Goal: Transaction & Acquisition: Purchase product/service

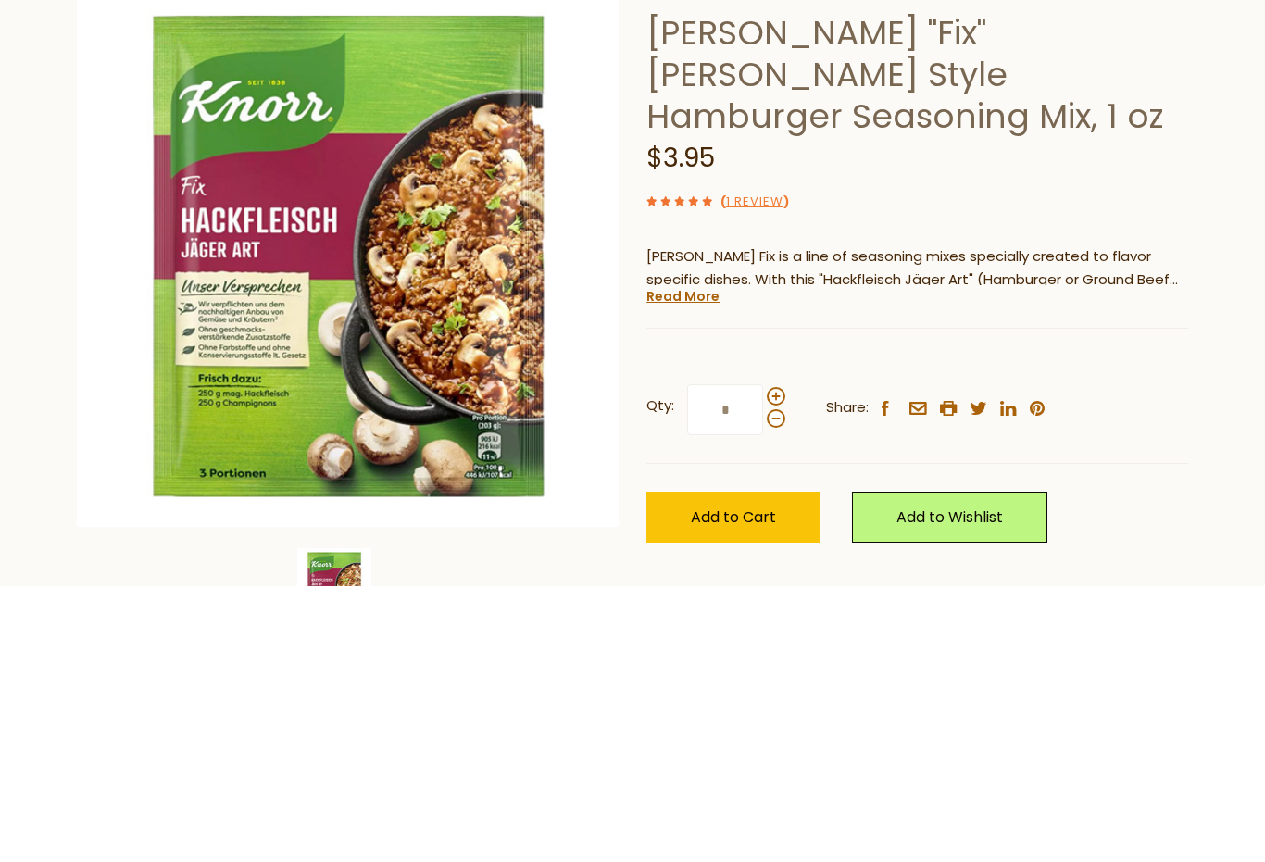
click at [671, 564] on link "Read More" at bounding box center [683, 573] width 73 height 19
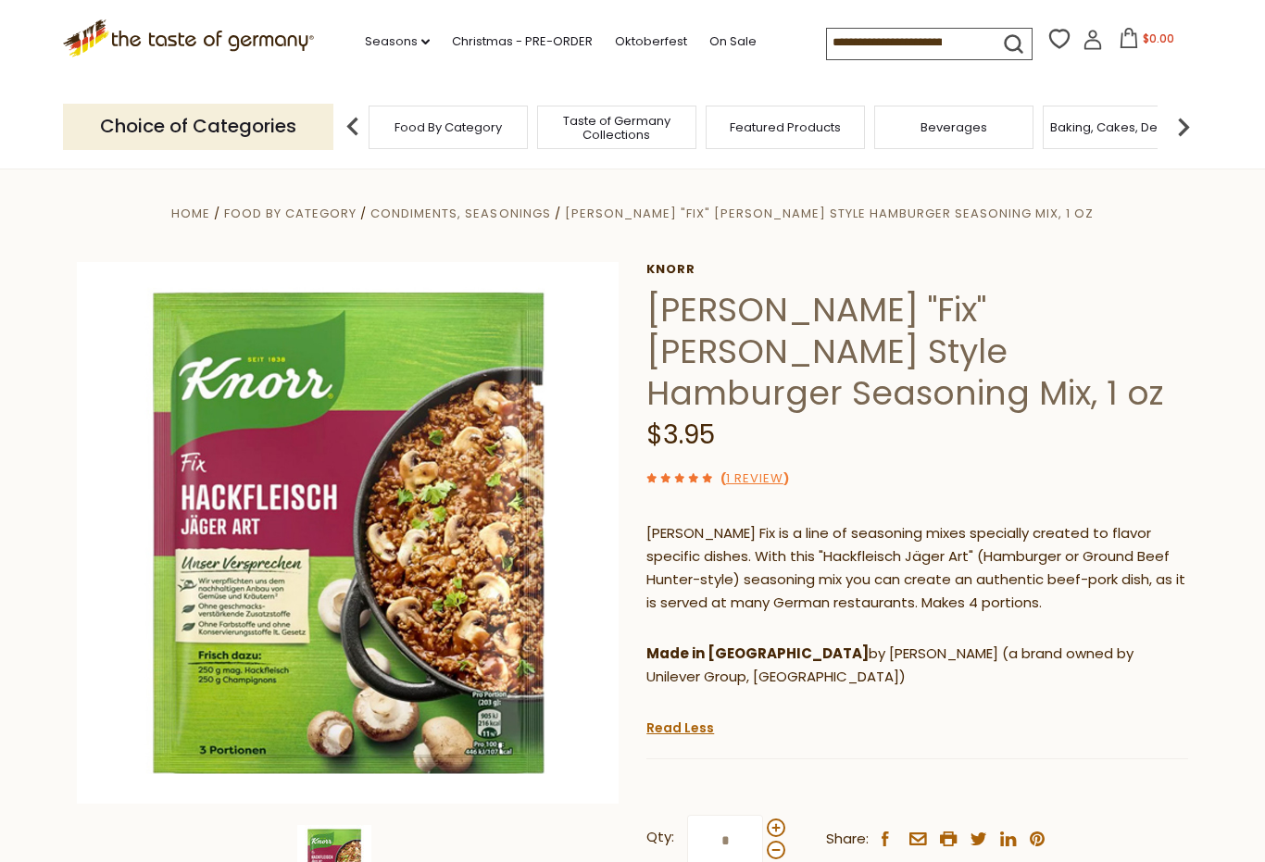
click at [755, 470] on link "1 Review" at bounding box center [754, 479] width 57 height 19
click at [775, 421] on div "[PERSON_NAME] [PERSON_NAME] "Fix" [PERSON_NAME] Style Hamburger Seasoning Mix, …" at bounding box center [918, 638] width 542 height 753
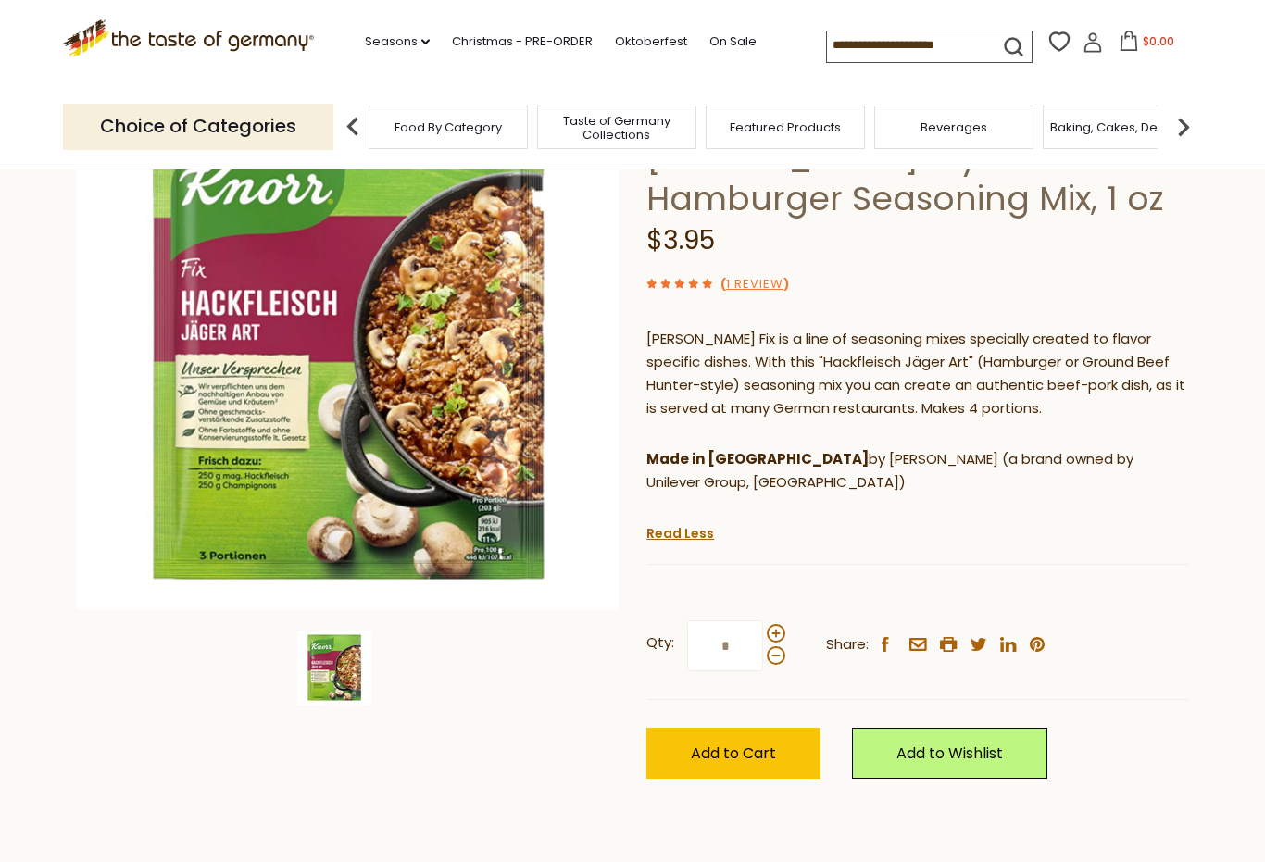
scroll to position [199, 0]
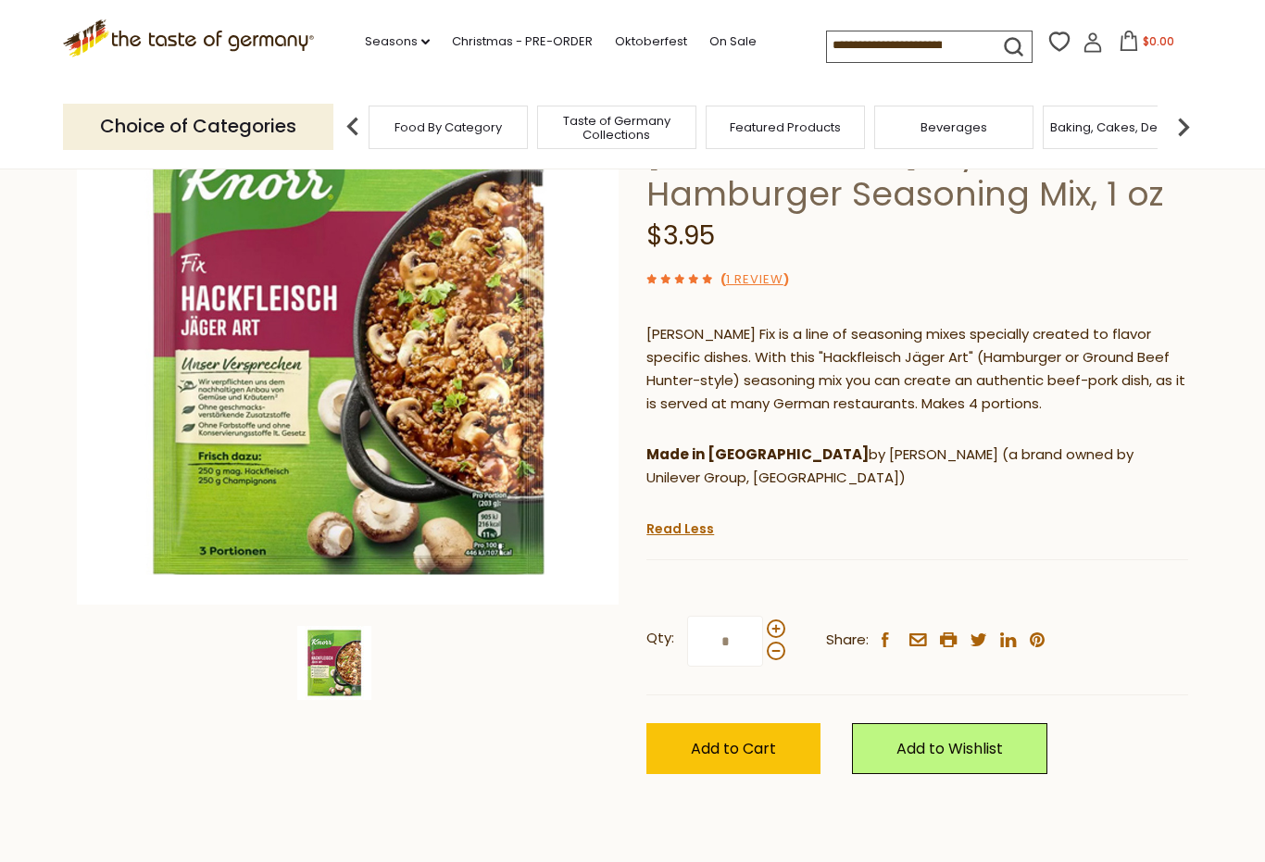
click at [725, 723] on button "Add to Cart" at bounding box center [734, 748] width 174 height 51
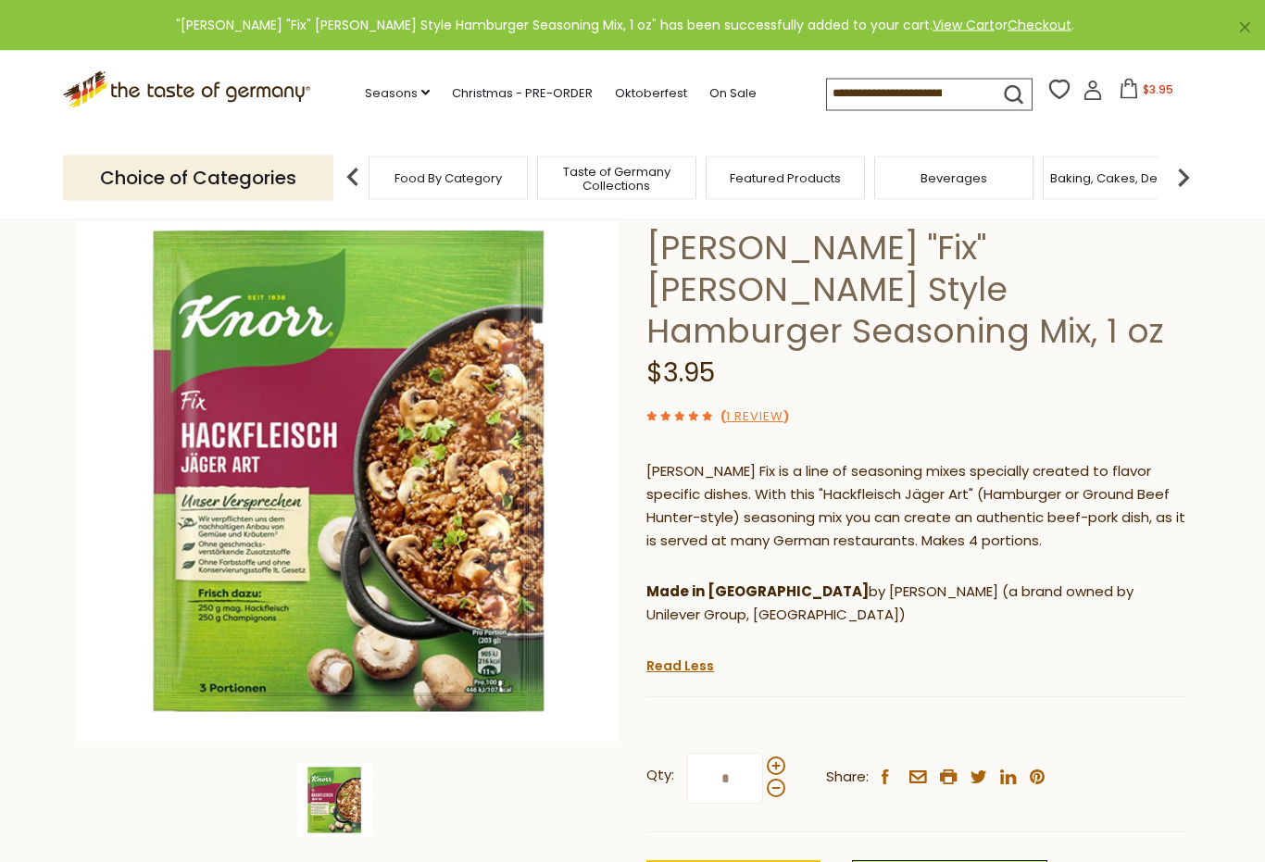
scroll to position [0, 0]
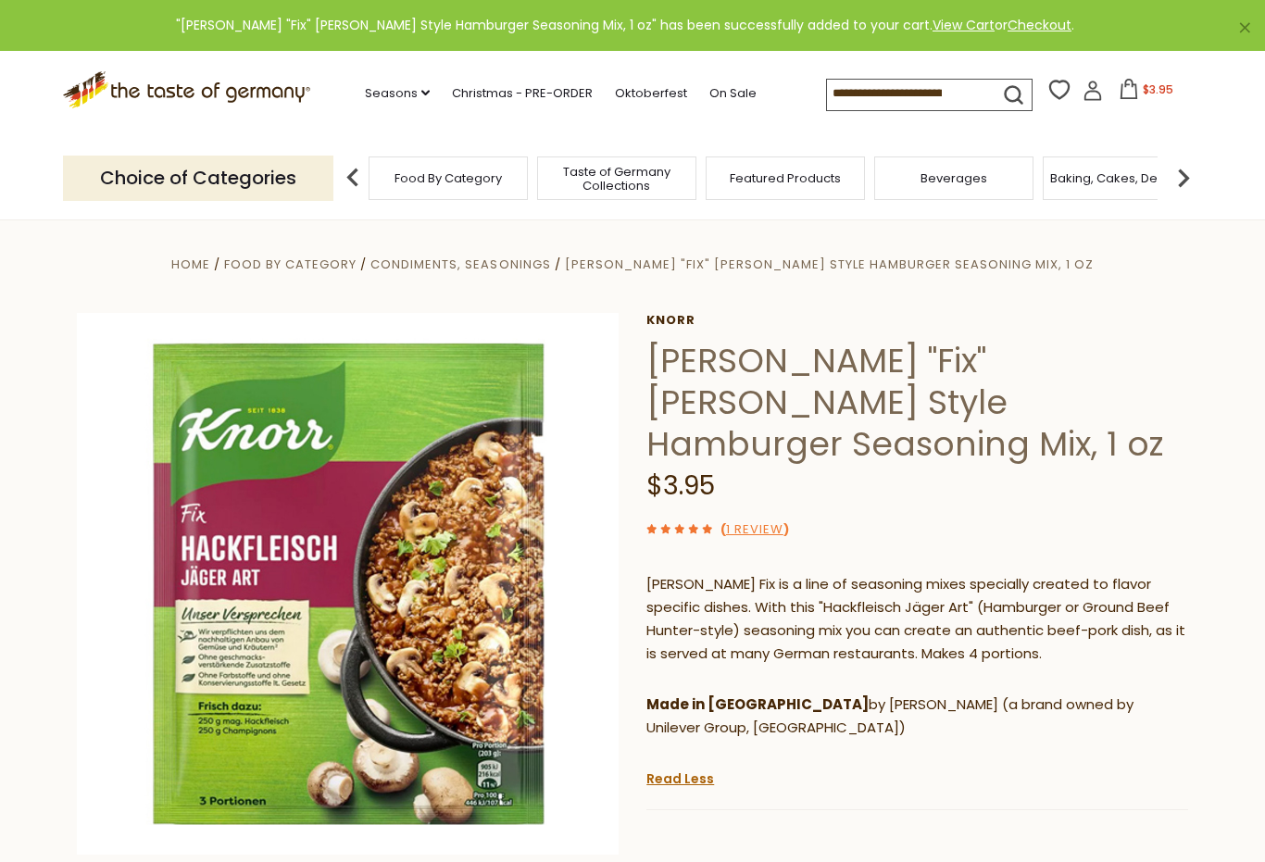
click at [827, 86] on input at bounding box center [905, 93] width 157 height 26
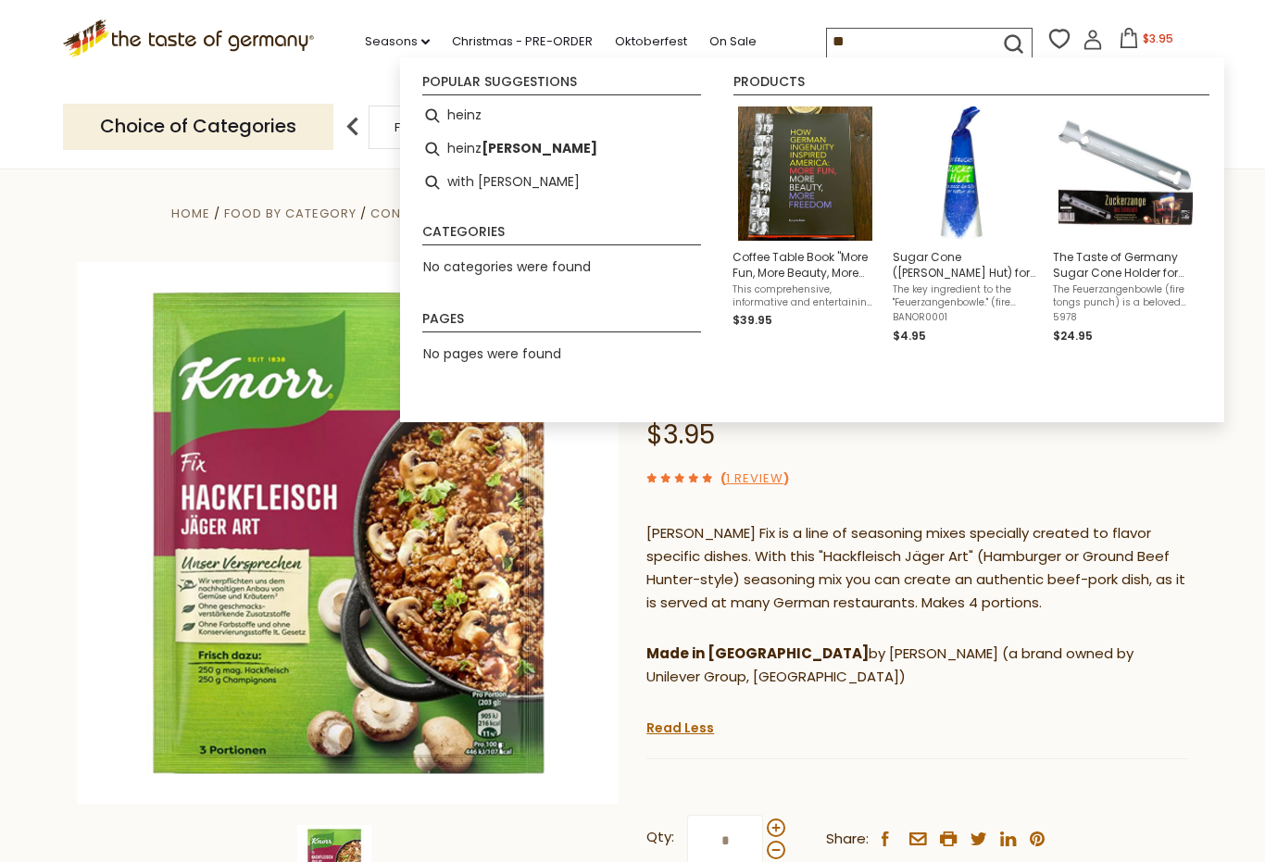
type input "*"
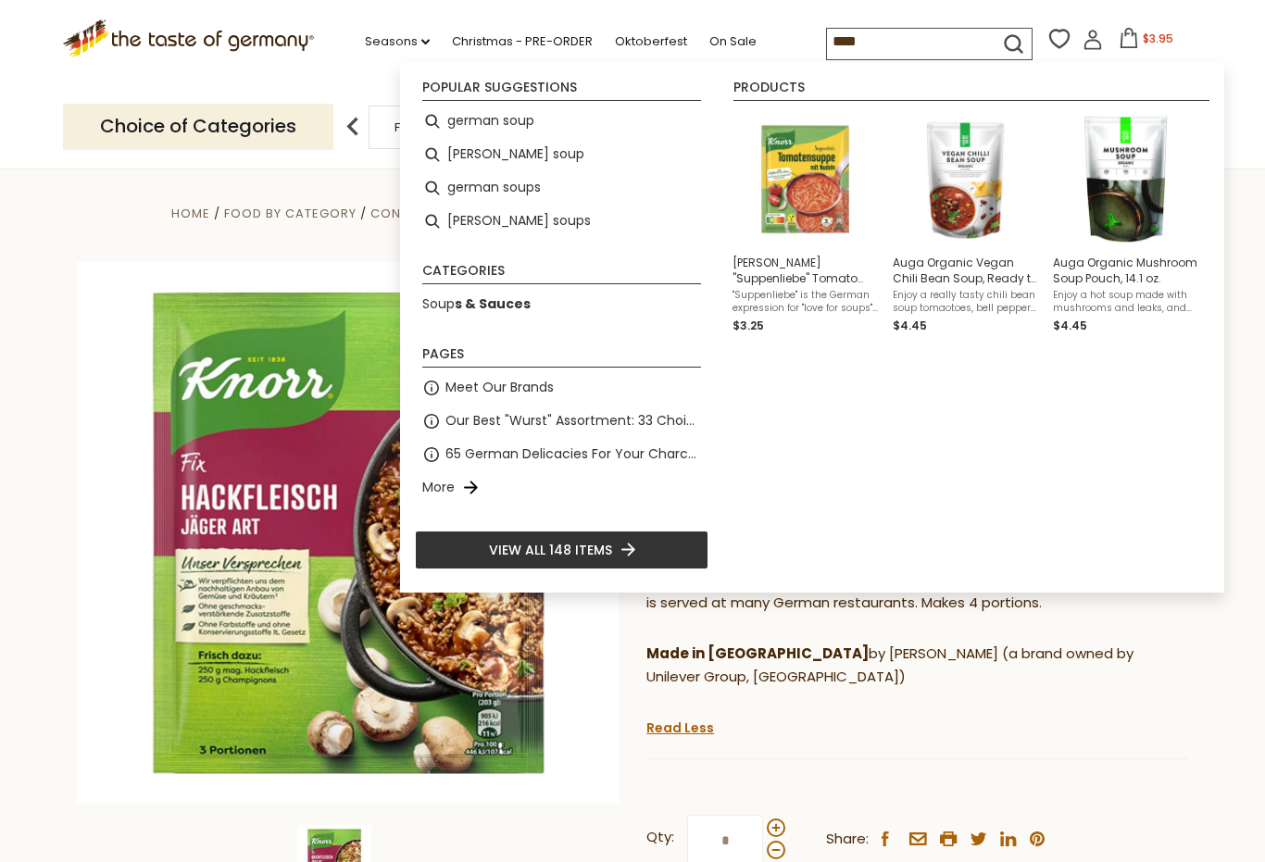
click at [493, 221] on li "[PERSON_NAME] soups" at bounding box center [562, 221] width 294 height 33
type input "**********"
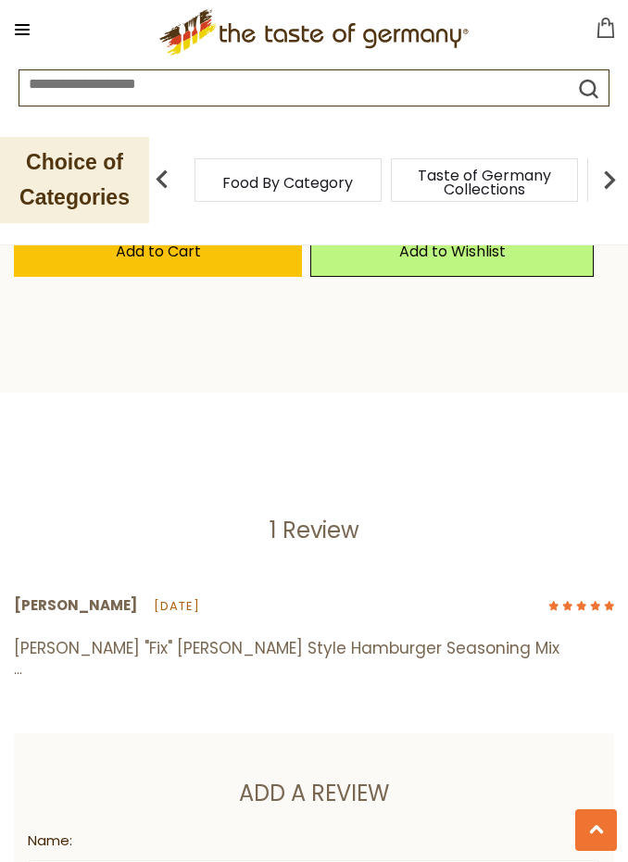
scroll to position [1223, 0]
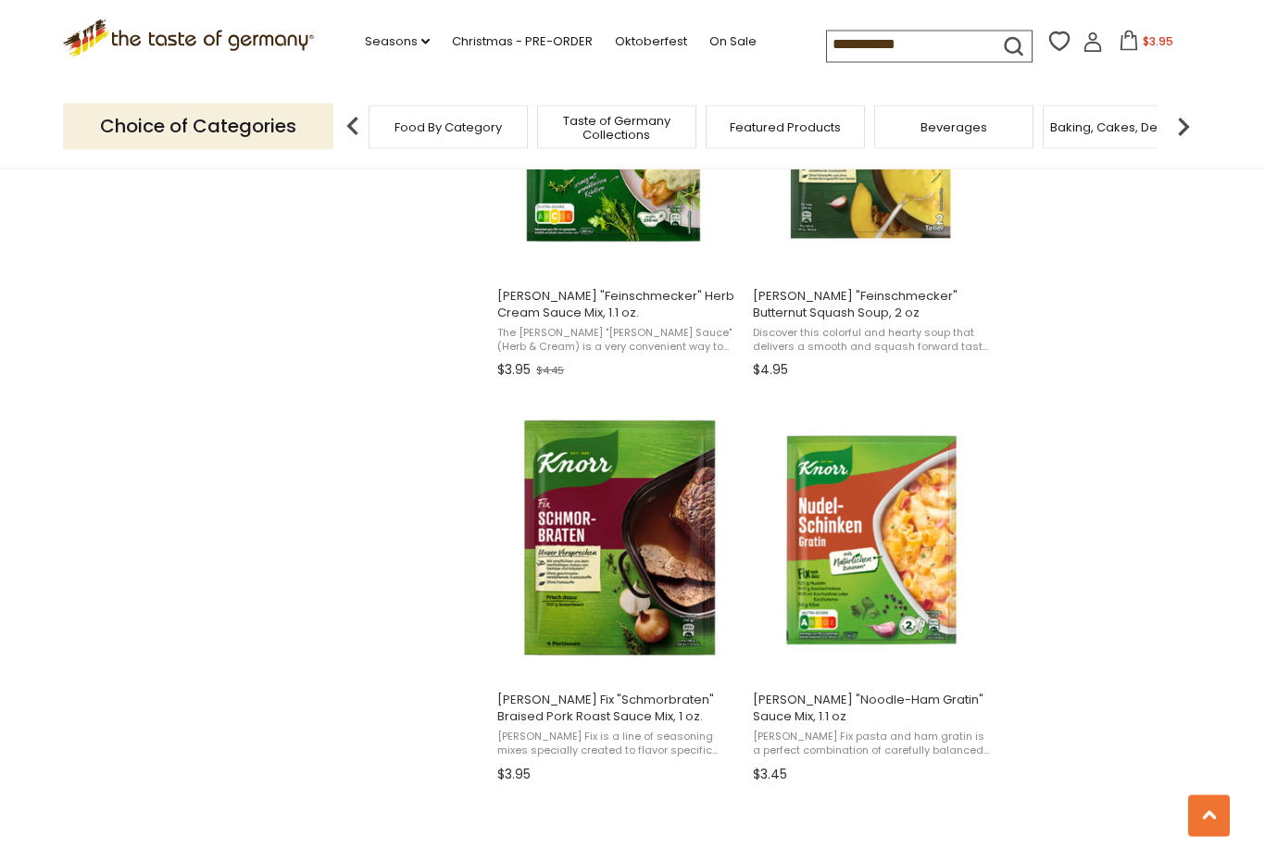
scroll to position [1314, 0]
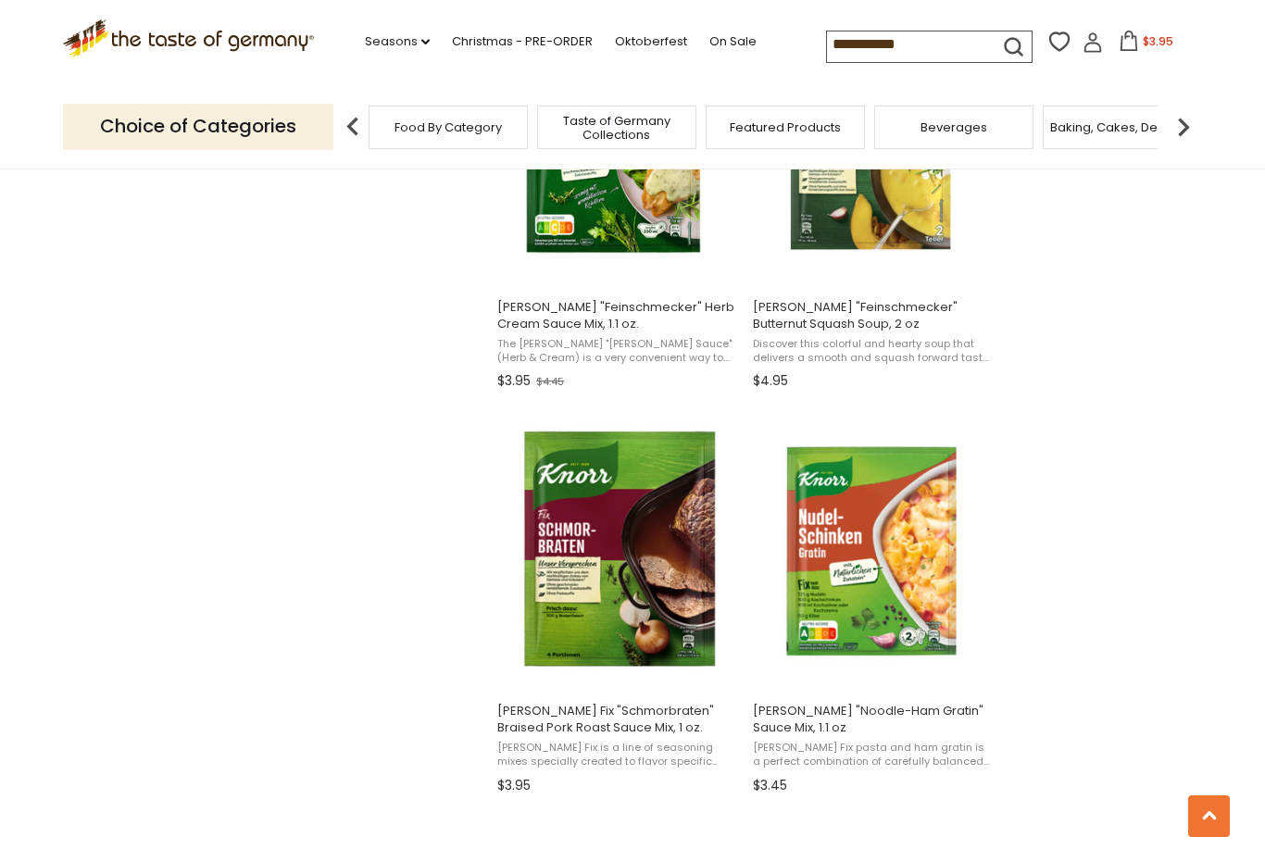
click at [852, 33] on input "**********" at bounding box center [905, 44] width 157 height 26
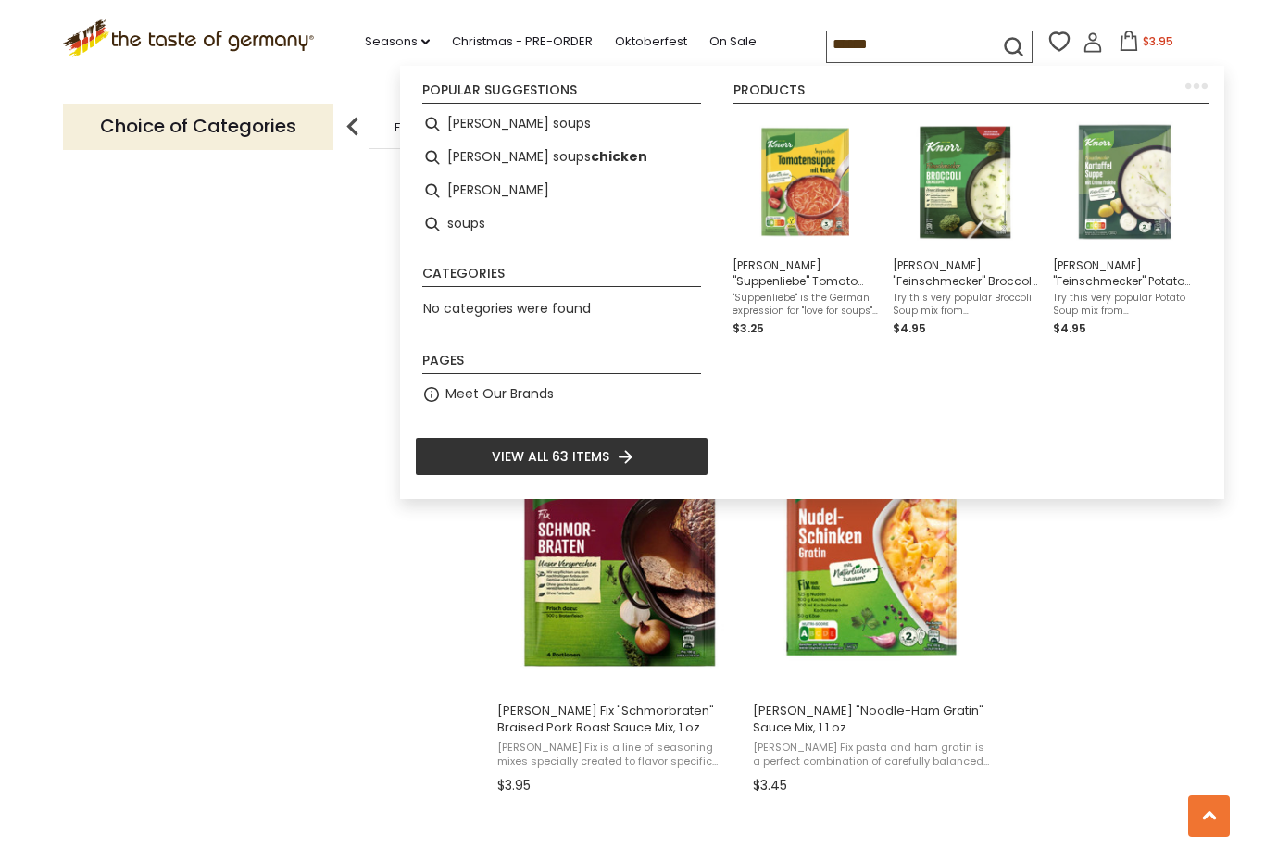
type input "*****"
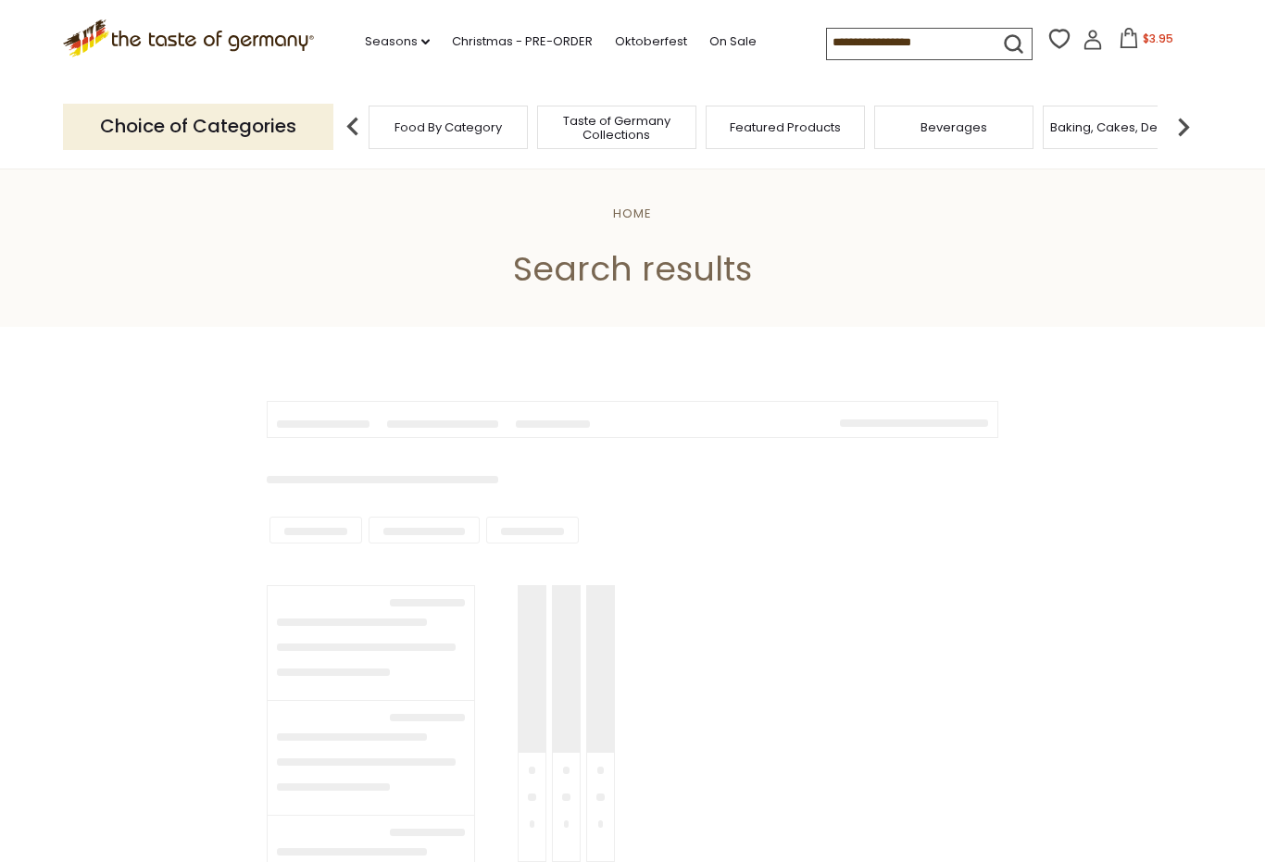
type input "*****"
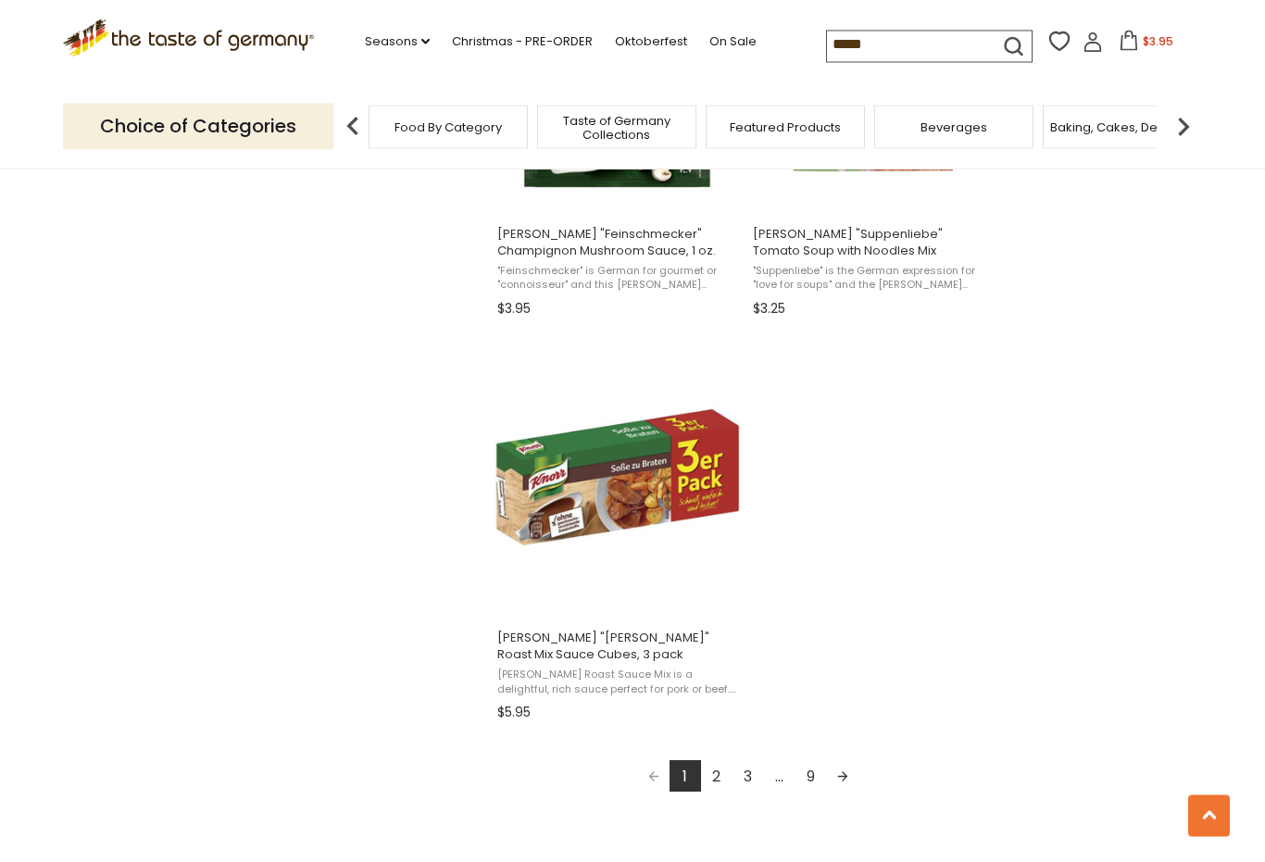
scroll to position [3015, 0]
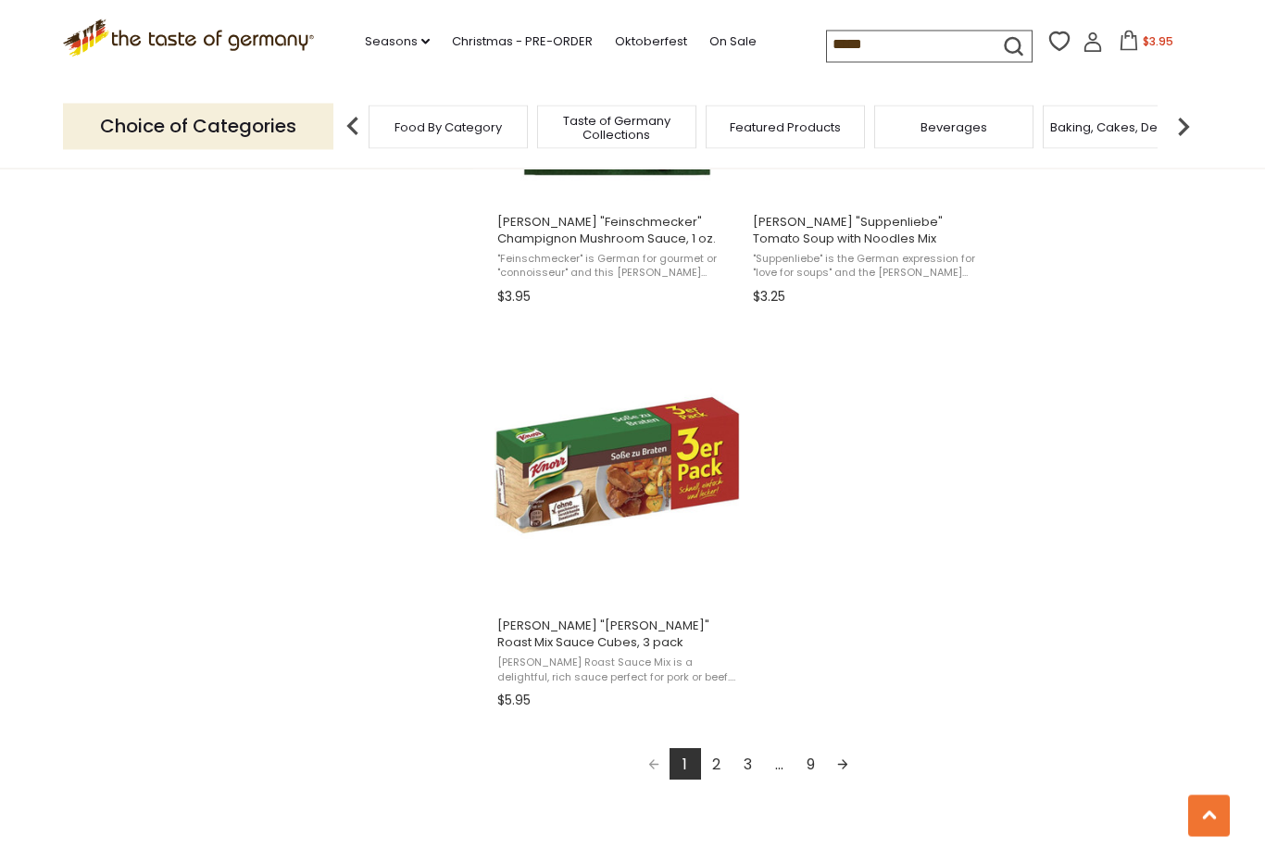
click at [844, 760] on link "Next page" at bounding box center [842, 764] width 31 height 31
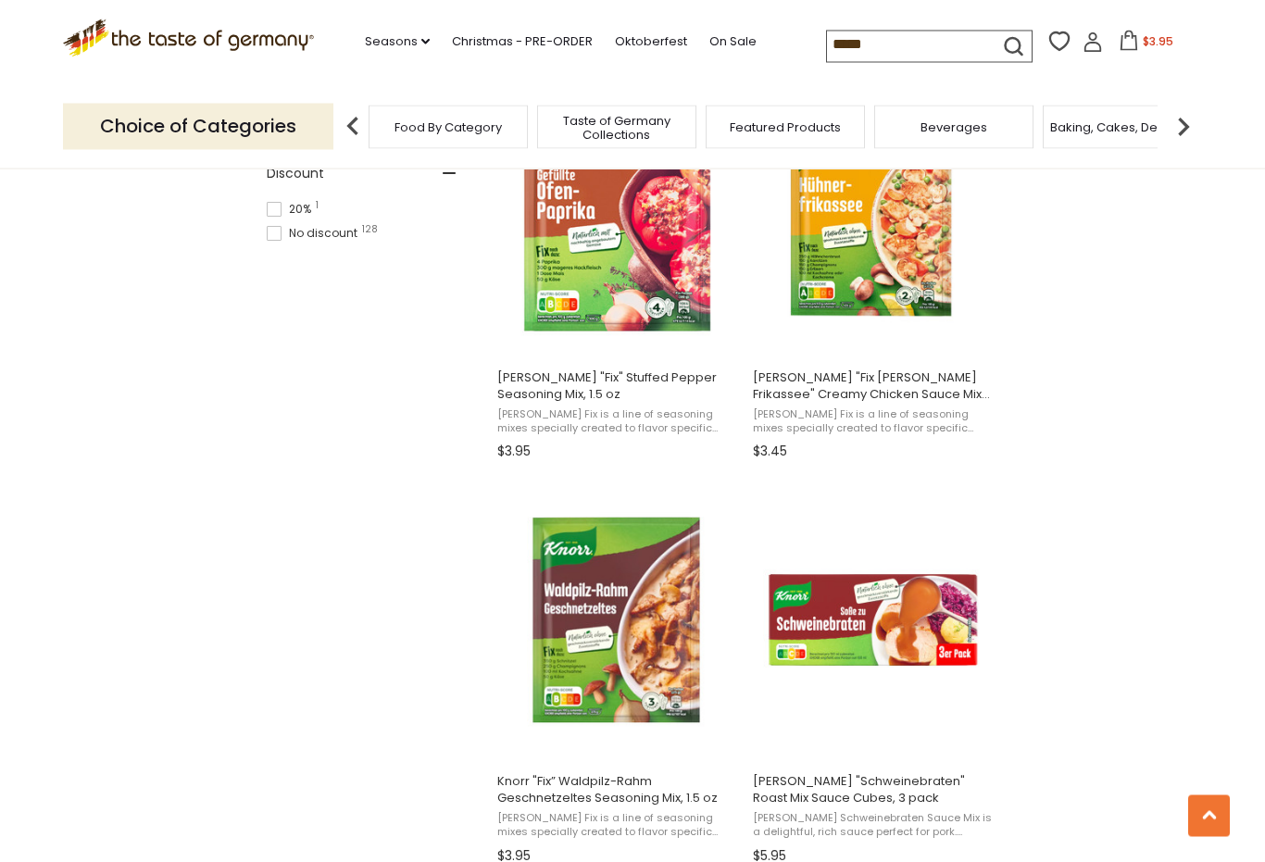
scroll to position [1298, 0]
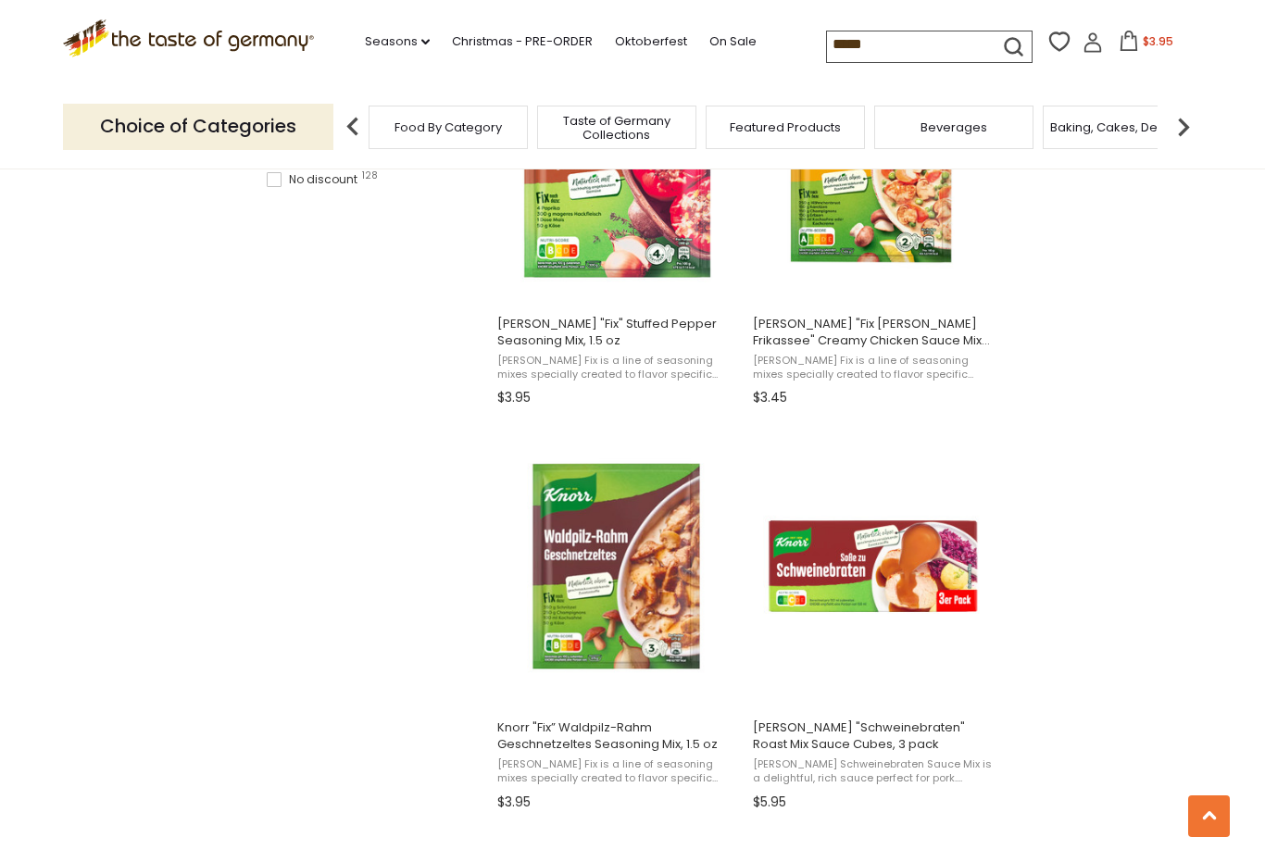
click at [614, 564] on img "Knorr" at bounding box center [617, 566] width 245 height 245
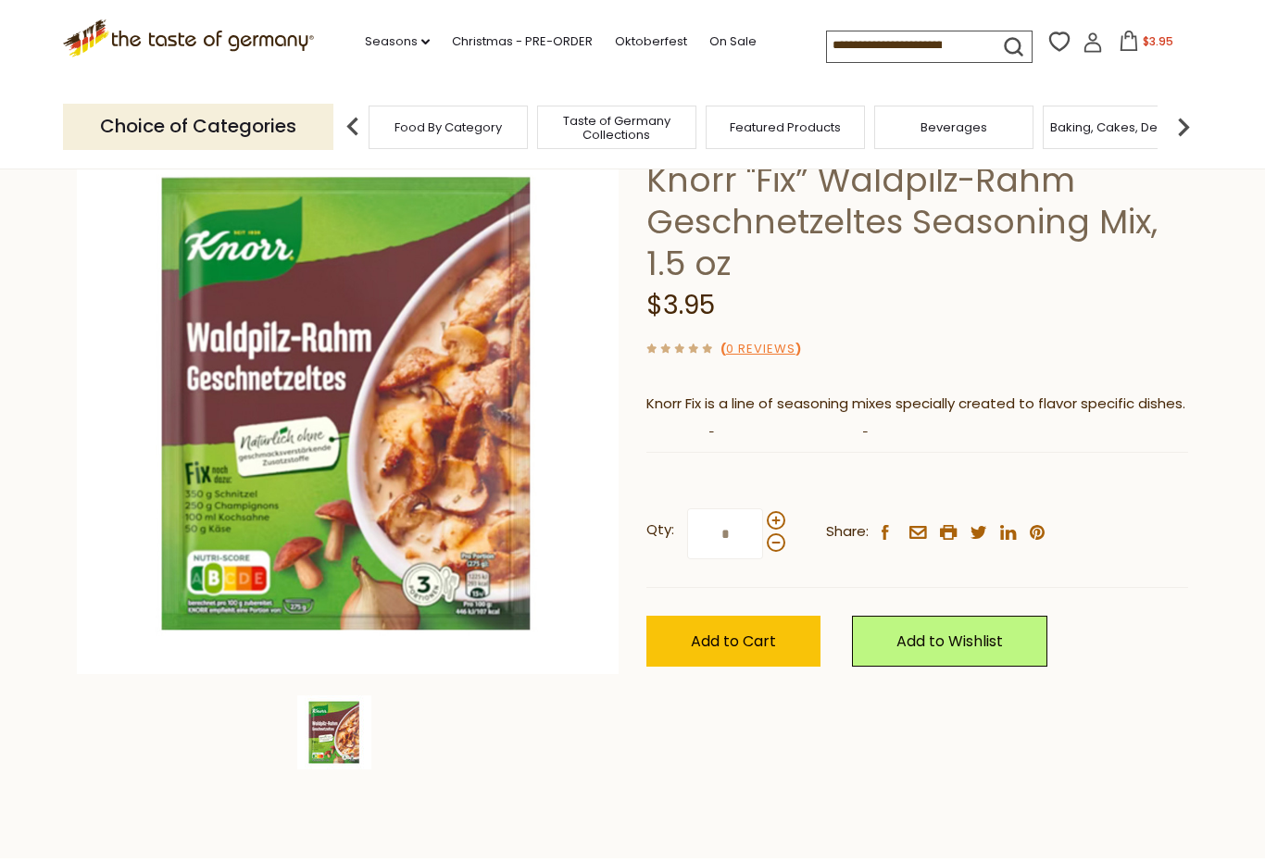
scroll to position [125, 0]
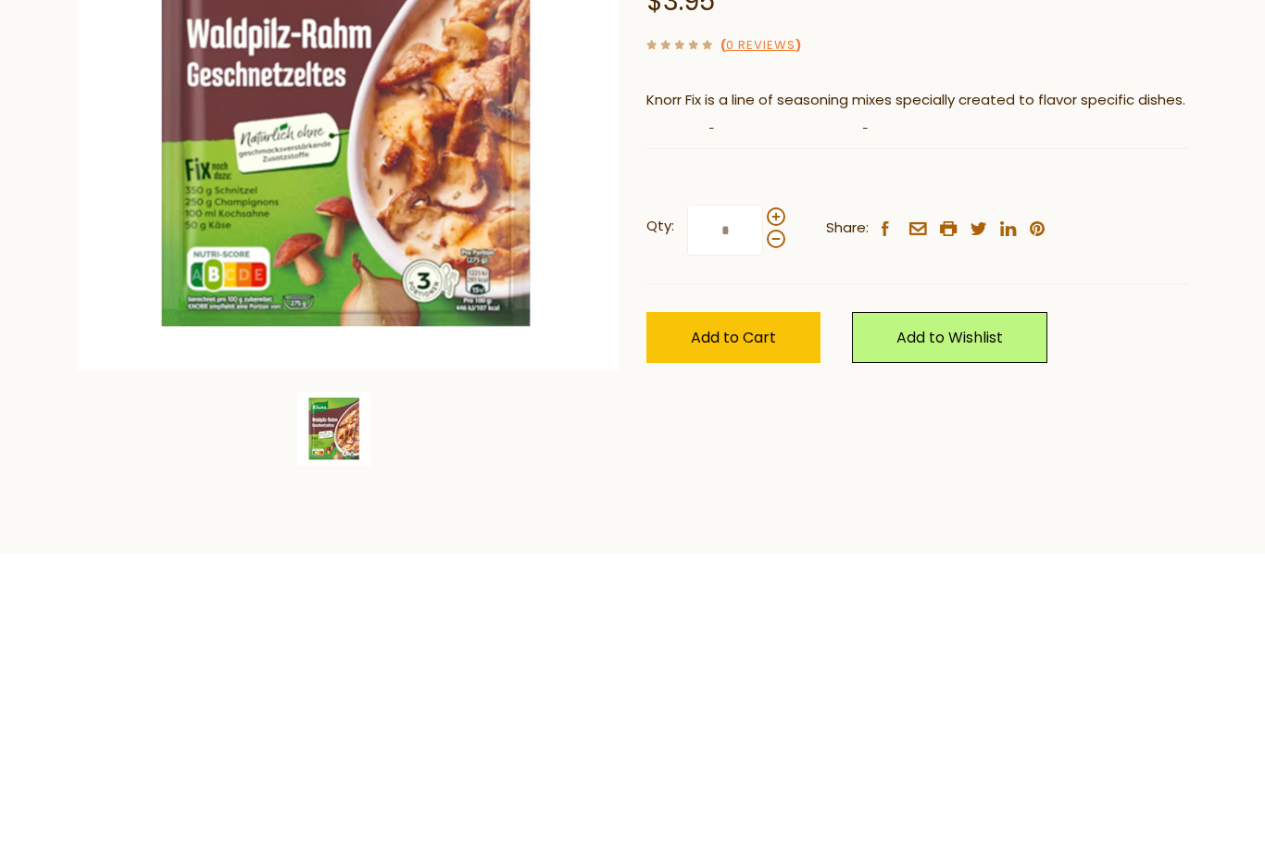
click at [722, 635] on span "Add to Cart" at bounding box center [733, 645] width 85 height 21
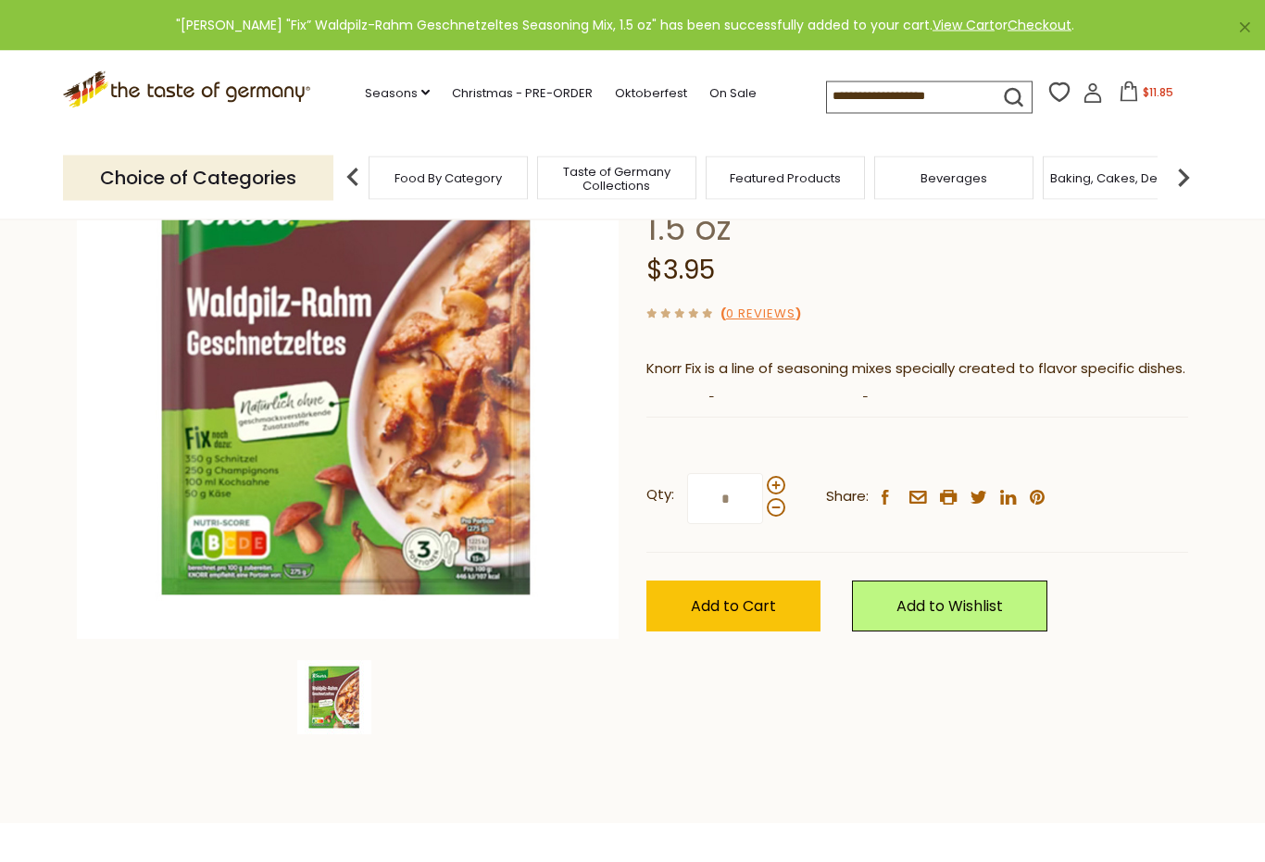
scroll to position [0, 0]
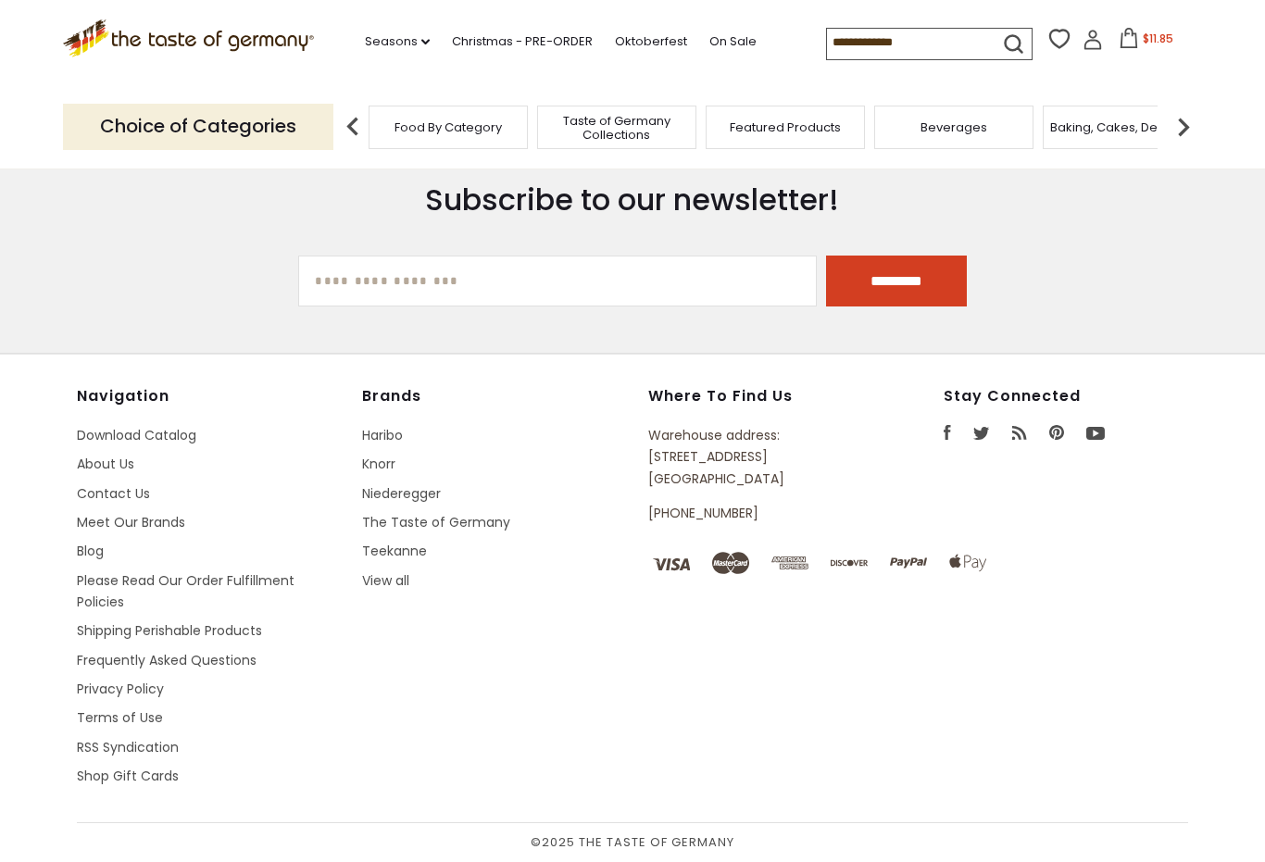
type input "*****"
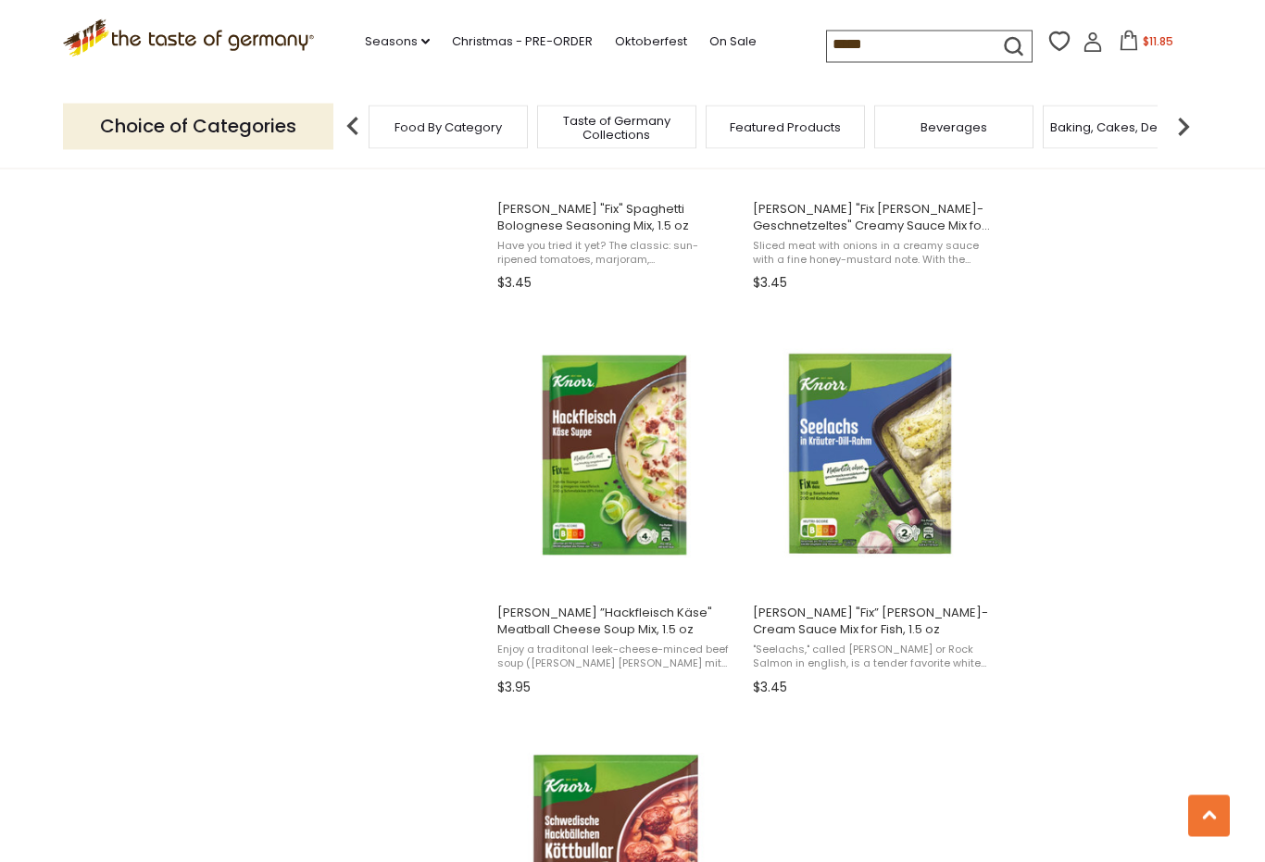
scroll to position [2625, 0]
click at [606, 653] on span "Enjoy a traditonal leek-cheese-minced beef soup ([PERSON_NAME] [PERSON_NAME] mi…" at bounding box center [617, 657] width 240 height 29
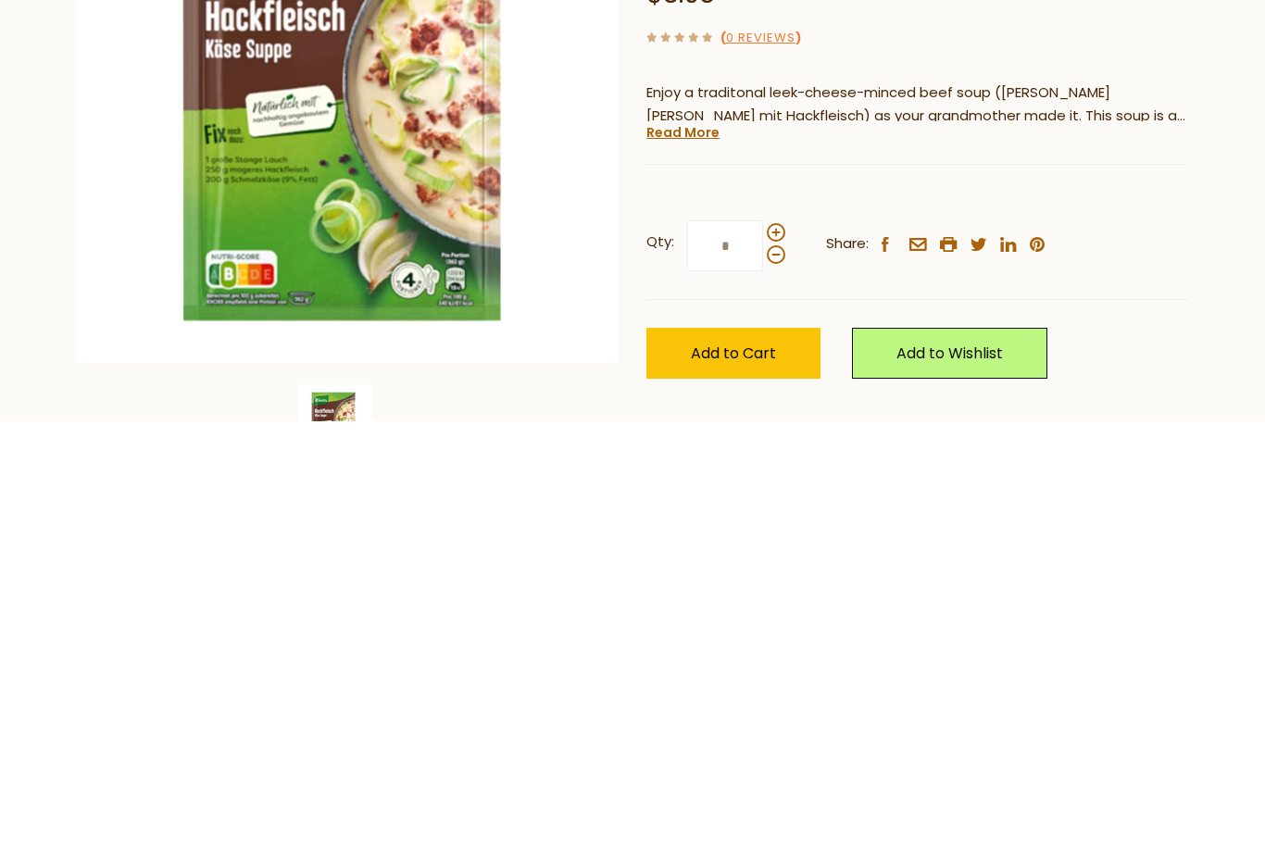
click at [679, 564] on link "Read More" at bounding box center [683, 573] width 73 height 19
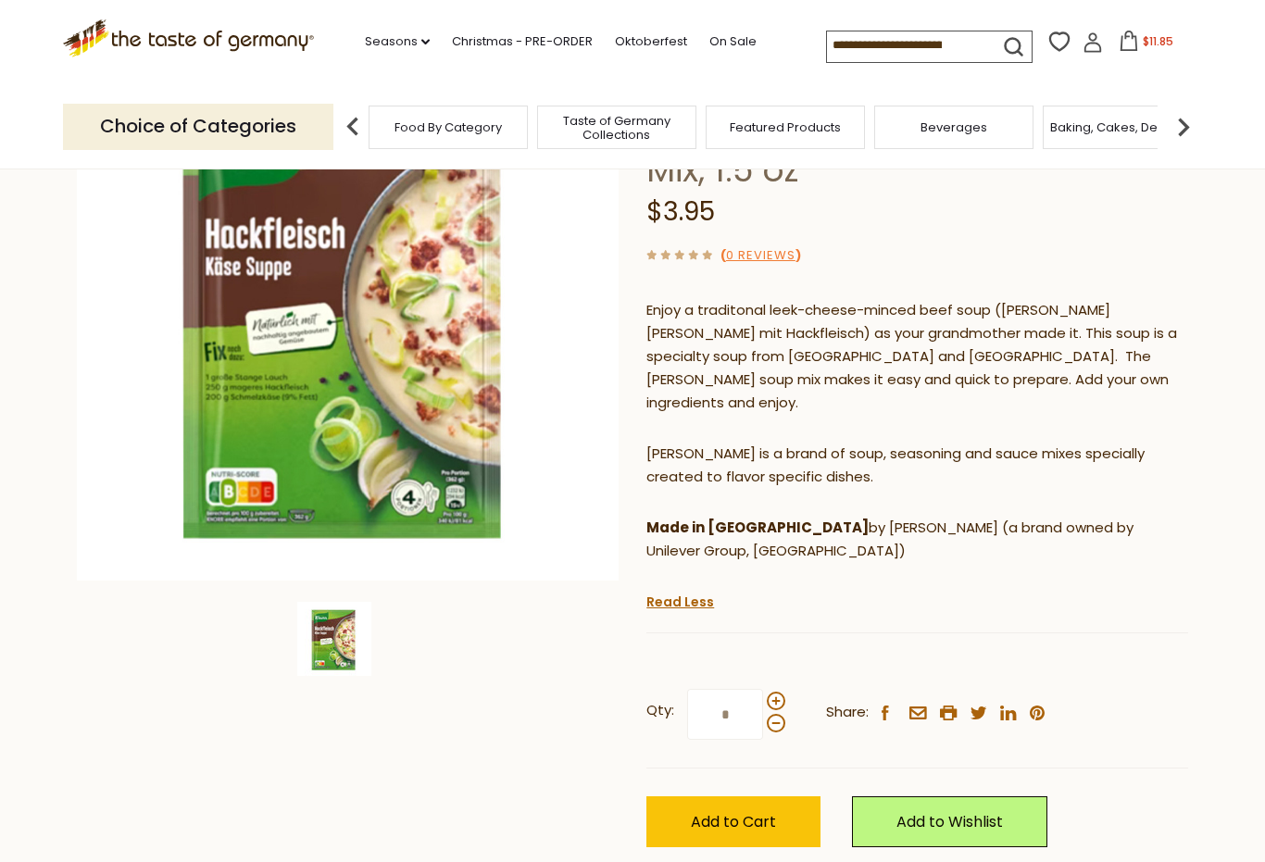
scroll to position [221, 0]
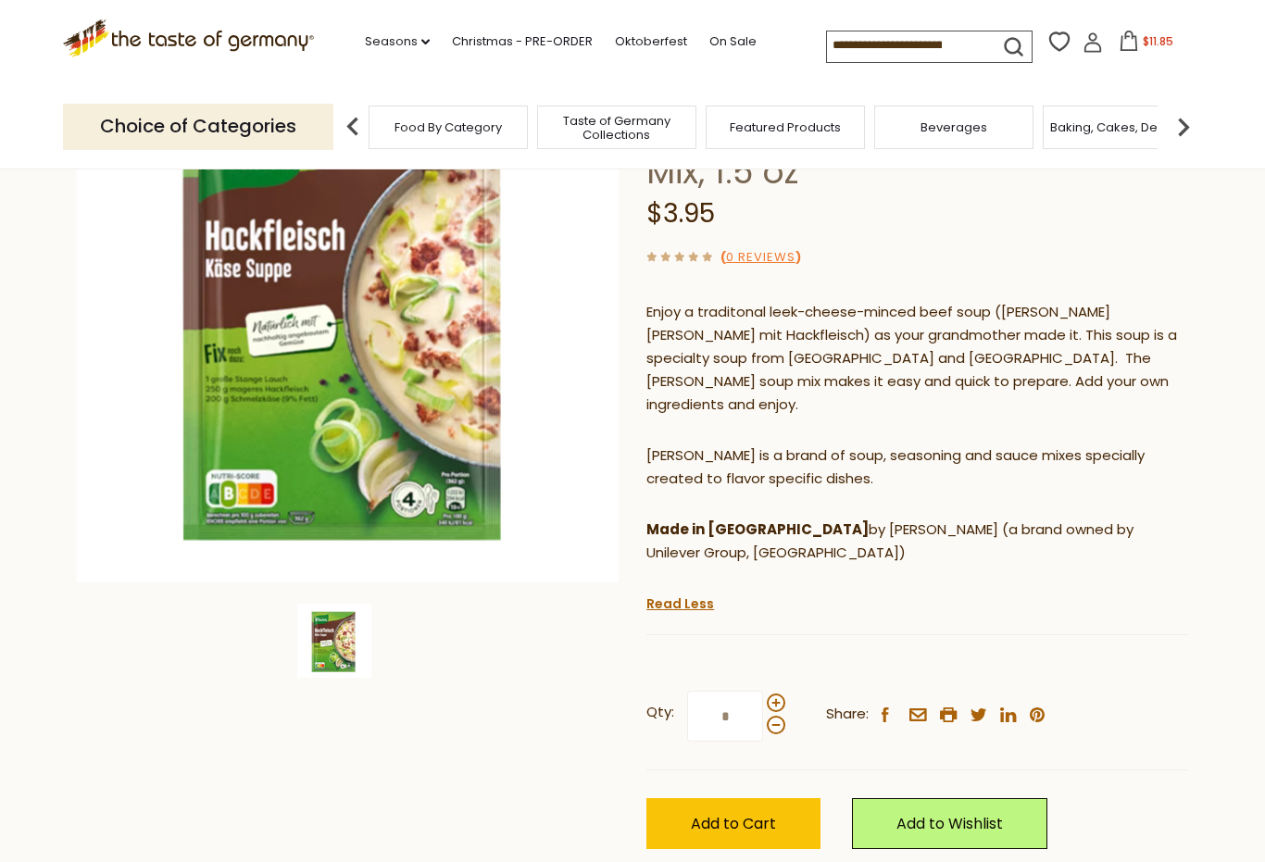
click at [720, 799] on button "Add to Cart" at bounding box center [734, 824] width 174 height 51
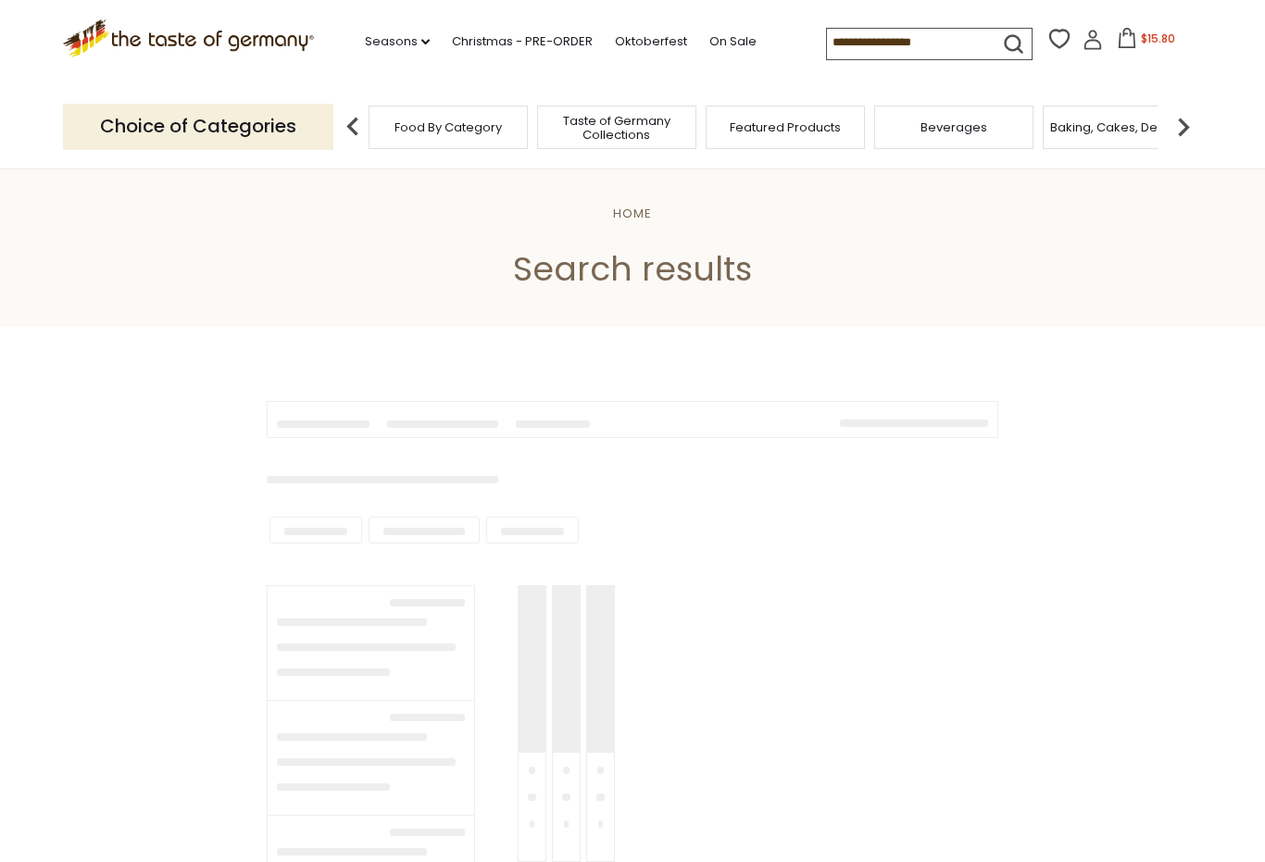
type input "*****"
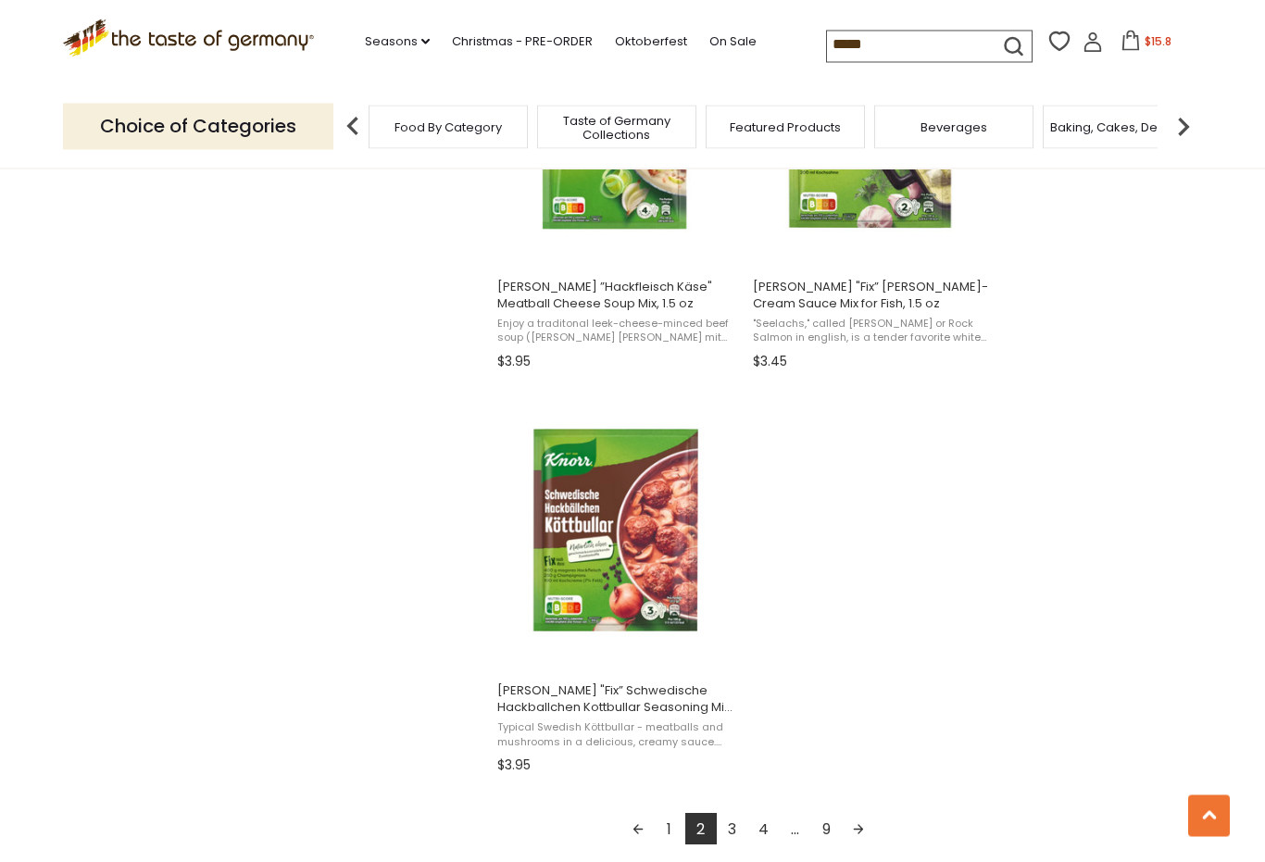
scroll to position [2951, 0]
click at [870, 820] on link "Next page" at bounding box center [858, 827] width 31 height 31
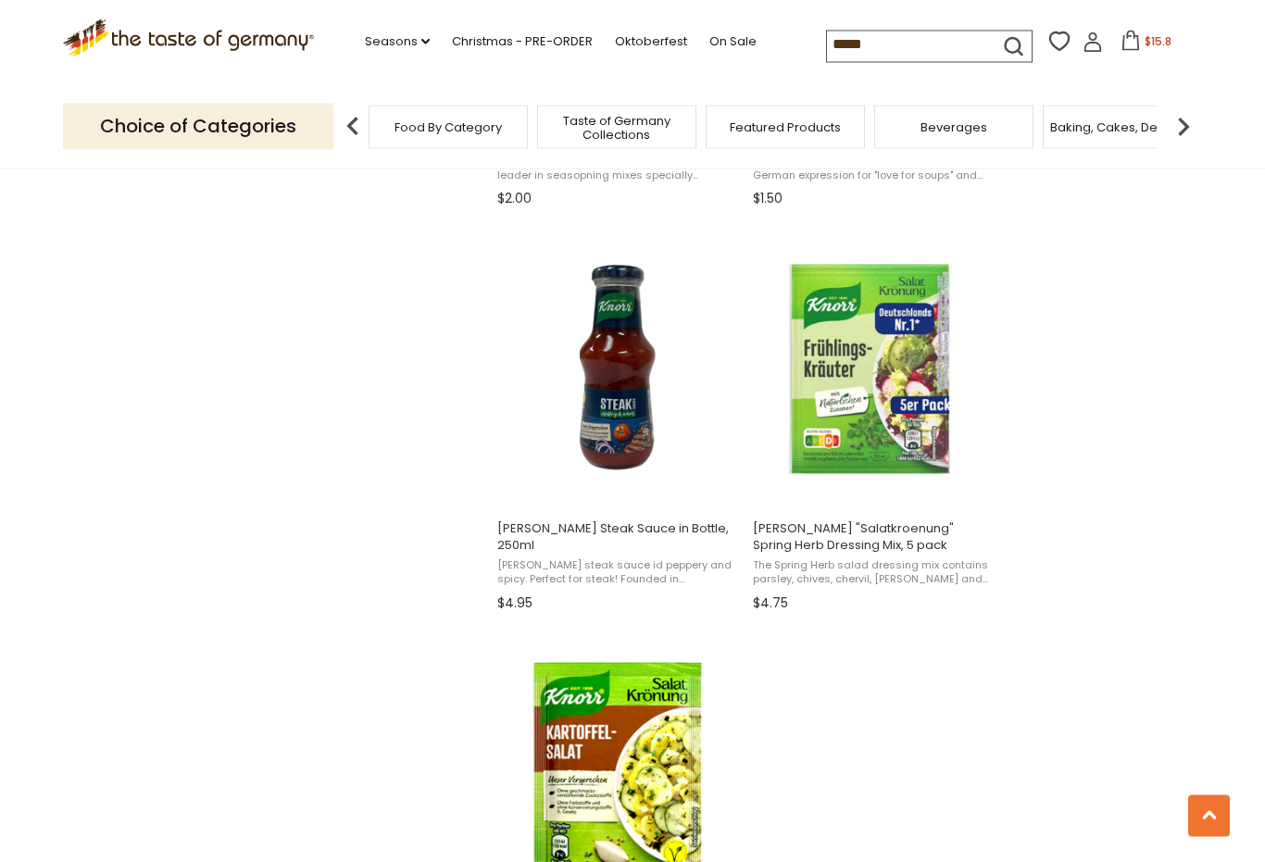
scroll to position [2710, 0]
click at [896, 392] on img "Knorr" at bounding box center [872, 367] width 245 height 245
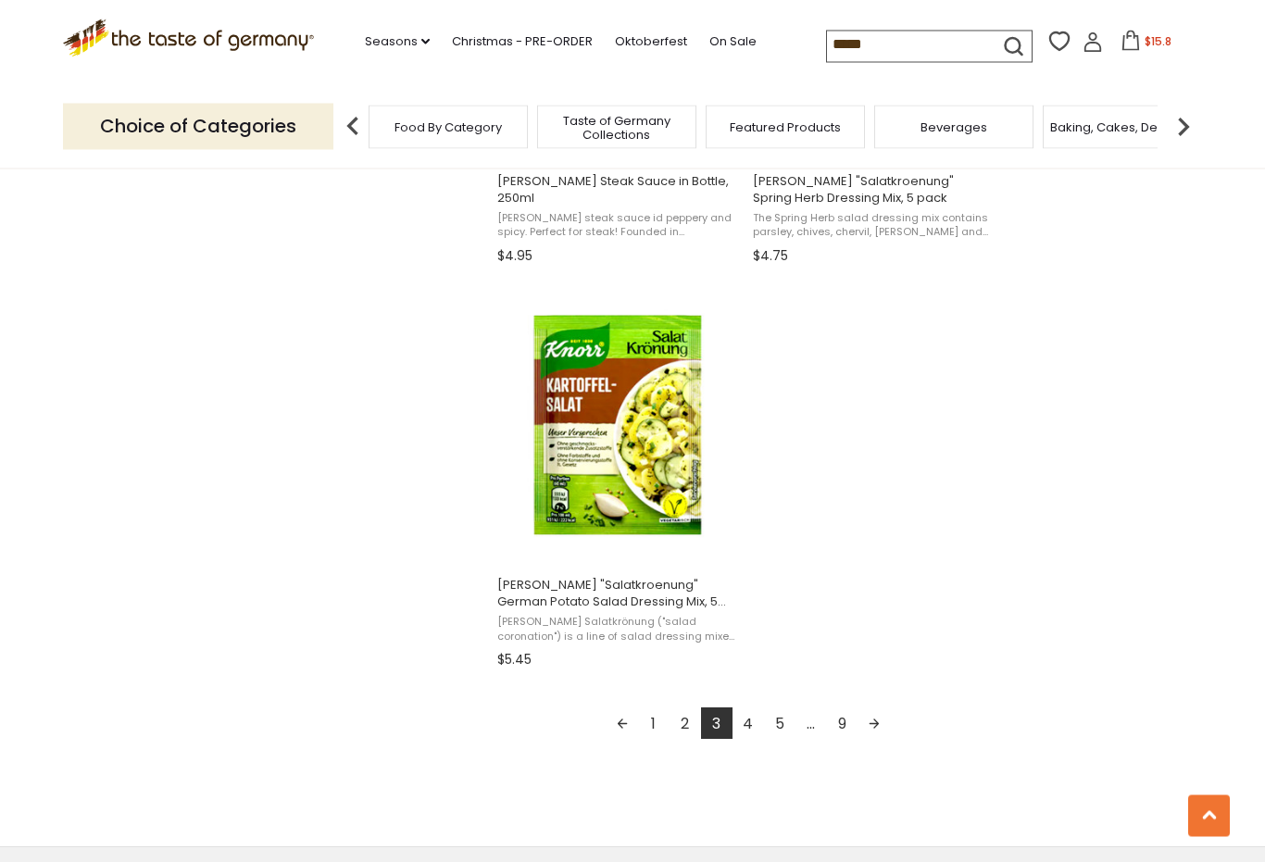
scroll to position [3058, 0]
click at [873, 724] on link "Next page" at bounding box center [874, 722] width 31 height 31
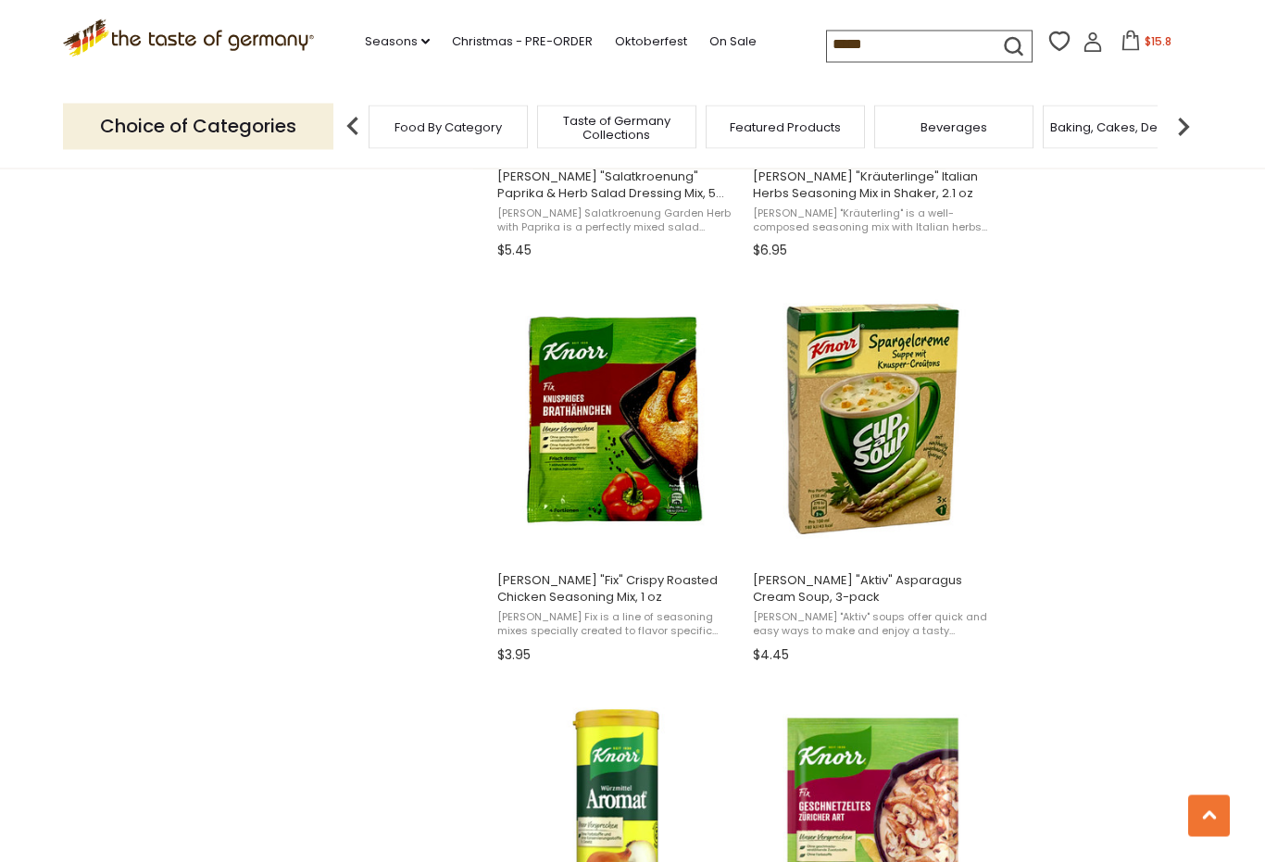
scroll to position [1445, 0]
click at [895, 429] on img "Knorr" at bounding box center [872, 418] width 245 height 245
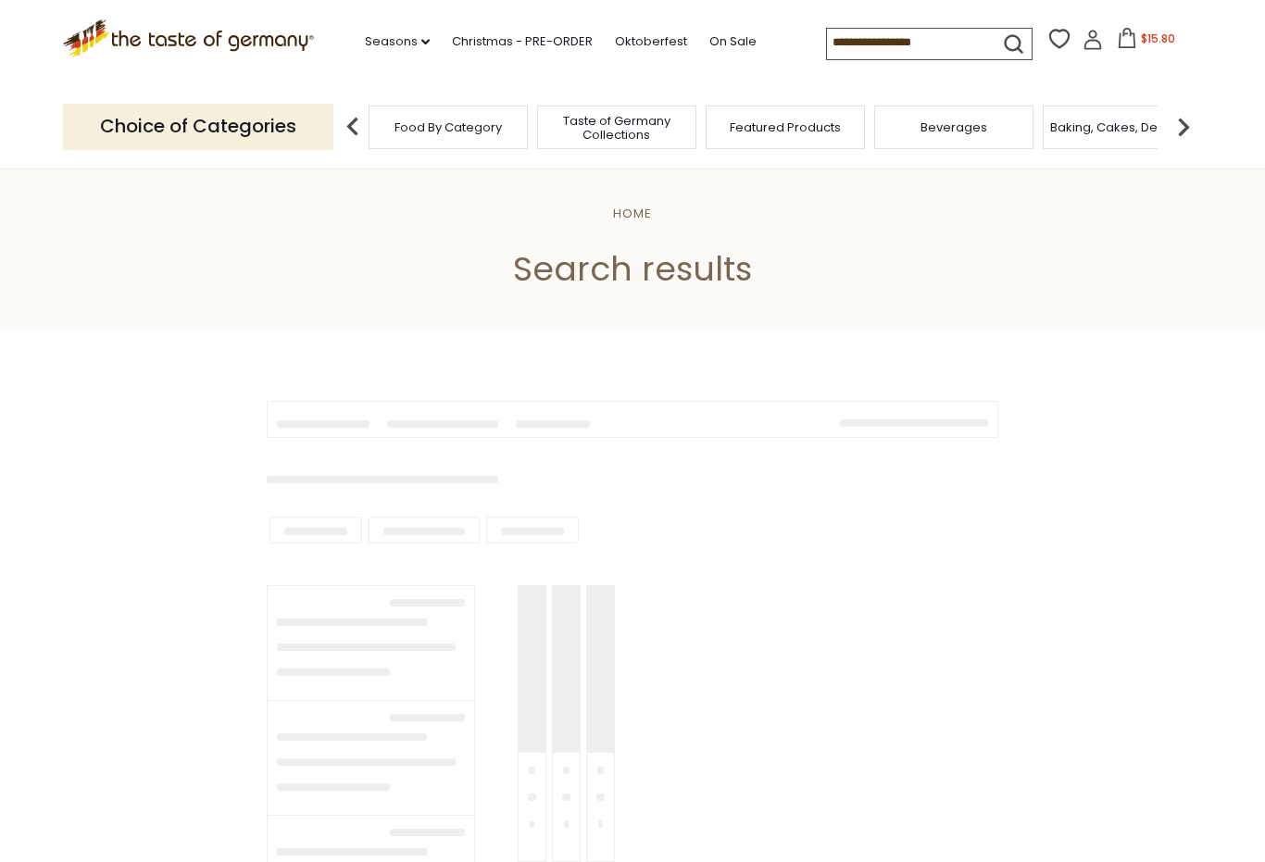
type input "*****"
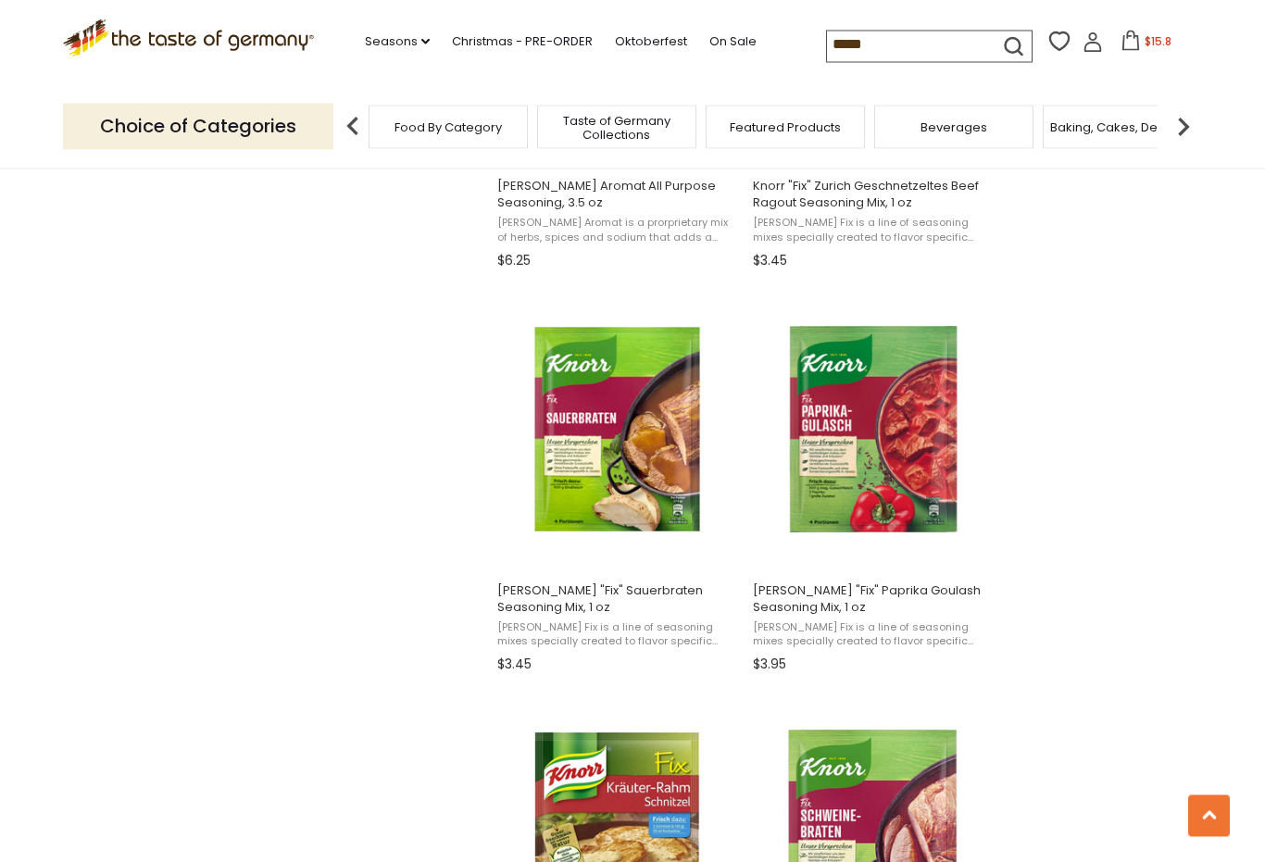
scroll to position [2244, 0]
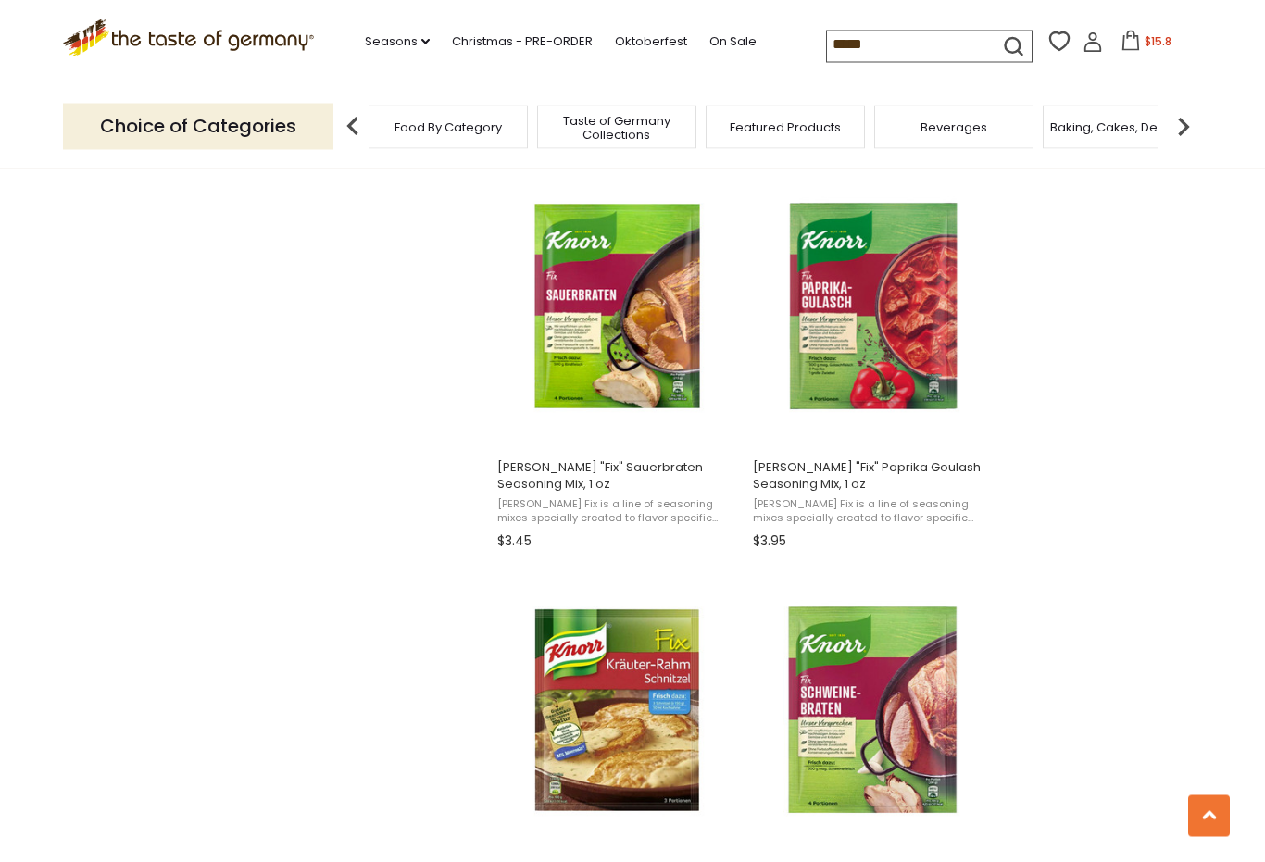
scroll to position [2367, 0]
click at [953, 245] on img "Knorr" at bounding box center [872, 305] width 245 height 245
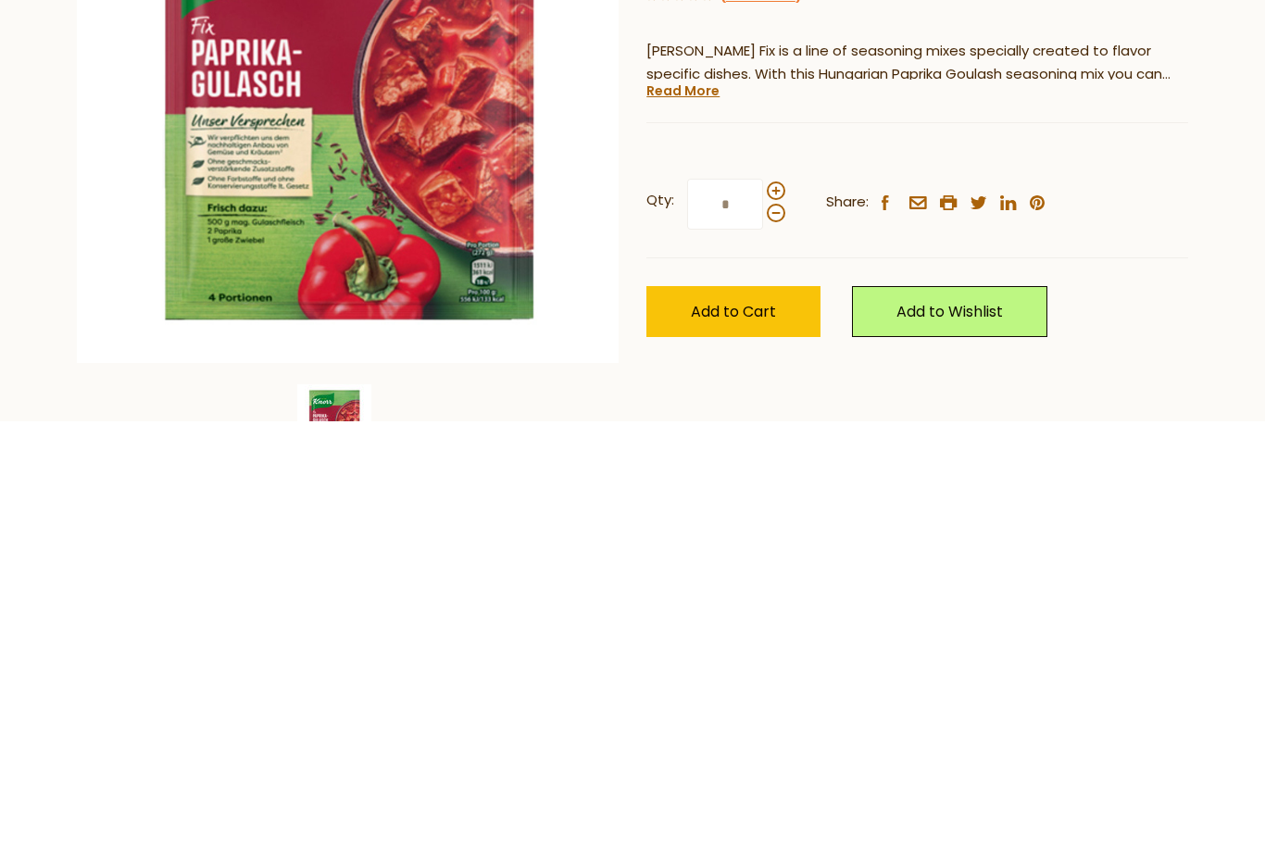
click at [694, 522] on link "Read More" at bounding box center [683, 531] width 73 height 19
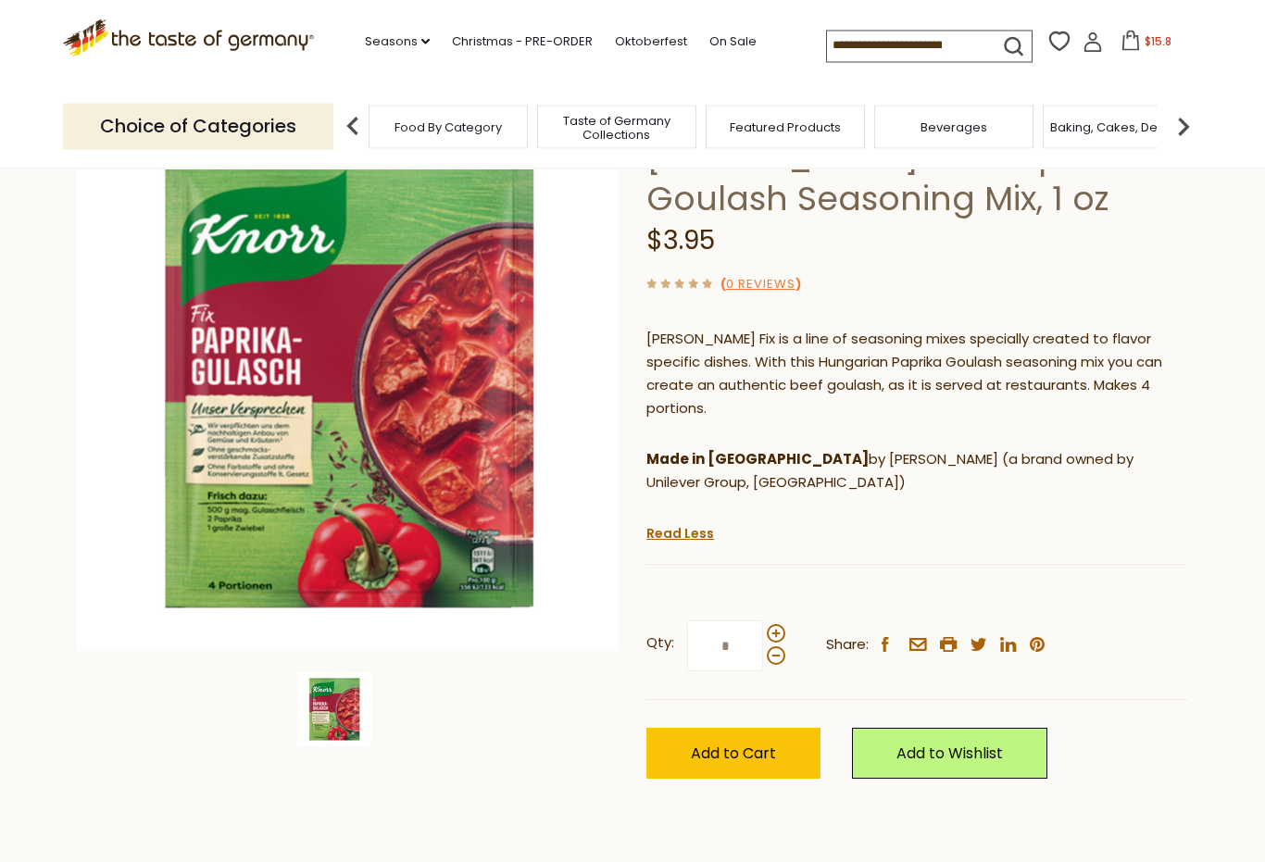
scroll to position [145, 0]
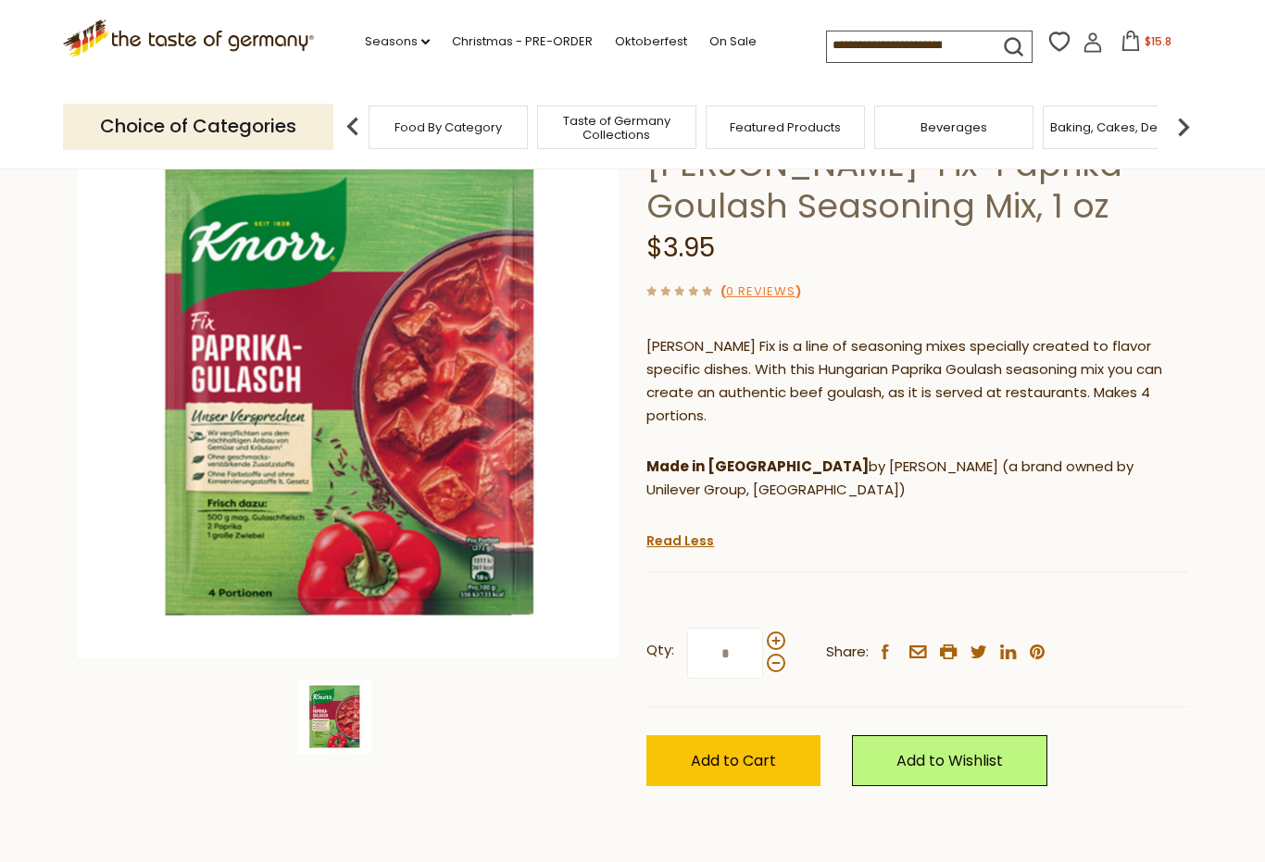
click at [730, 750] on span "Add to Cart" at bounding box center [733, 760] width 85 height 21
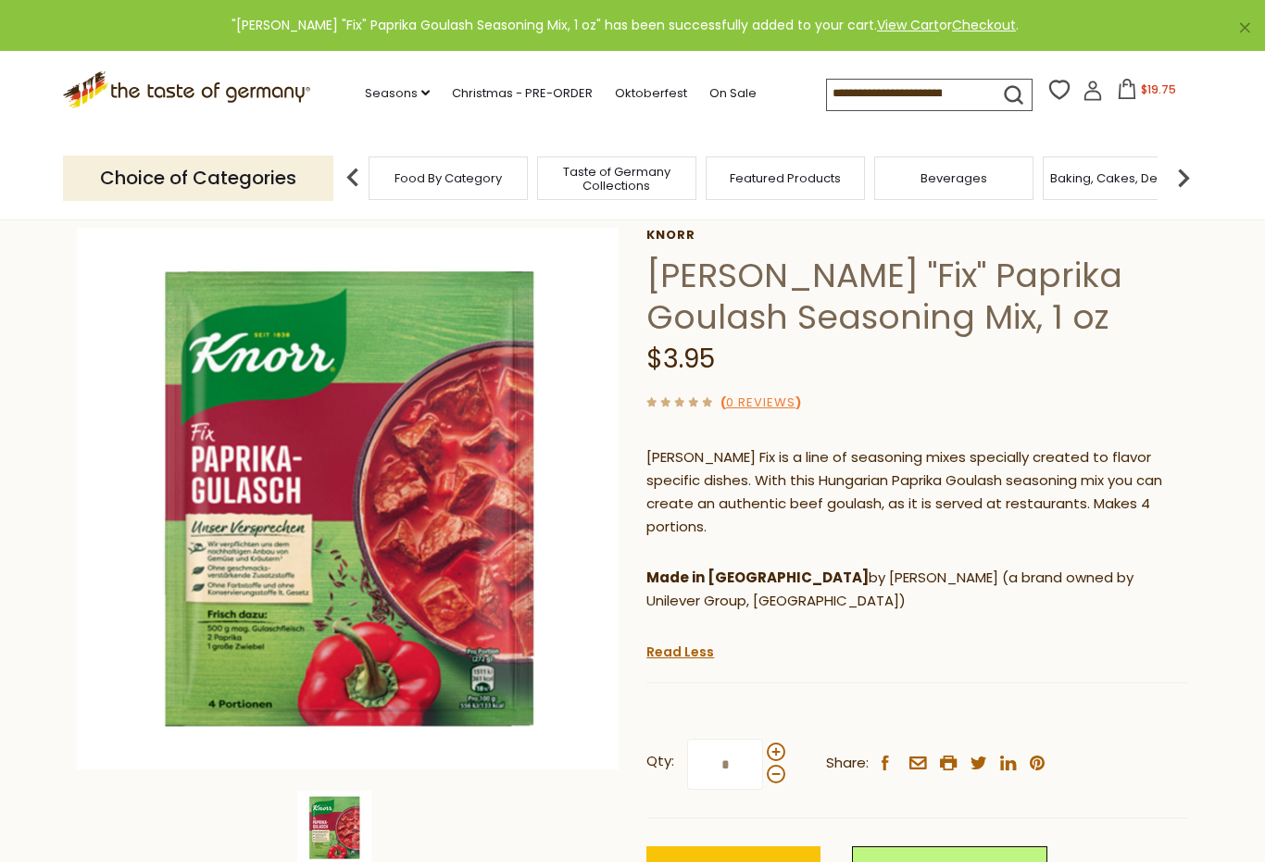
scroll to position [0, 0]
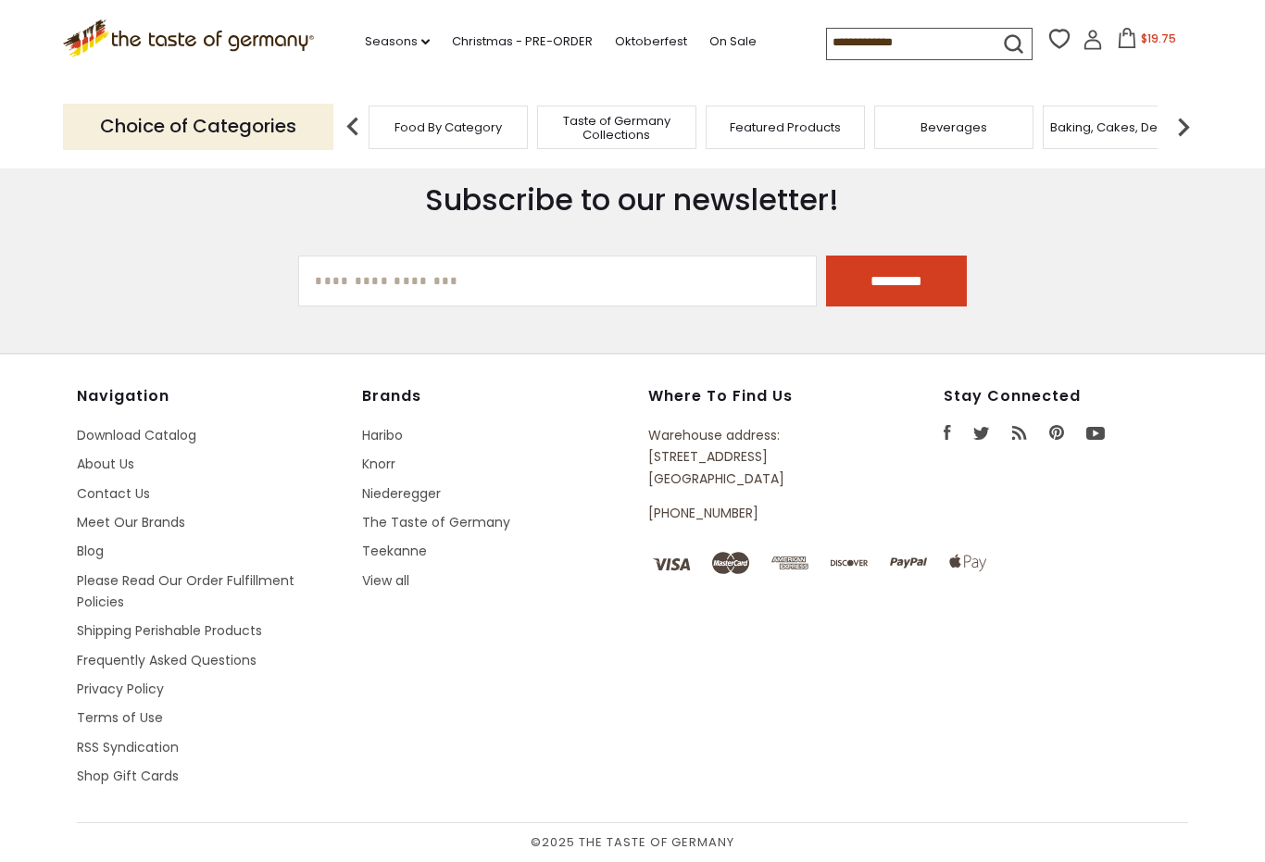
type input "*****"
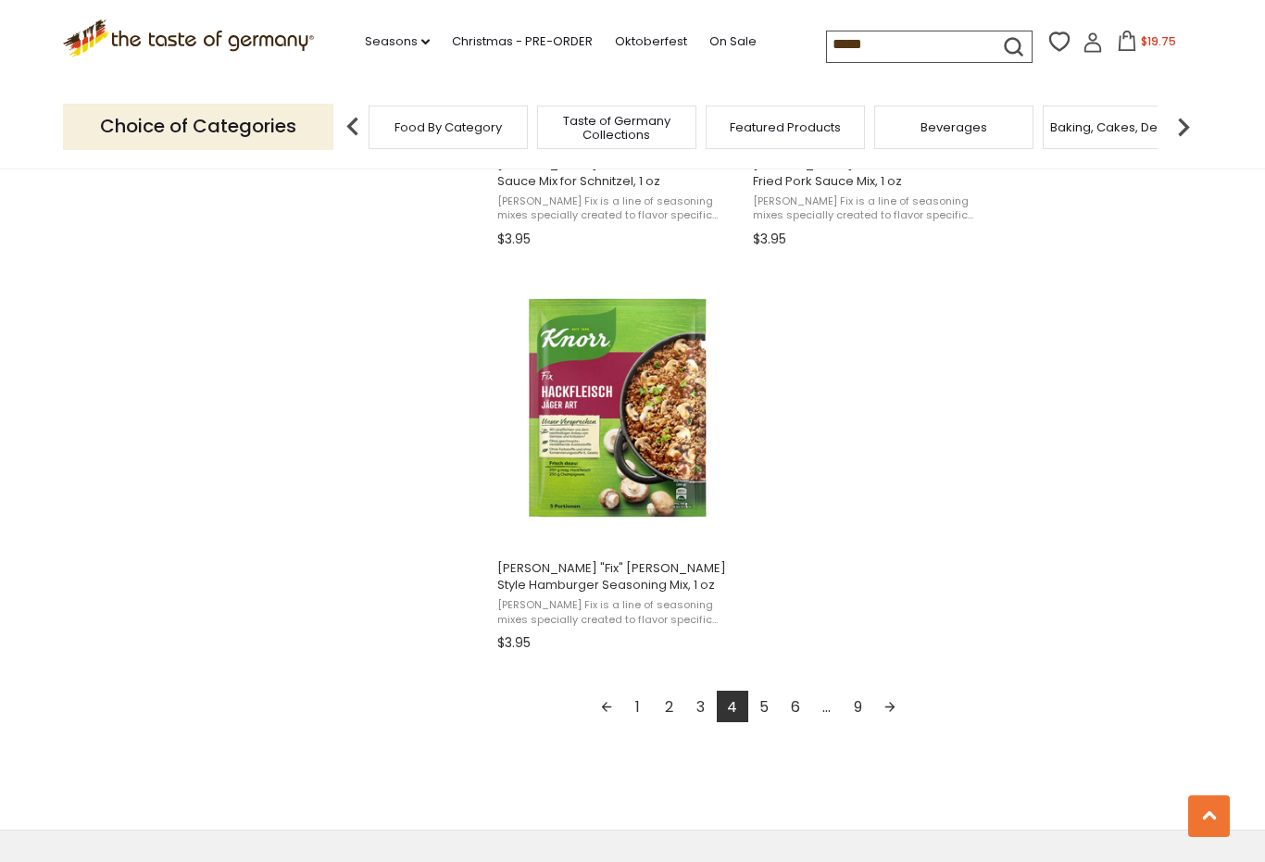
scroll to position [3086, 0]
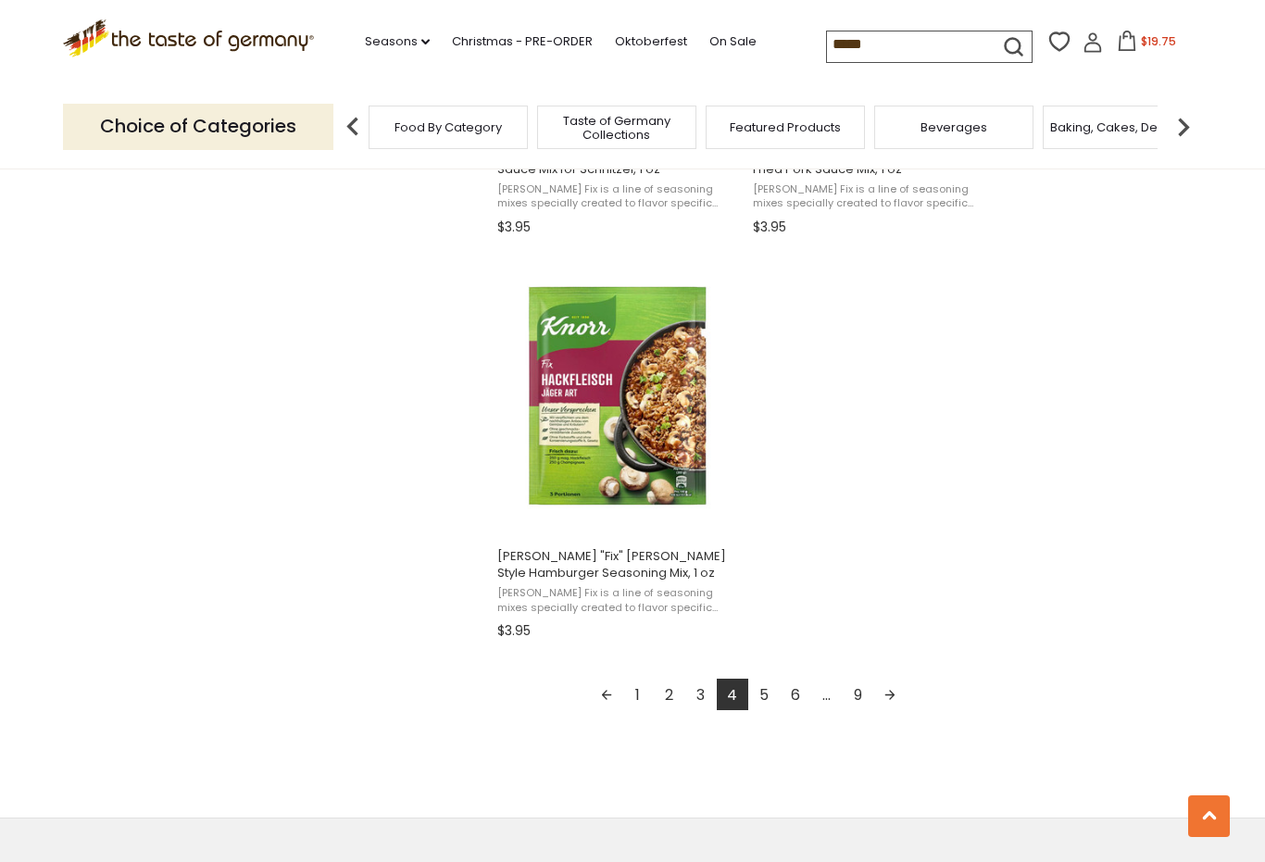
click at [894, 703] on link "Next page" at bounding box center [889, 694] width 31 height 31
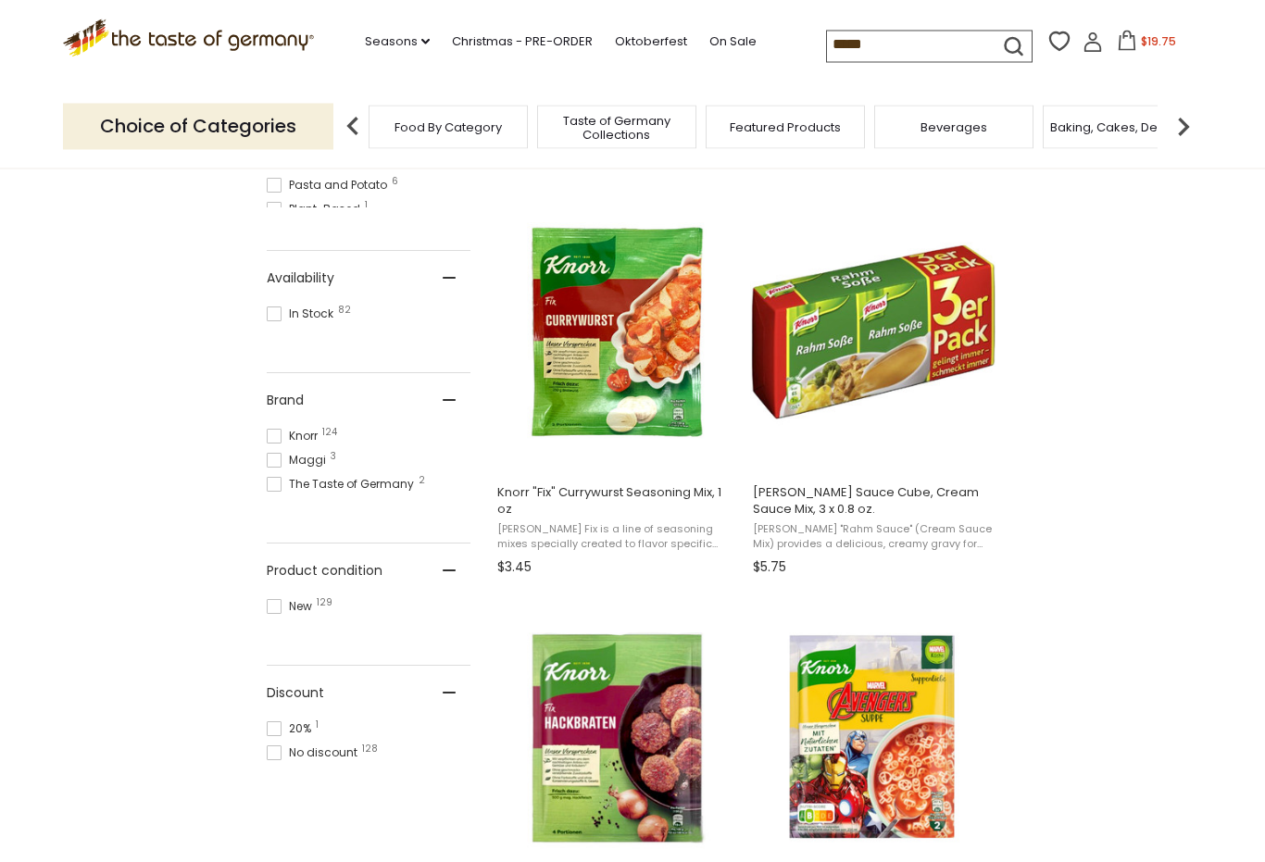
scroll to position [724, 0]
click at [631, 340] on img "Knorr" at bounding box center [617, 331] width 245 height 245
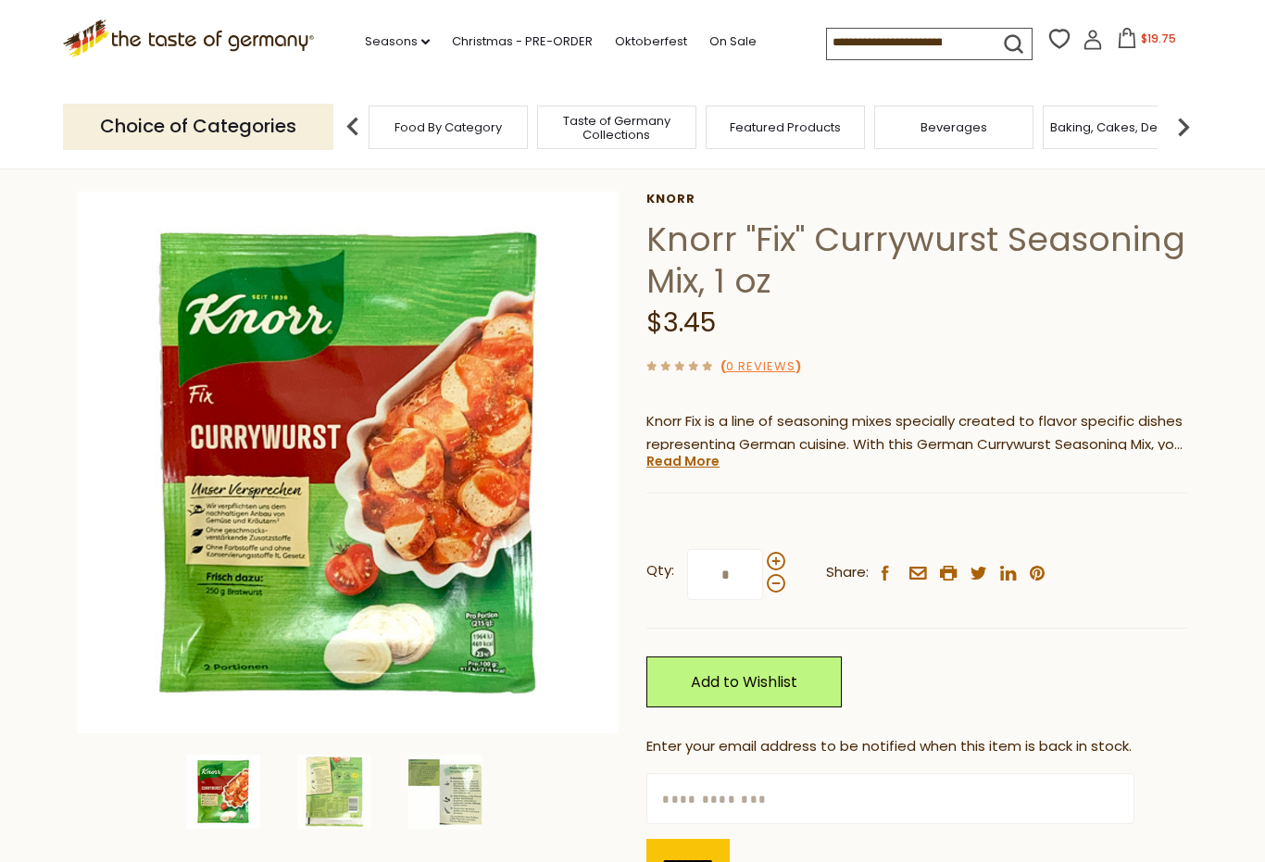
scroll to position [69, 0]
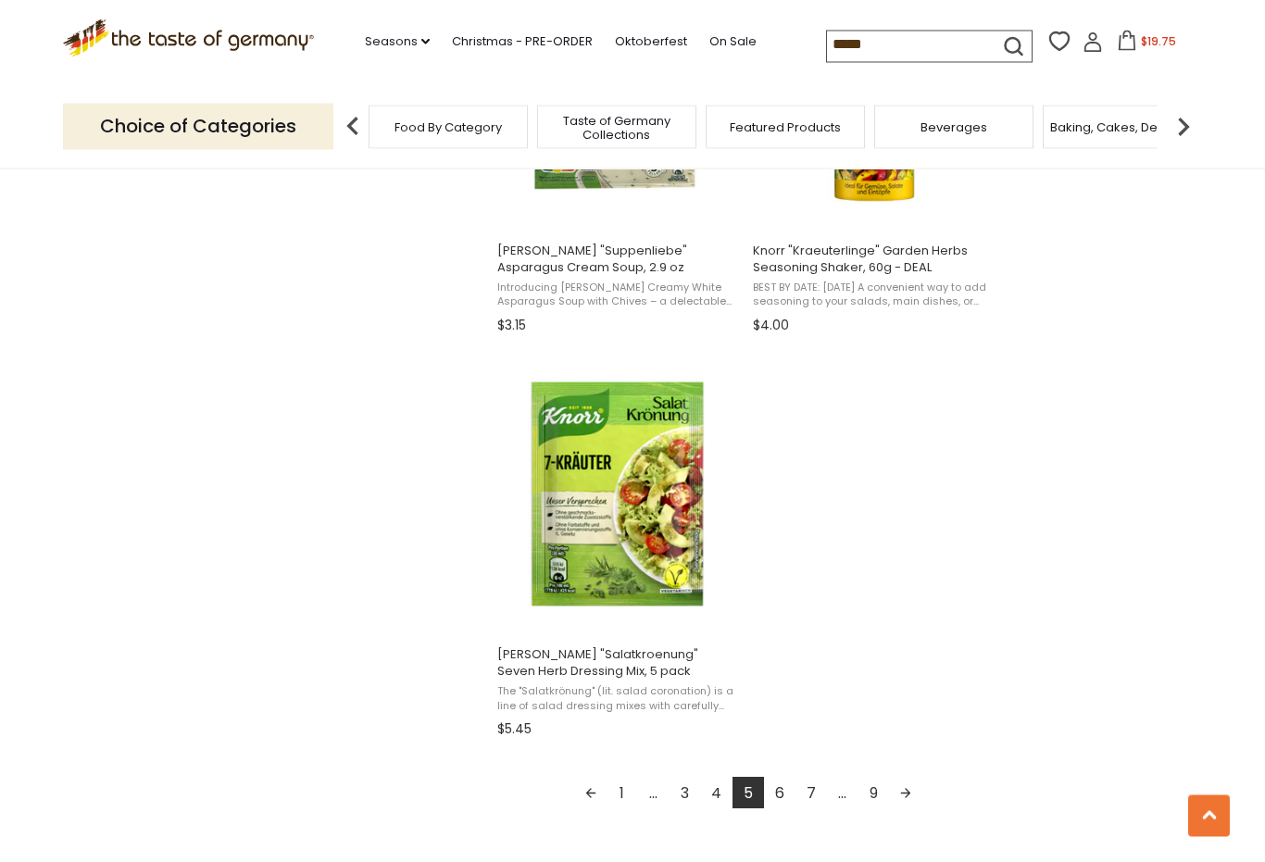
scroll to position [2994, 0]
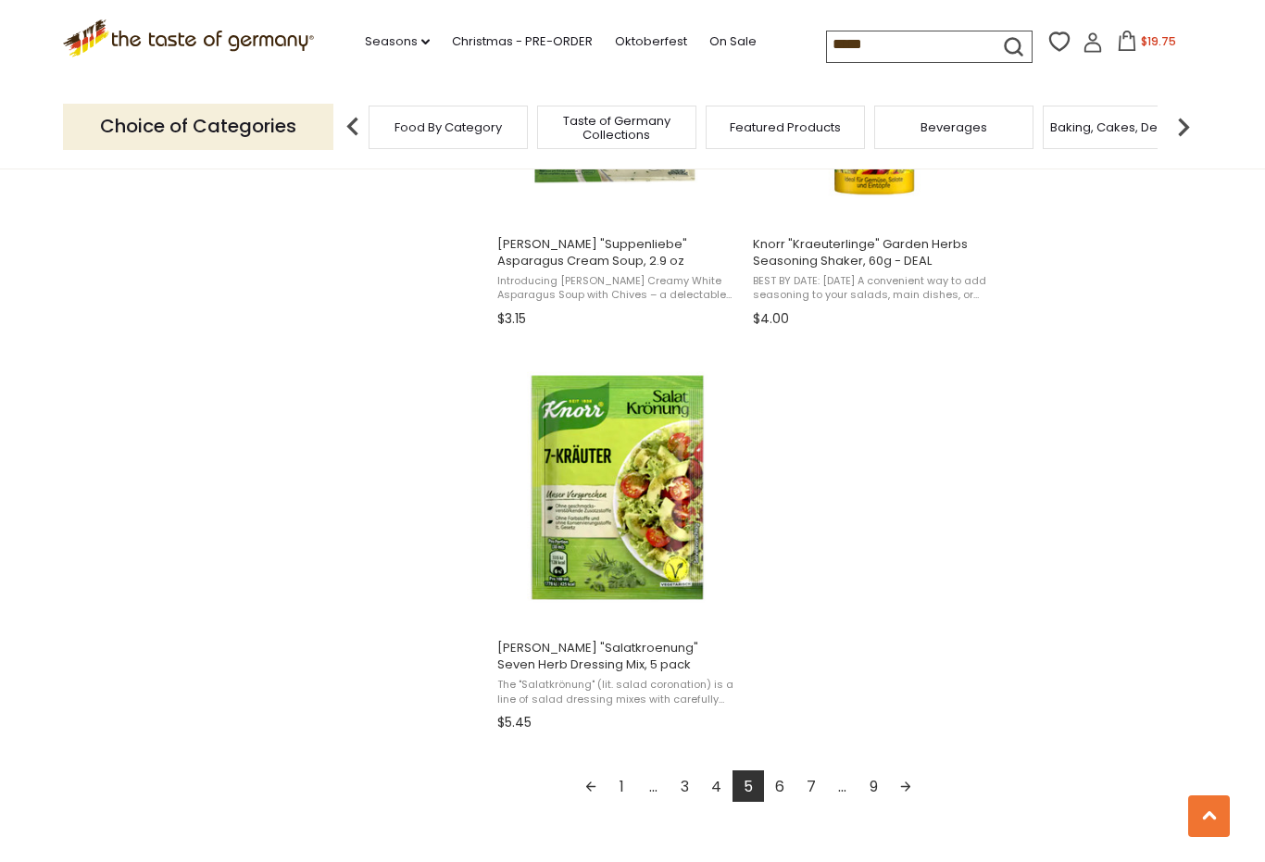
click at [906, 789] on link "Next page" at bounding box center [905, 786] width 31 height 31
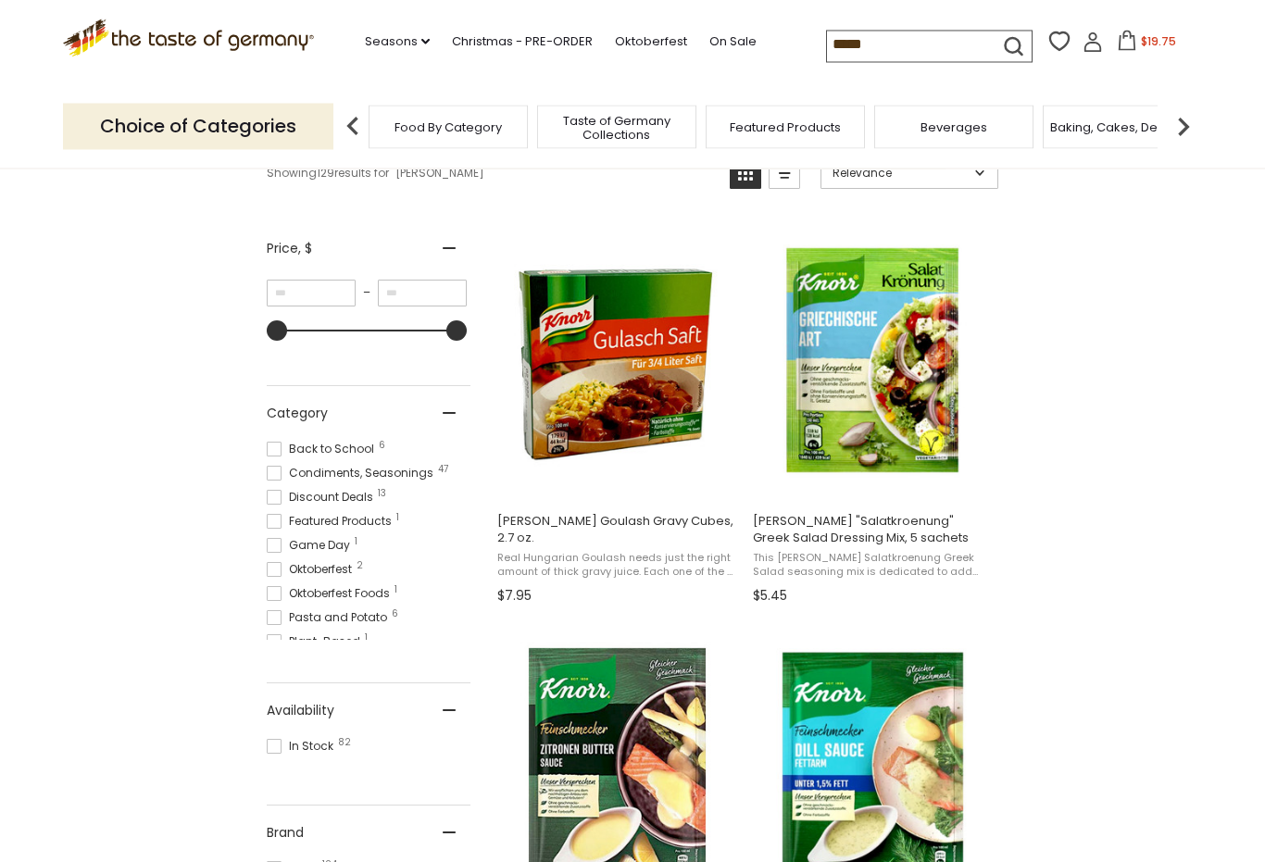
scroll to position [292, 0]
click at [666, 376] on img "Knorr Goulash Gravy Cubes, 2.7 oz." at bounding box center [617, 360] width 245 height 245
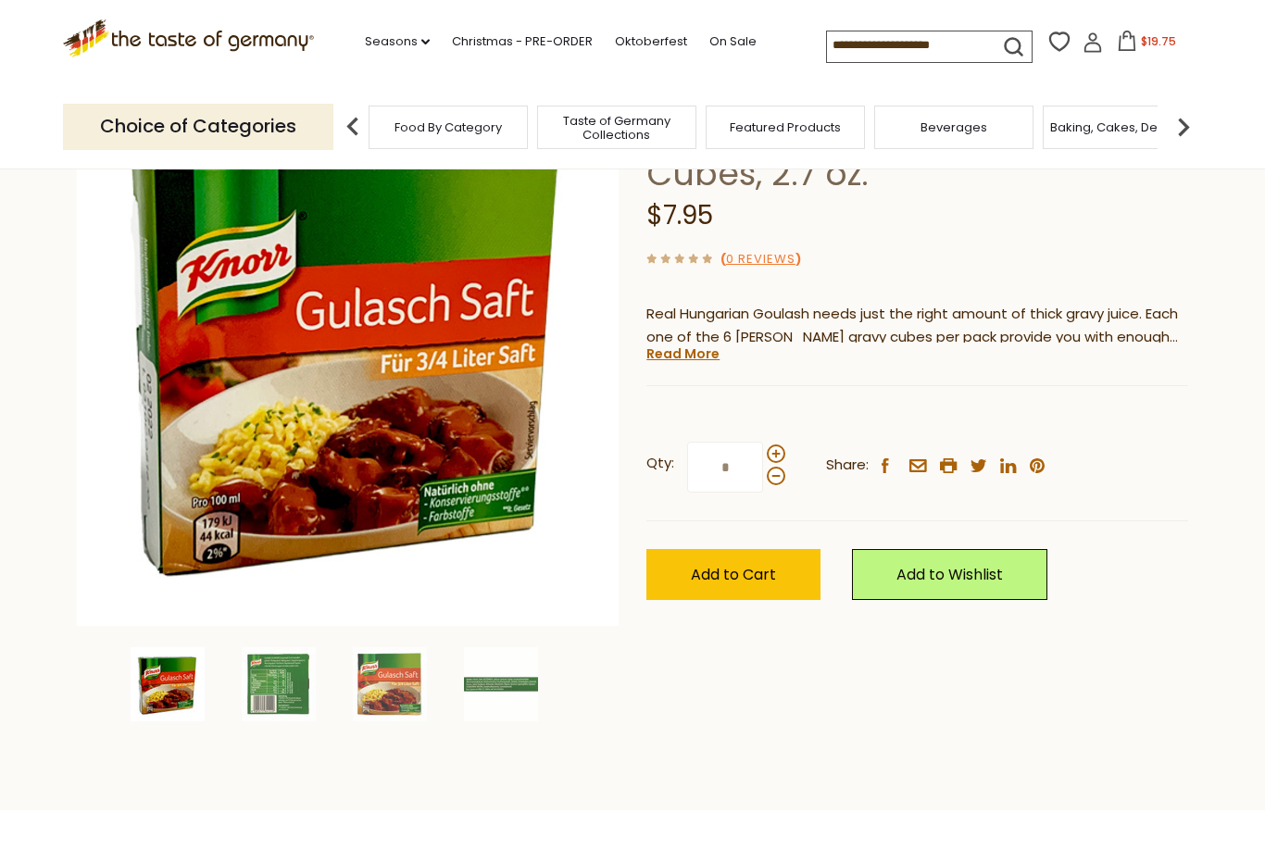
scroll to position [144, 0]
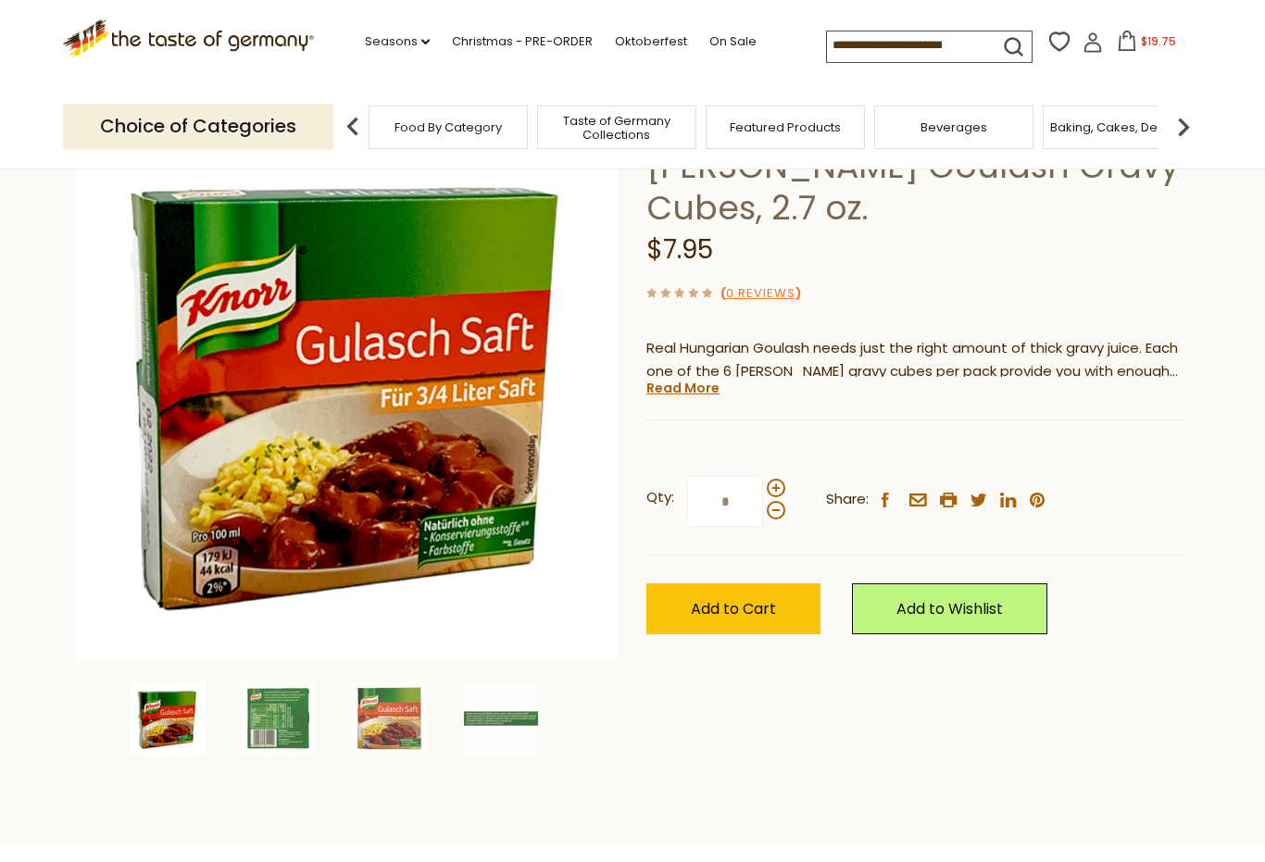
click at [685, 384] on link "Read More" at bounding box center [683, 388] width 73 height 19
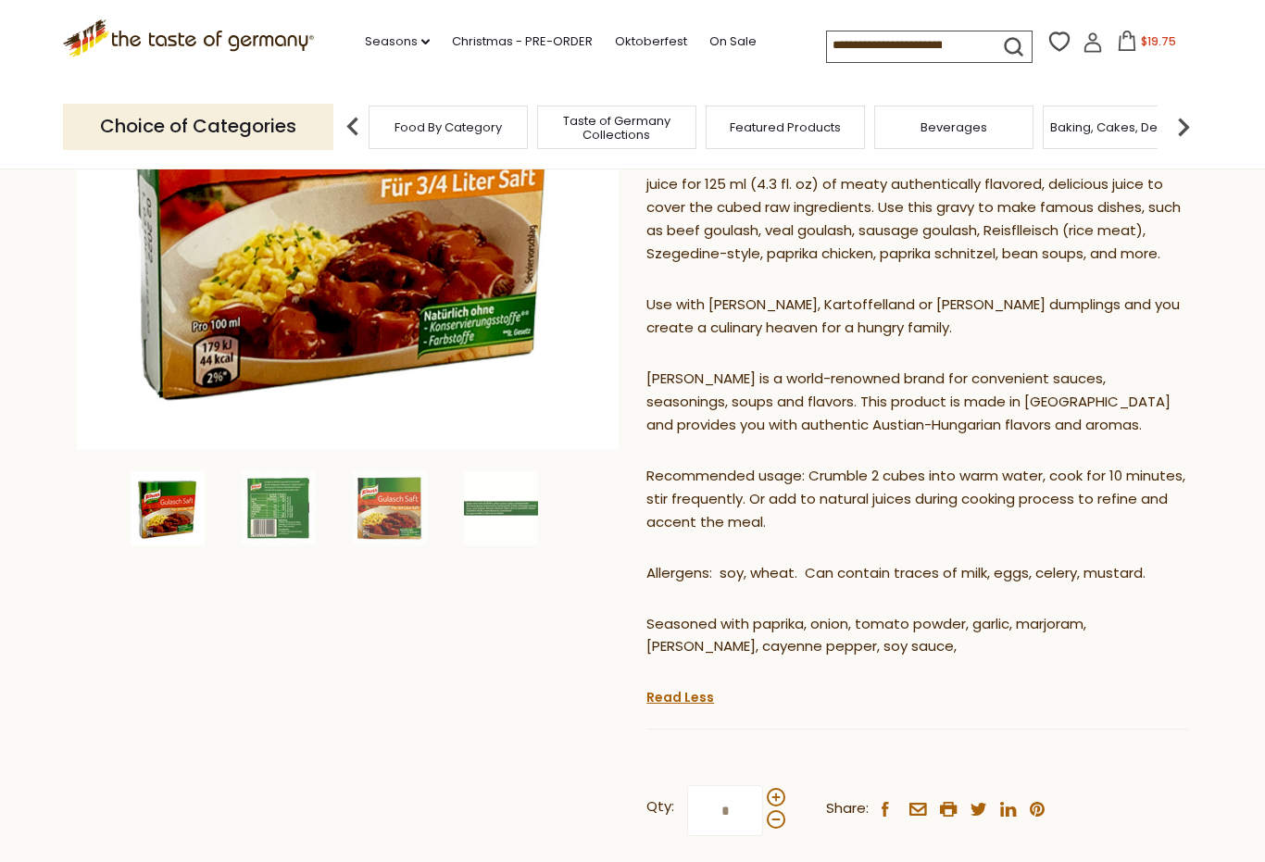
scroll to position [355, 0]
click at [283, 505] on img at bounding box center [279, 508] width 74 height 74
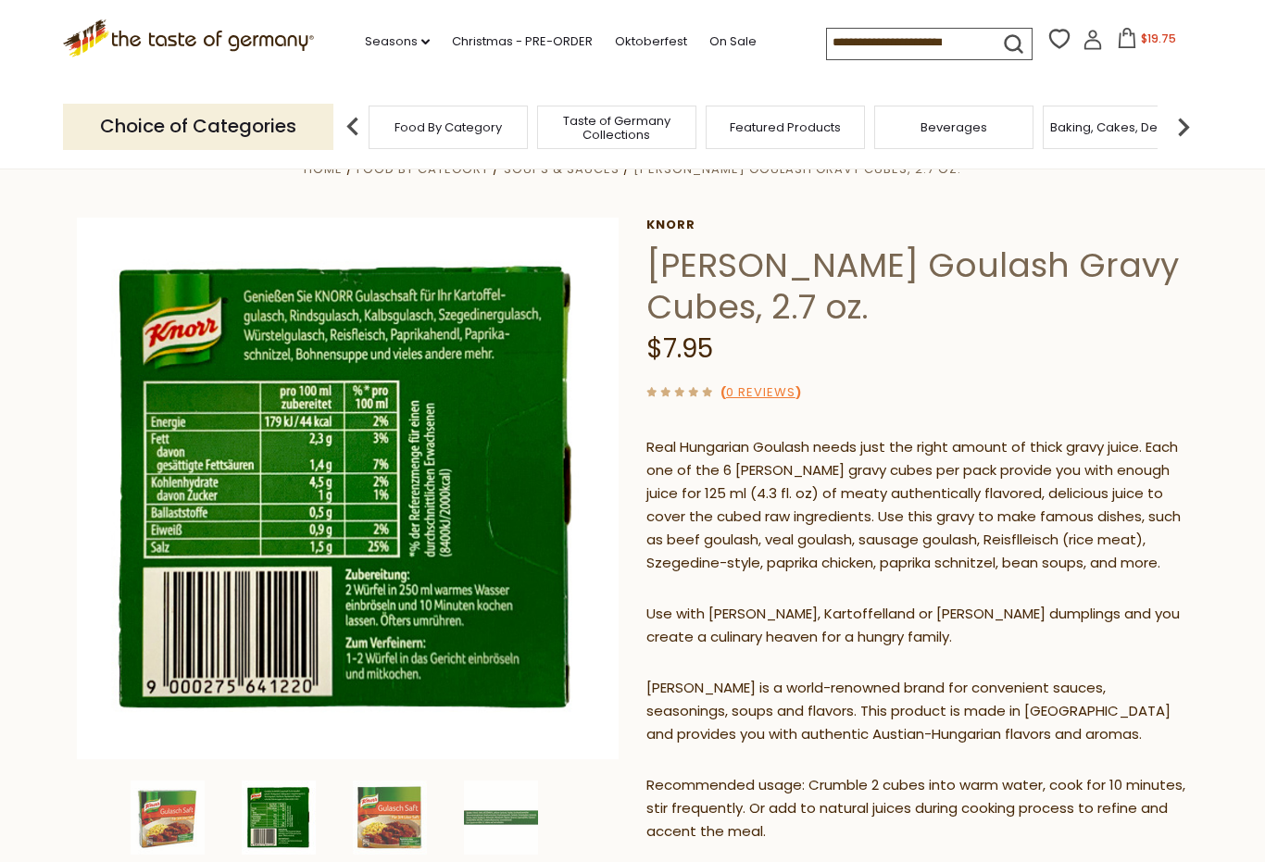
scroll to position [44, 0]
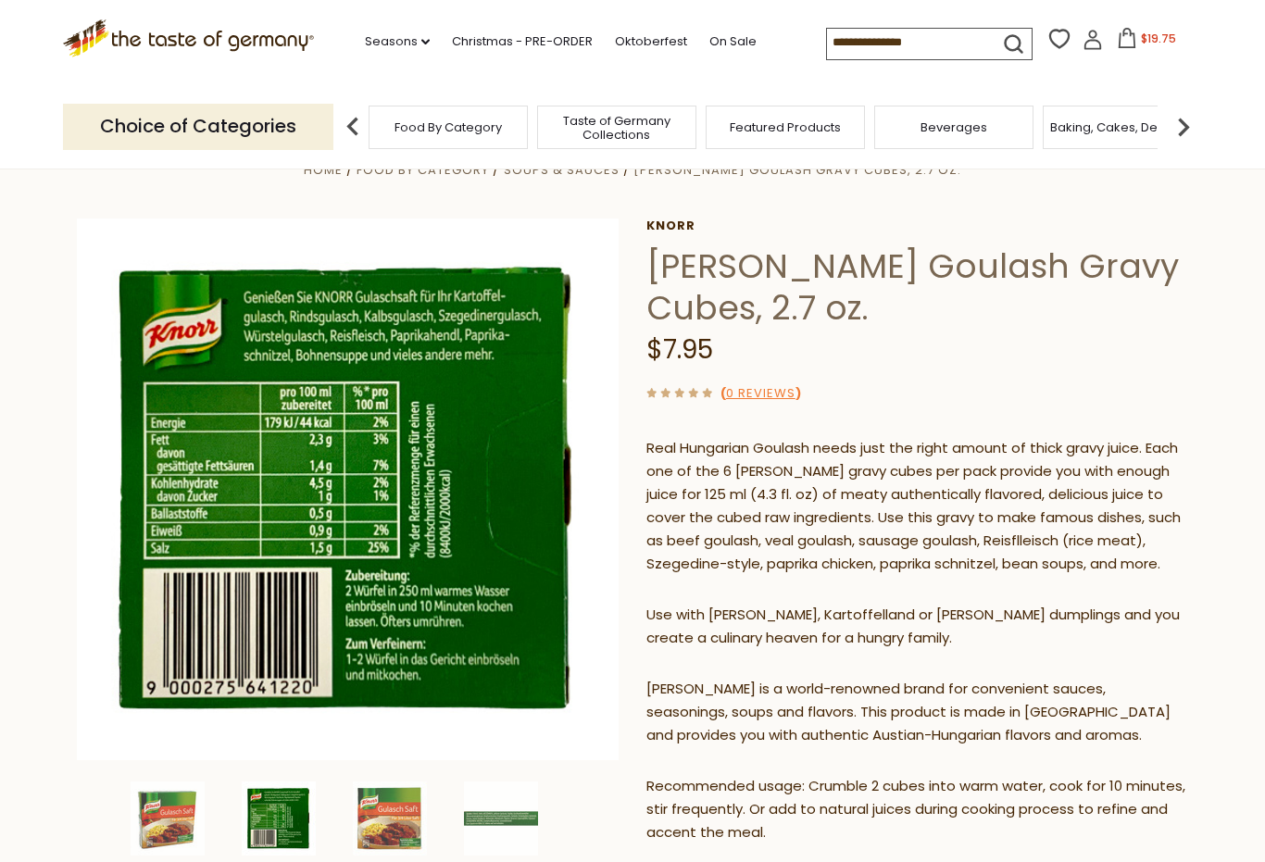
click at [389, 823] on img at bounding box center [390, 819] width 74 height 74
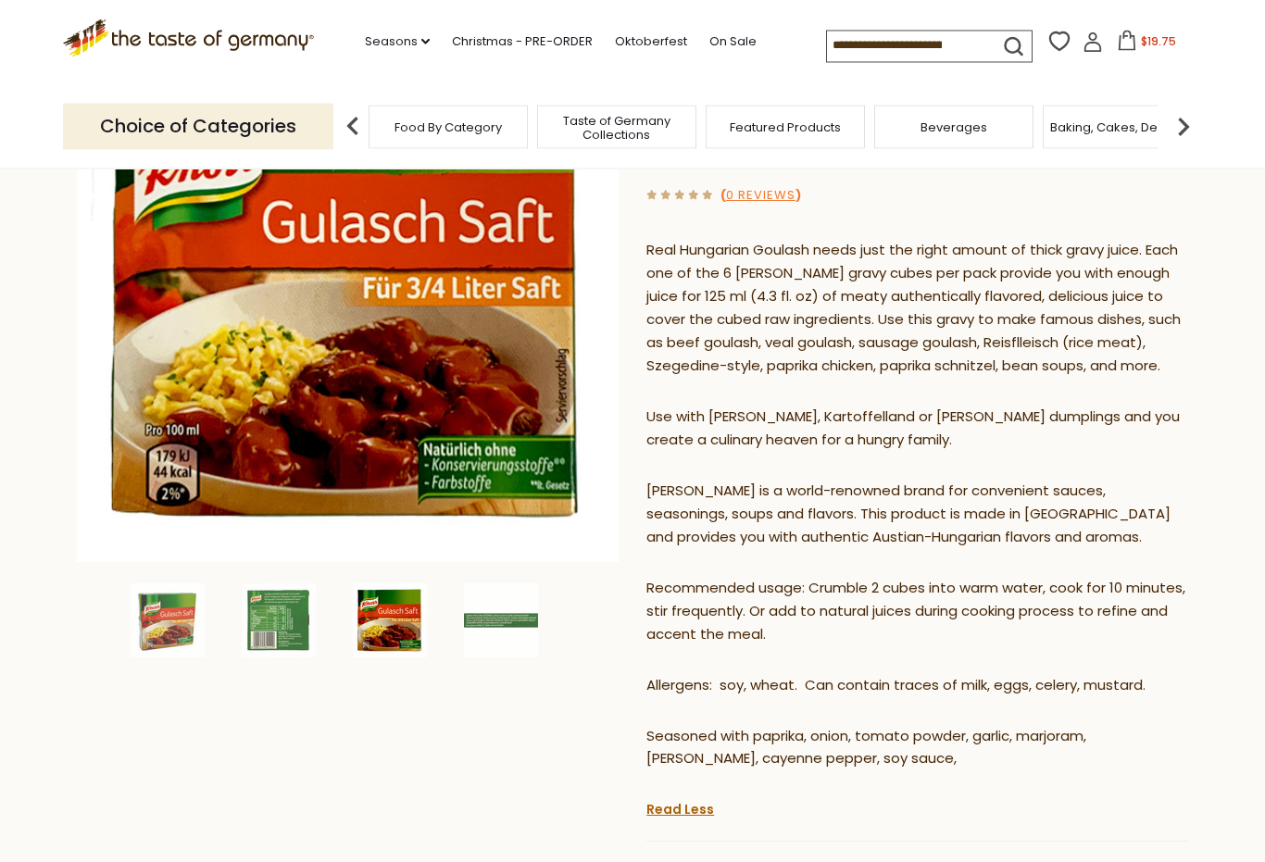
scroll to position [242, 0]
click at [512, 619] on img at bounding box center [501, 621] width 74 height 74
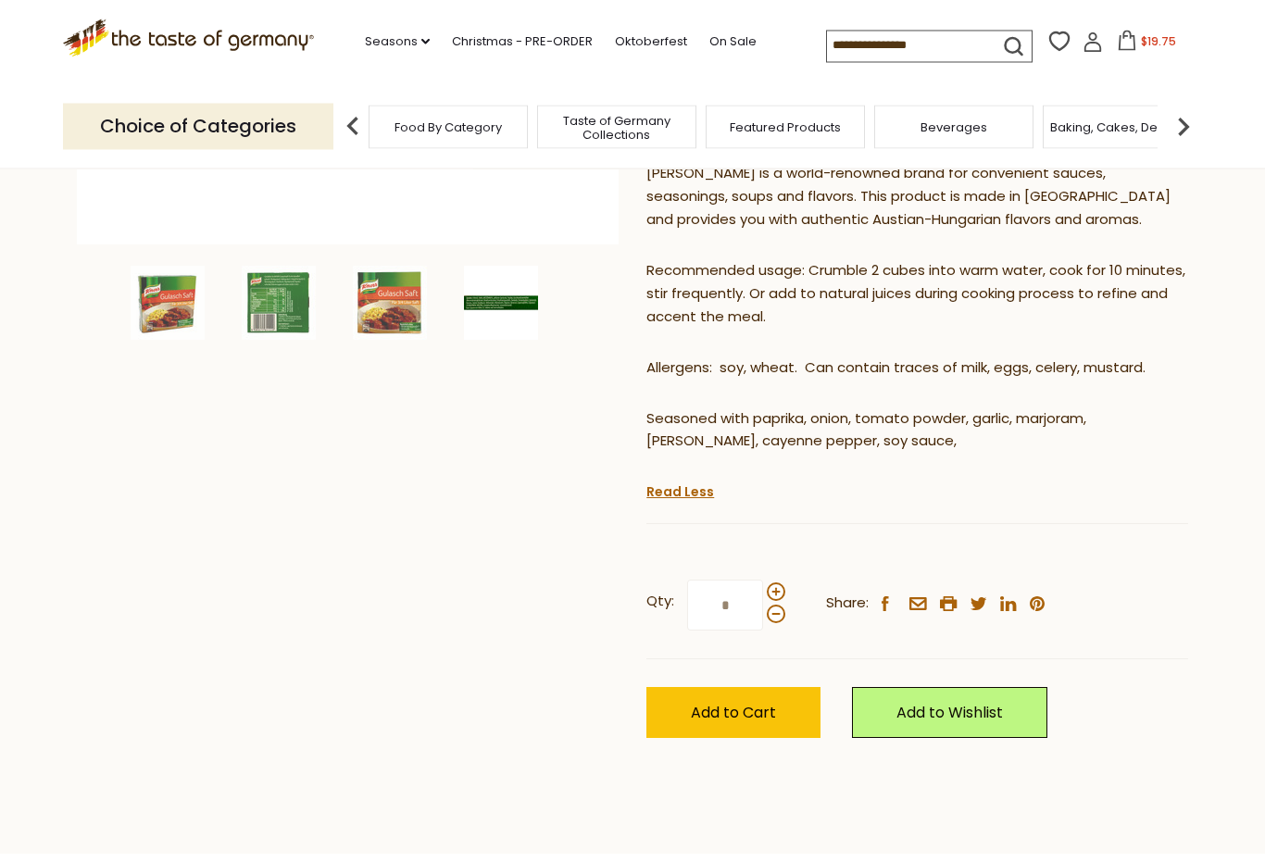
scroll to position [560, 0]
click at [737, 702] on span "Add to Cart" at bounding box center [733, 712] width 85 height 21
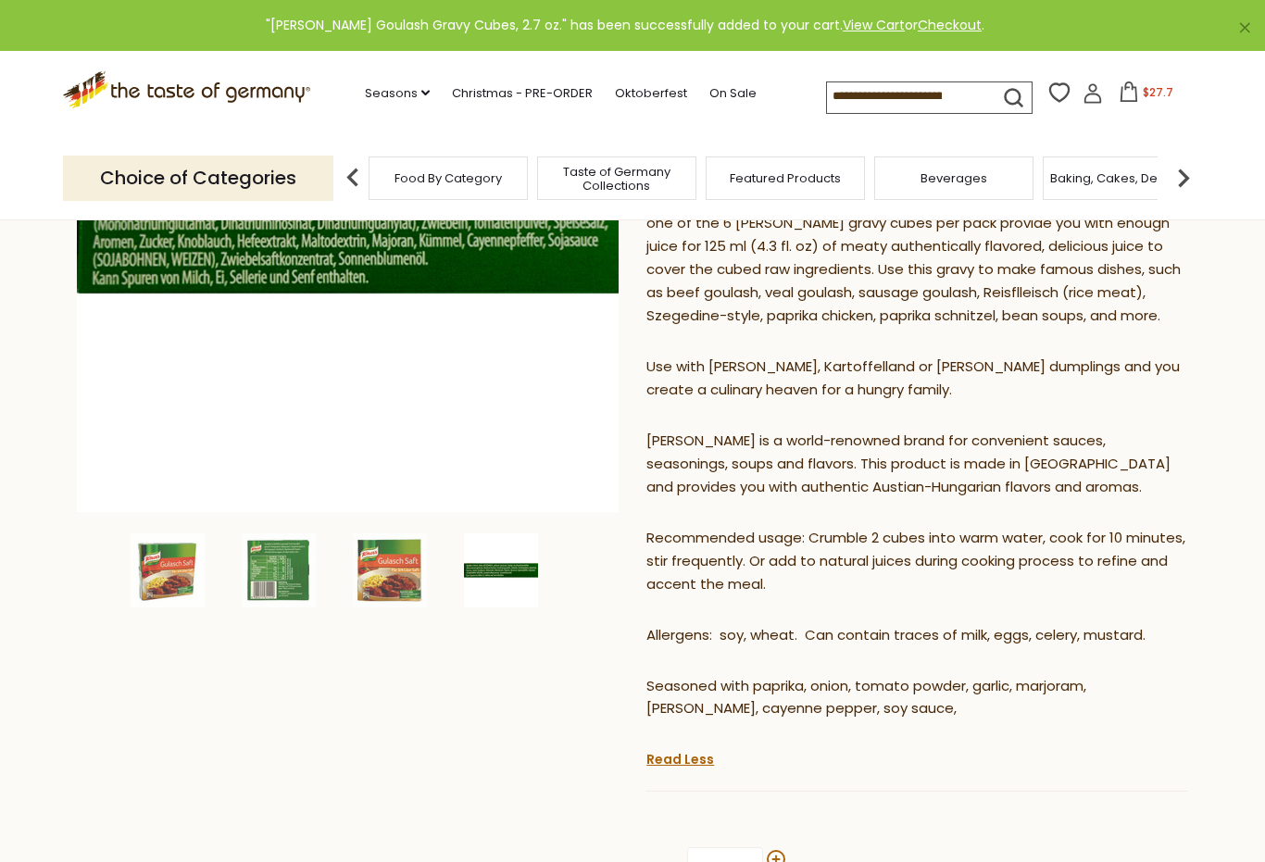
scroll to position [341, 0]
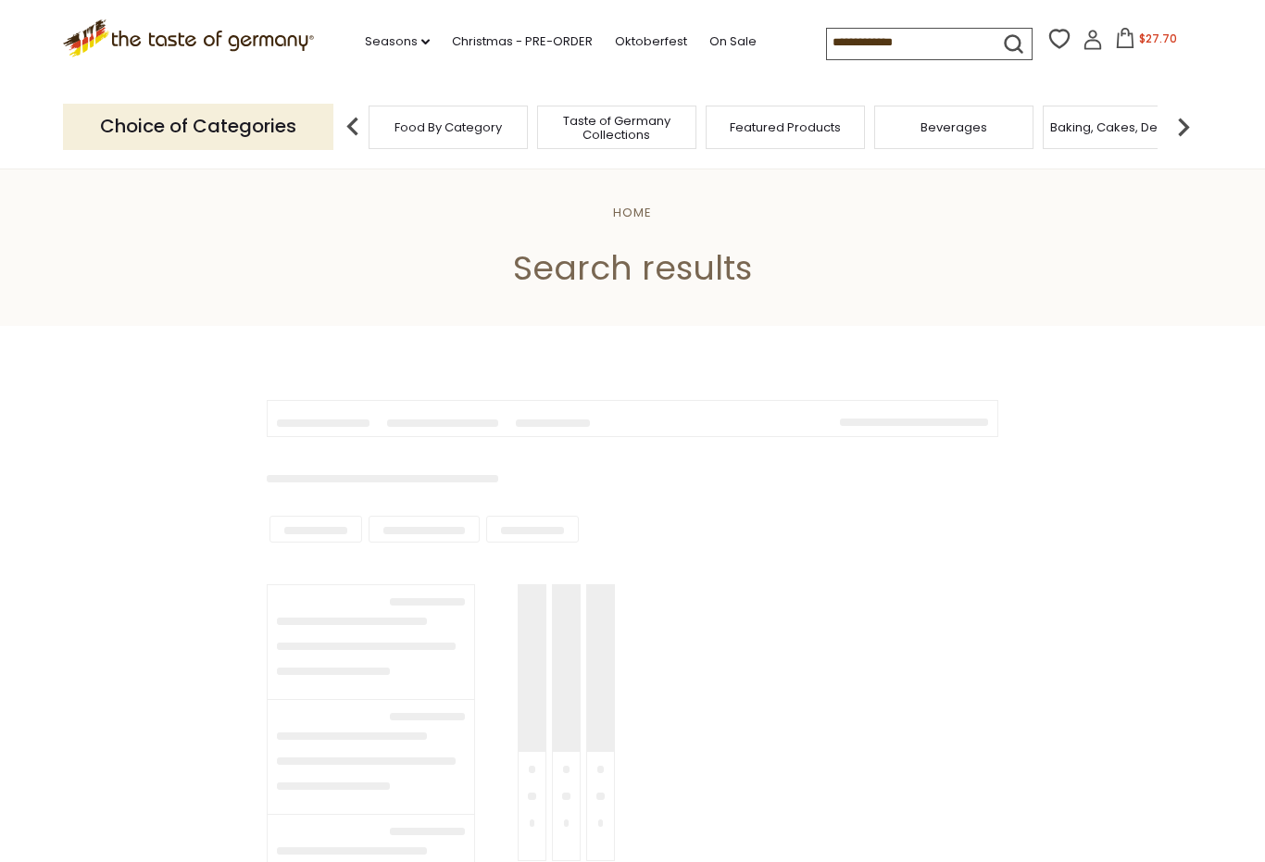
type input "*****"
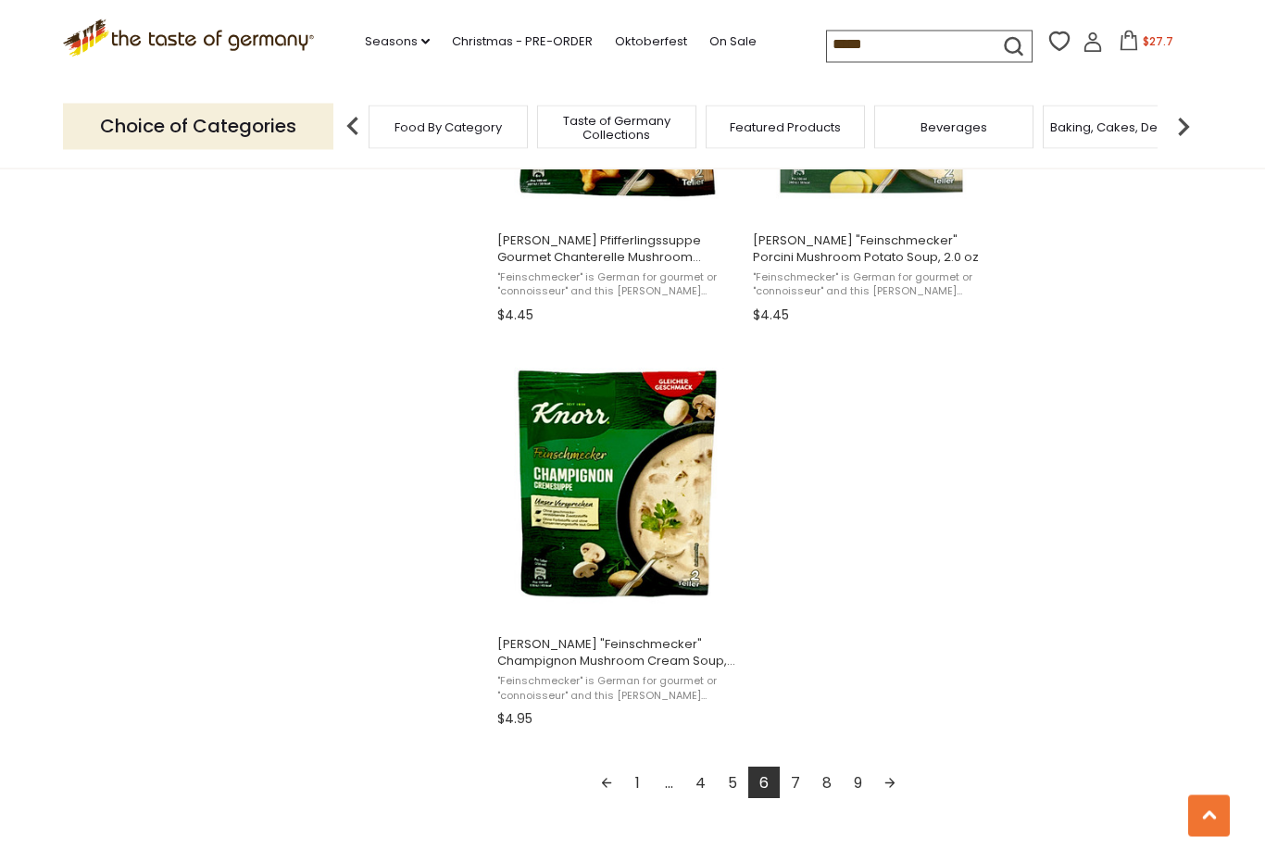
scroll to position [2998, 0]
click at [884, 785] on link "Next page" at bounding box center [889, 782] width 31 height 31
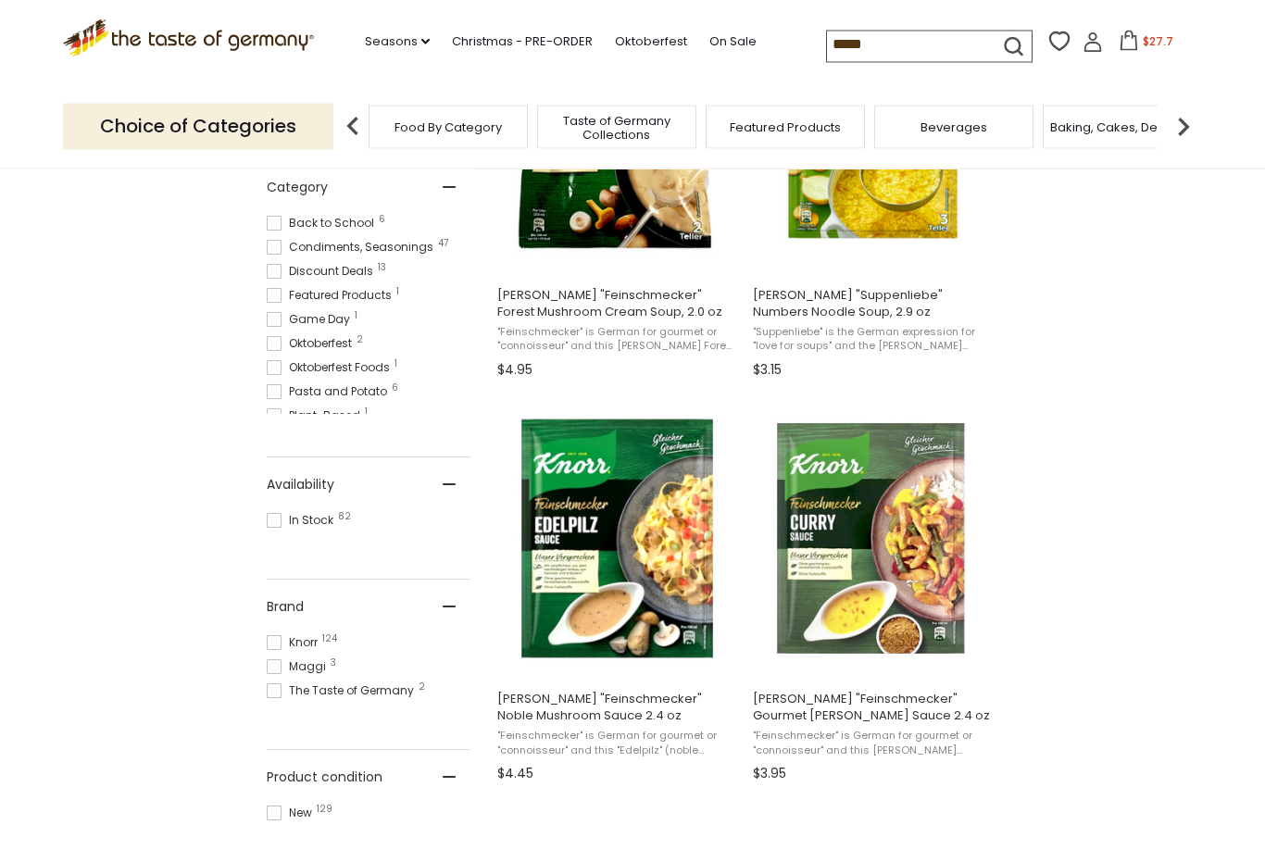
scroll to position [534, 0]
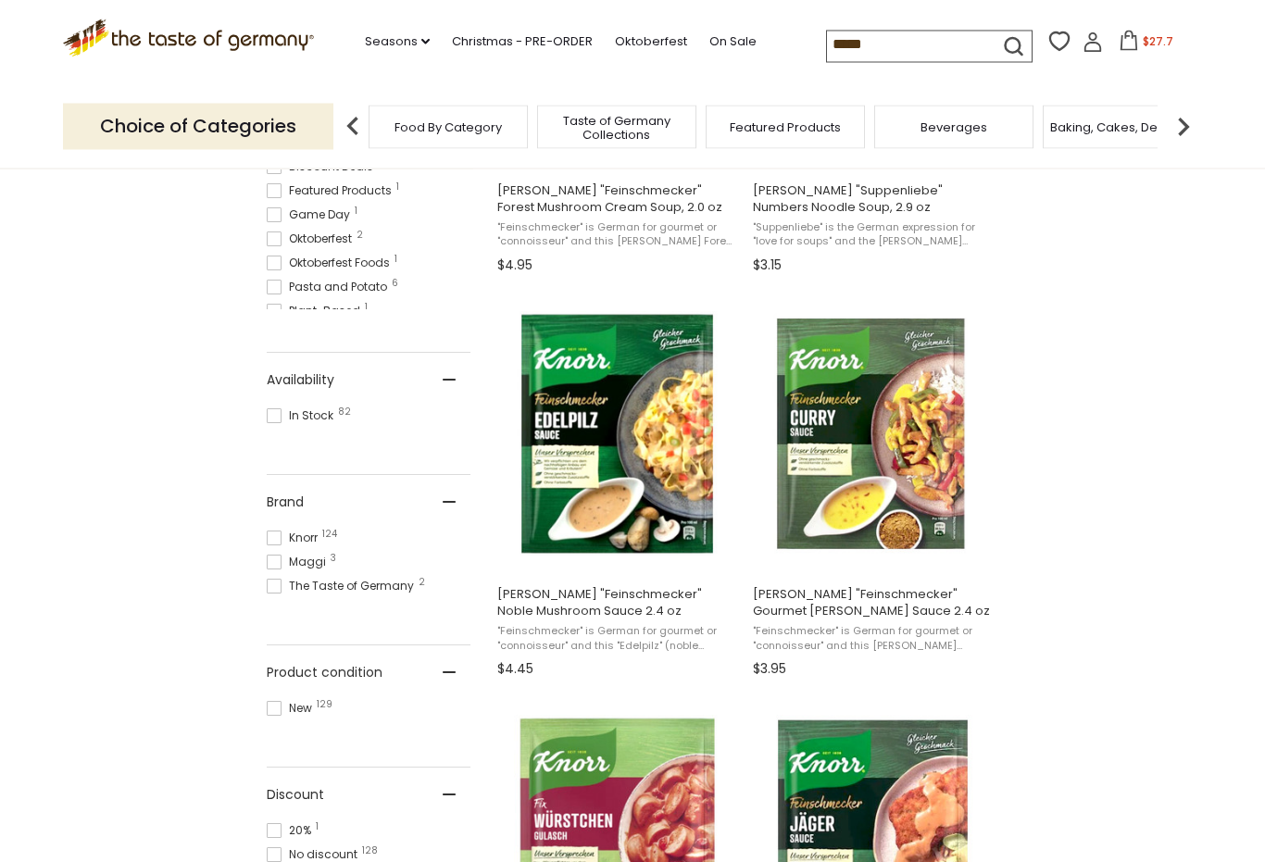
scroll to position [623, 0]
click at [867, 416] on img "Knorr" at bounding box center [872, 433] width 245 height 245
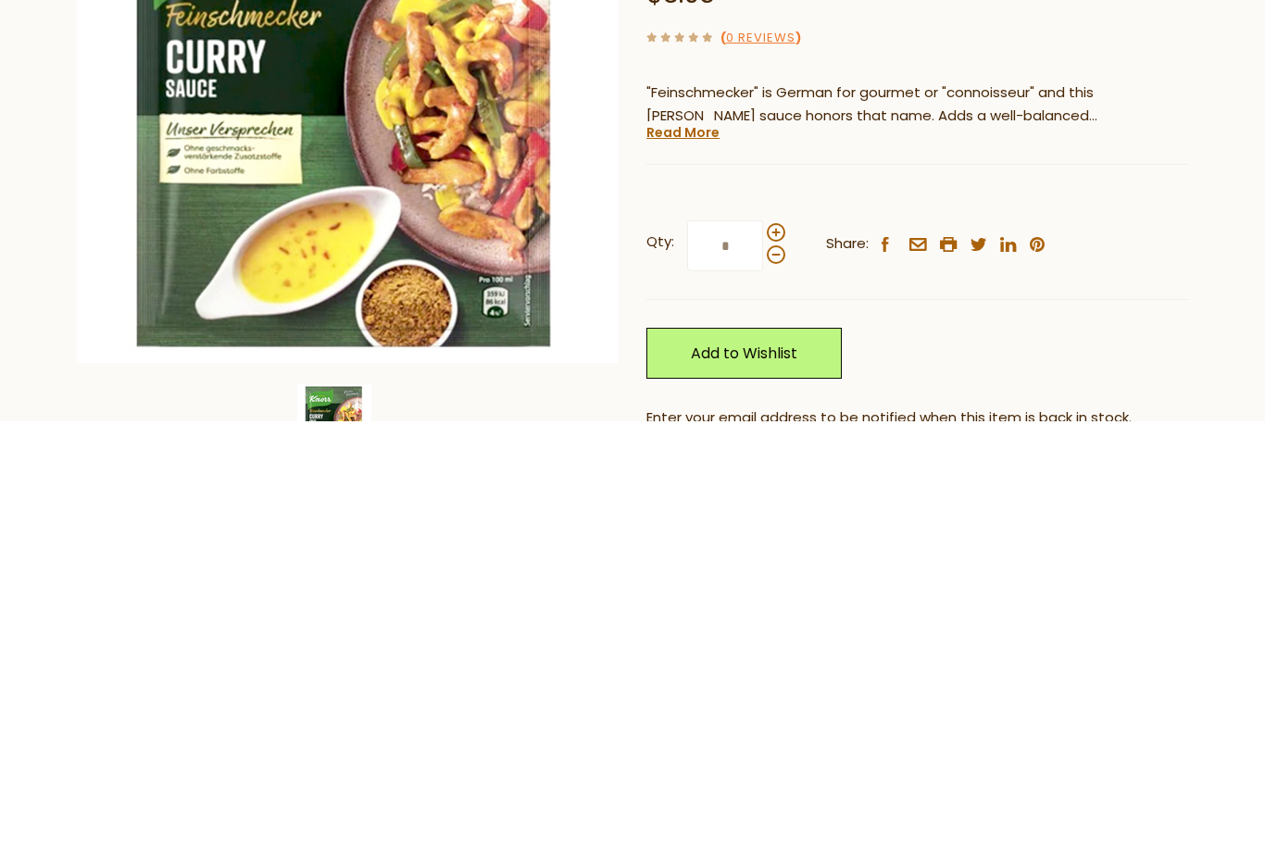
click at [688, 564] on link "Read More" at bounding box center [683, 573] width 73 height 19
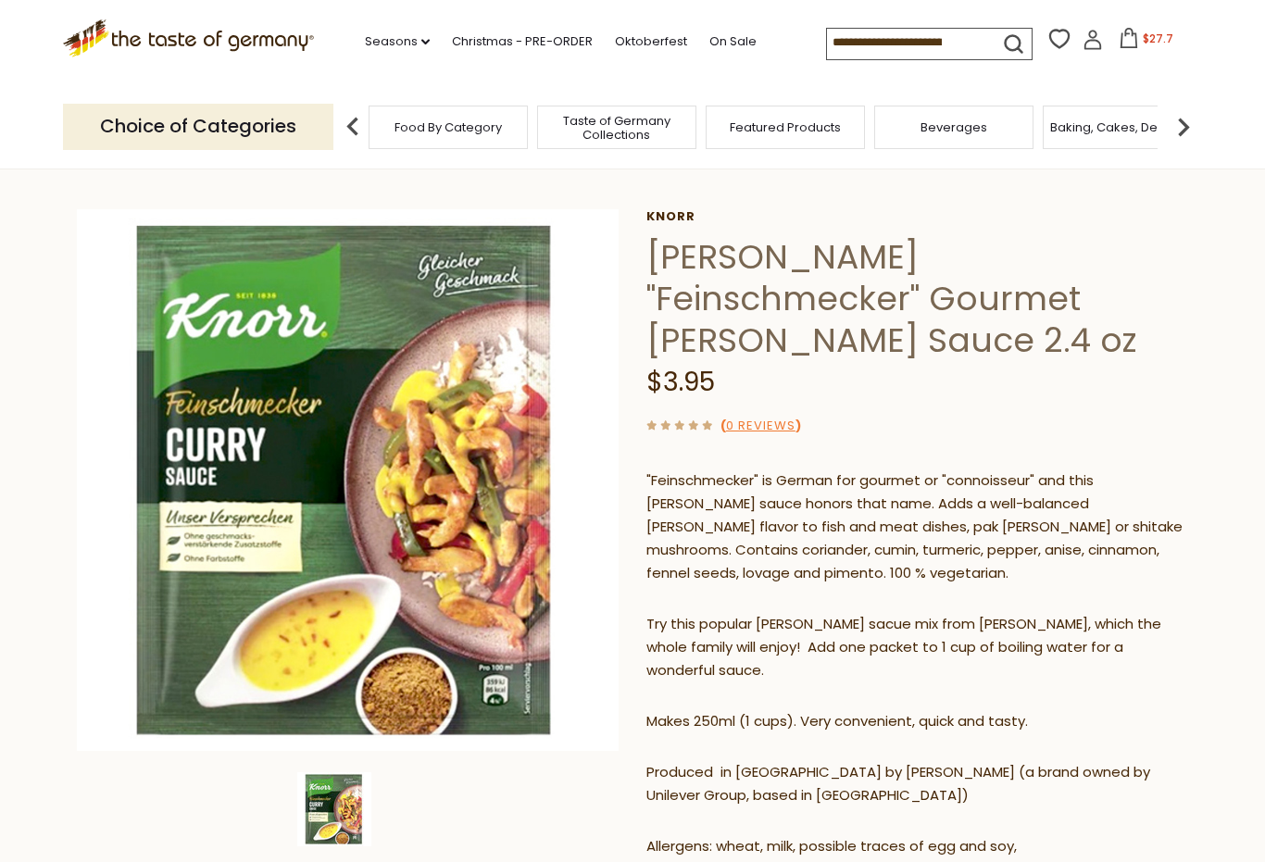
scroll to position [43, 0]
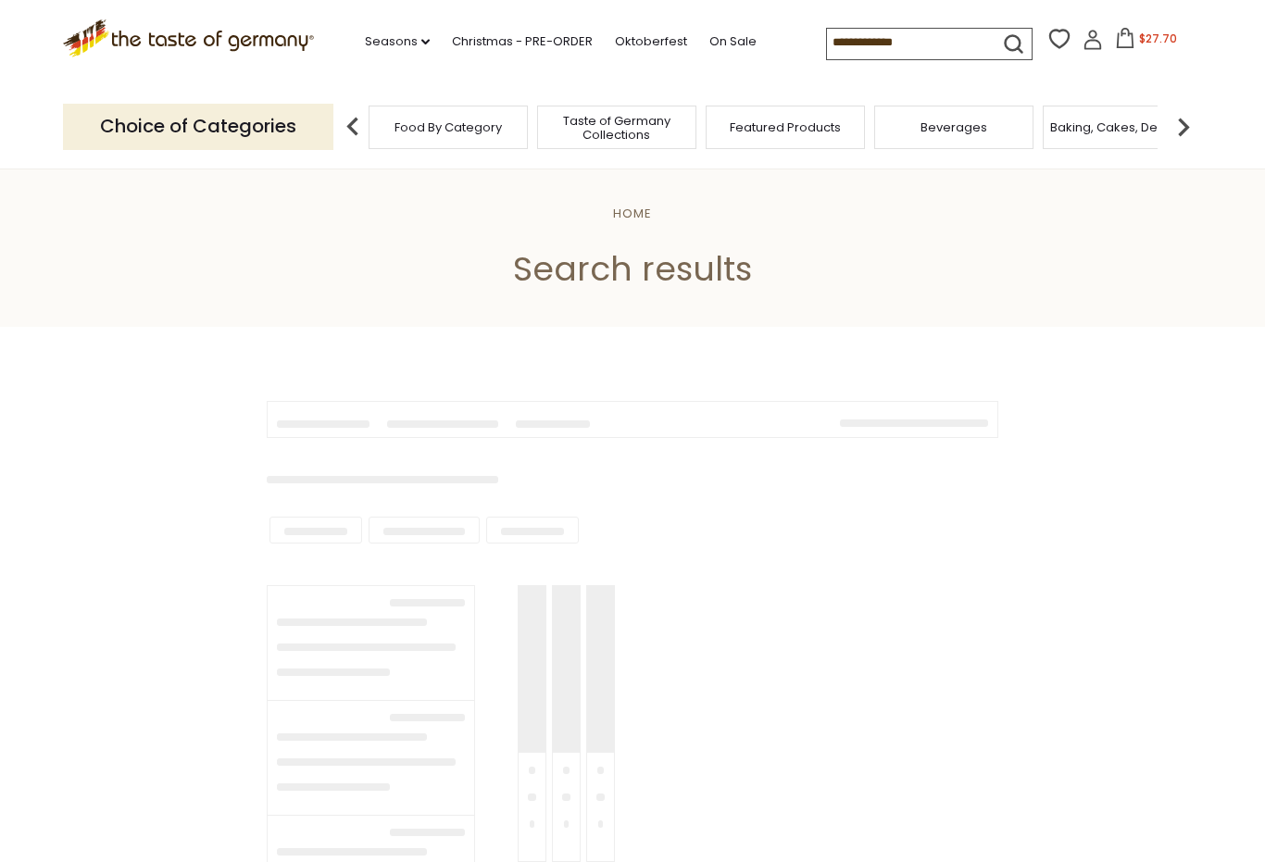
type input "*****"
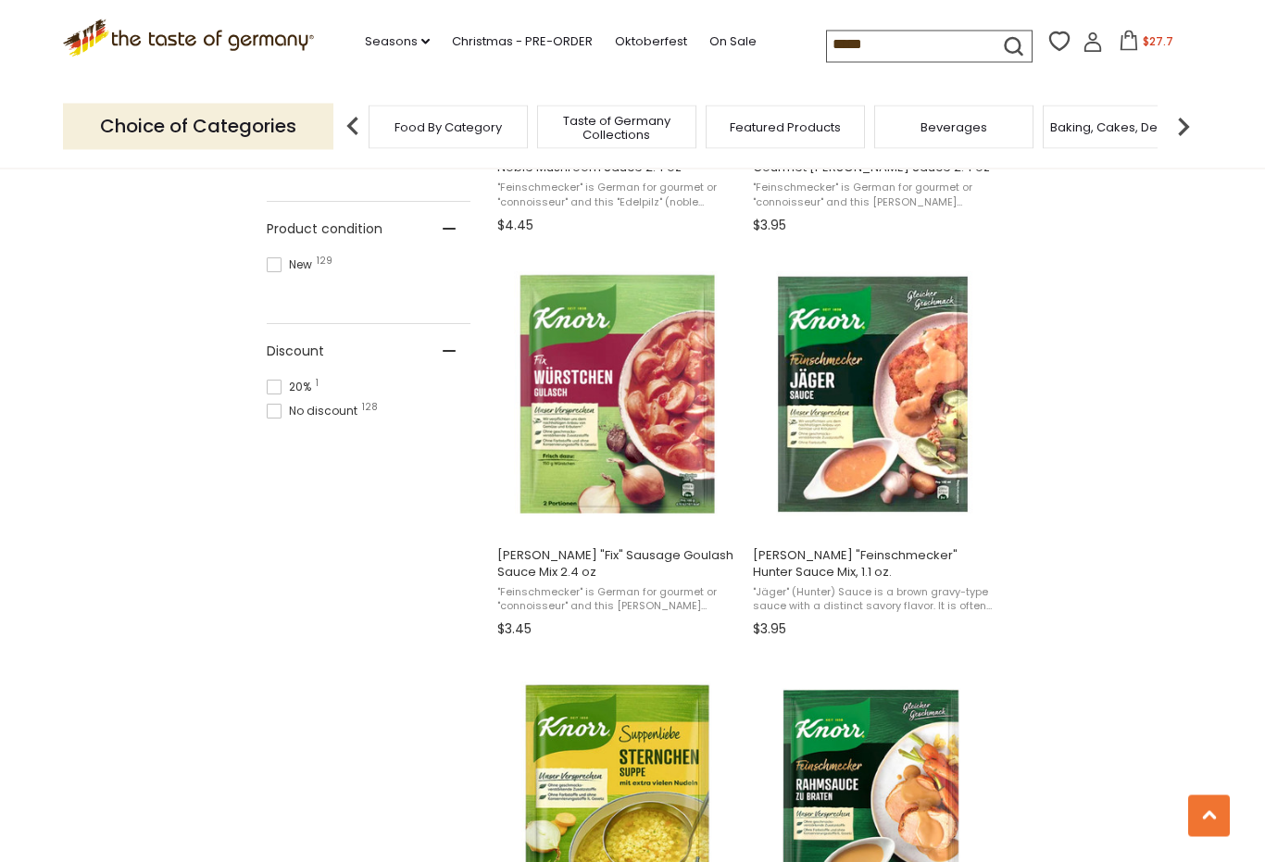
scroll to position [1066, 0]
click at [596, 407] on img "Knorr" at bounding box center [617, 393] width 245 height 245
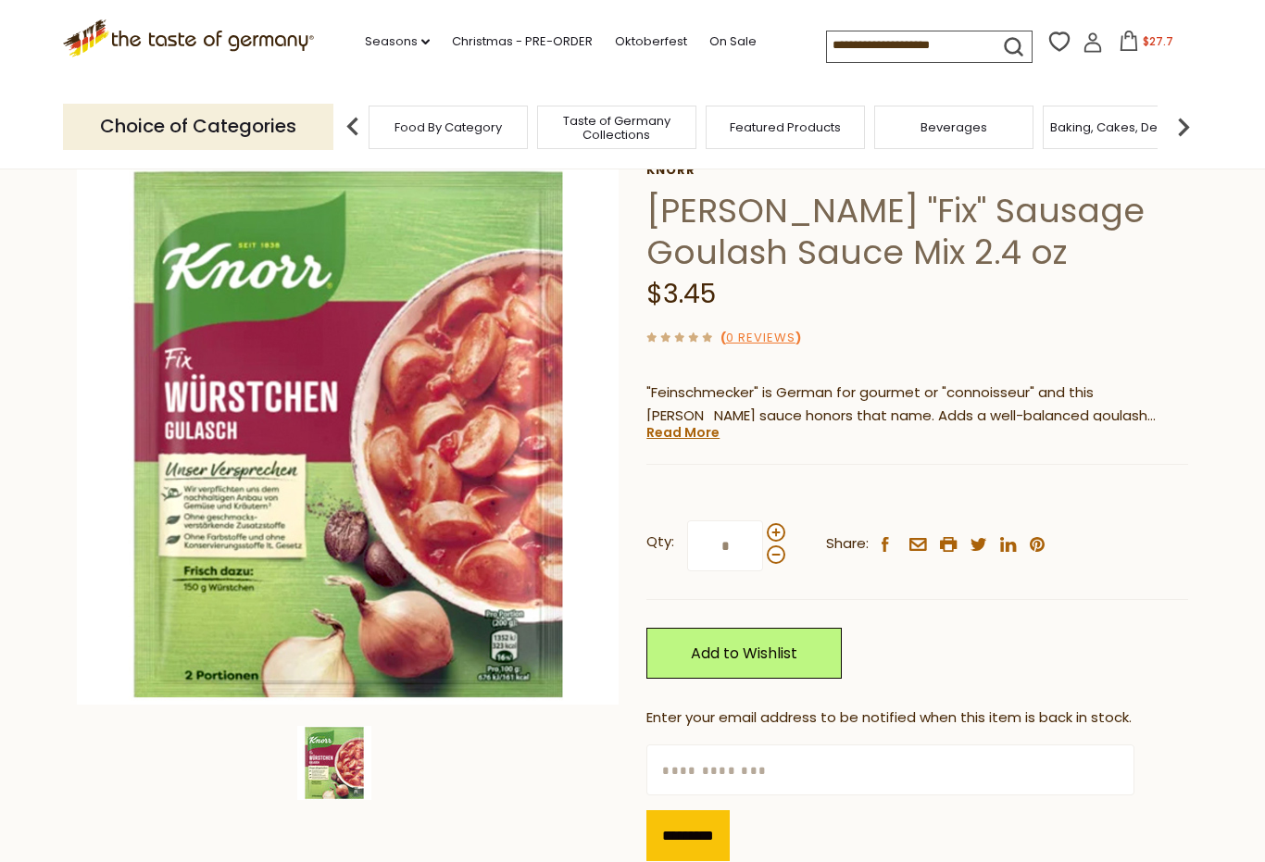
scroll to position [96, 0]
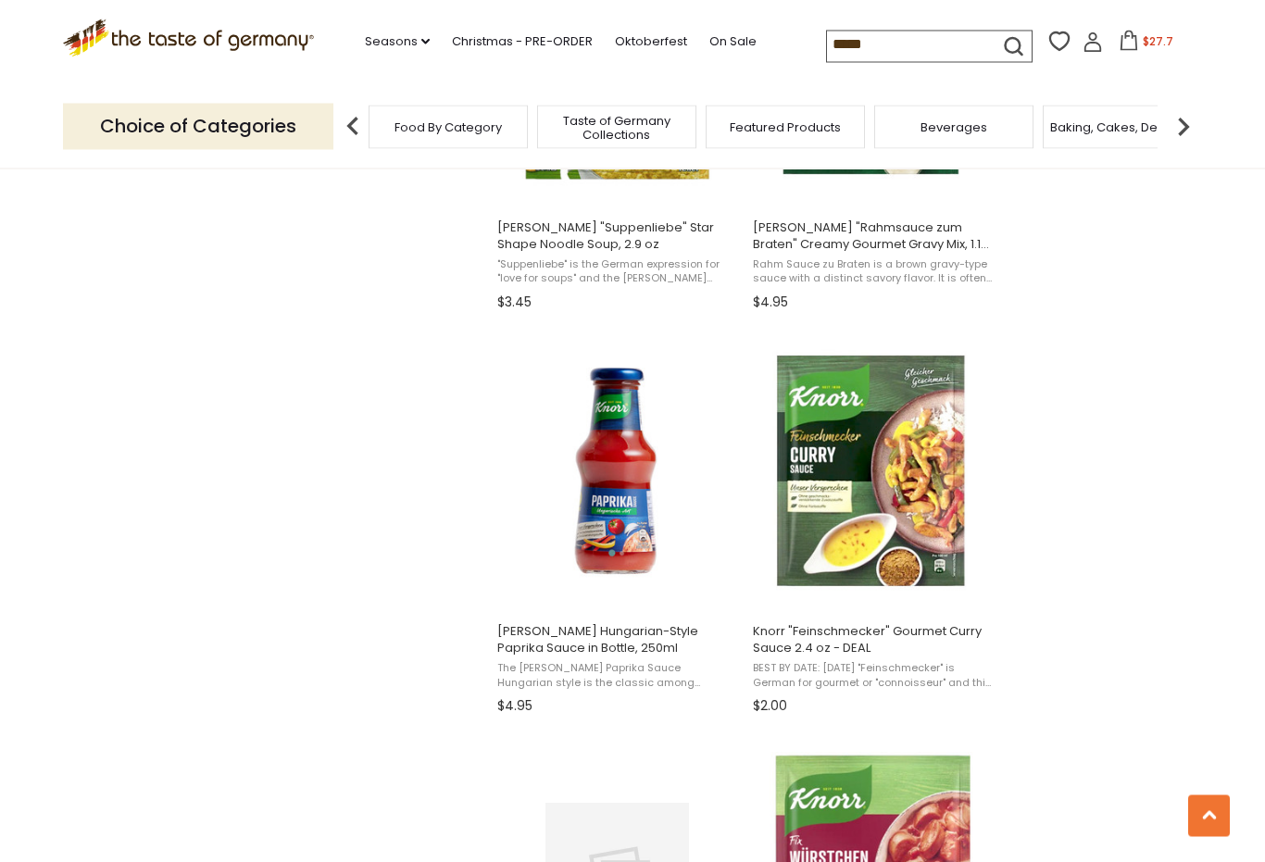
scroll to position [1799, 0]
click at [893, 472] on img "Knorr" at bounding box center [872, 469] width 245 height 245
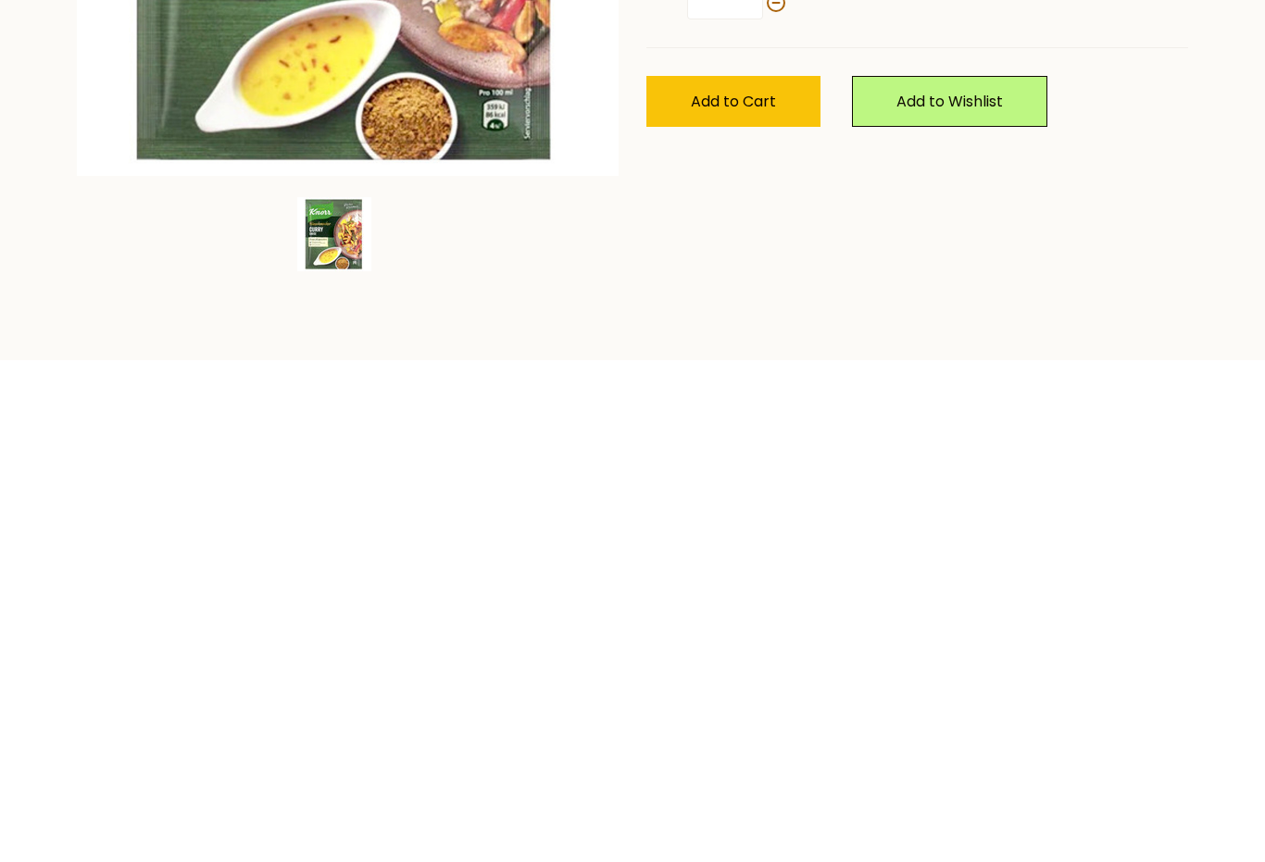
scroll to position [169, 0]
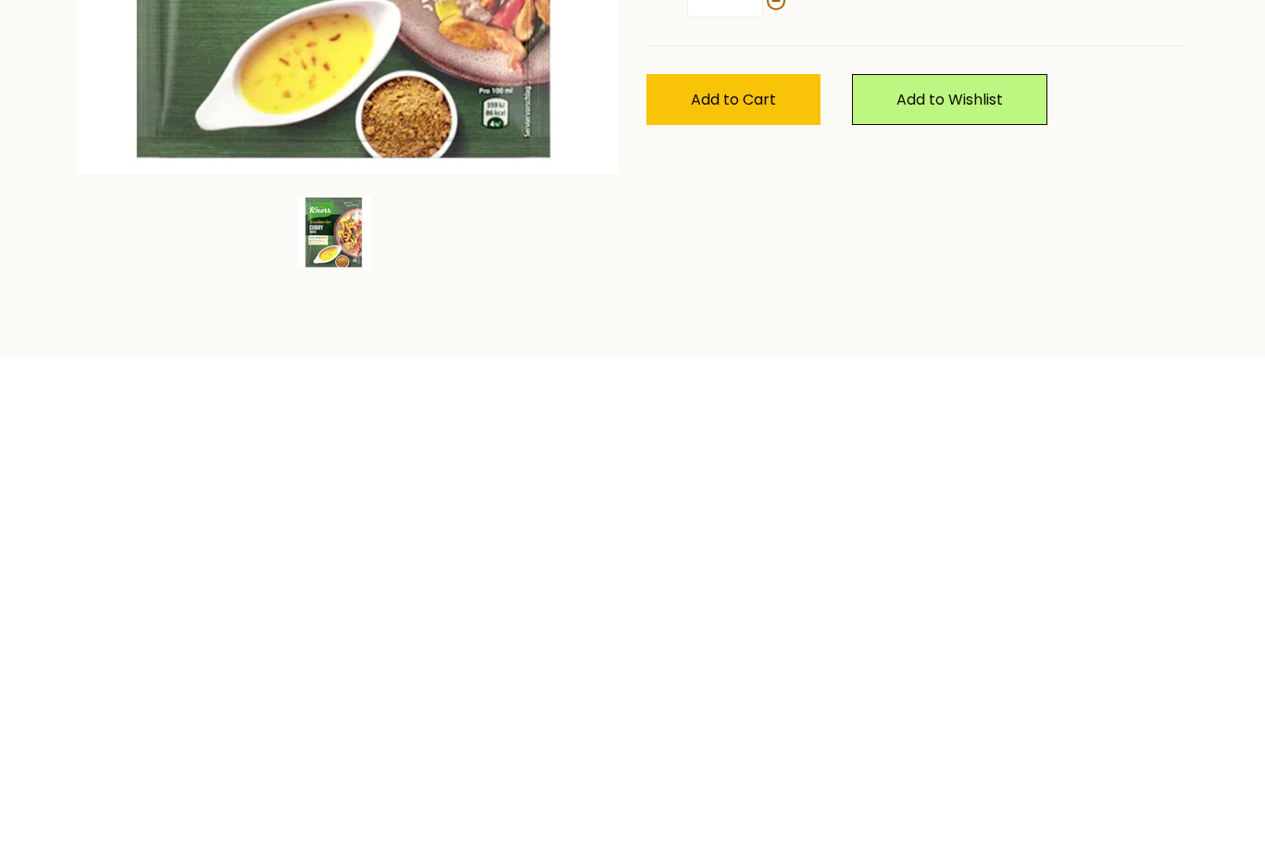
click at [723, 550] on span "Add to Cart" at bounding box center [733, 560] width 85 height 21
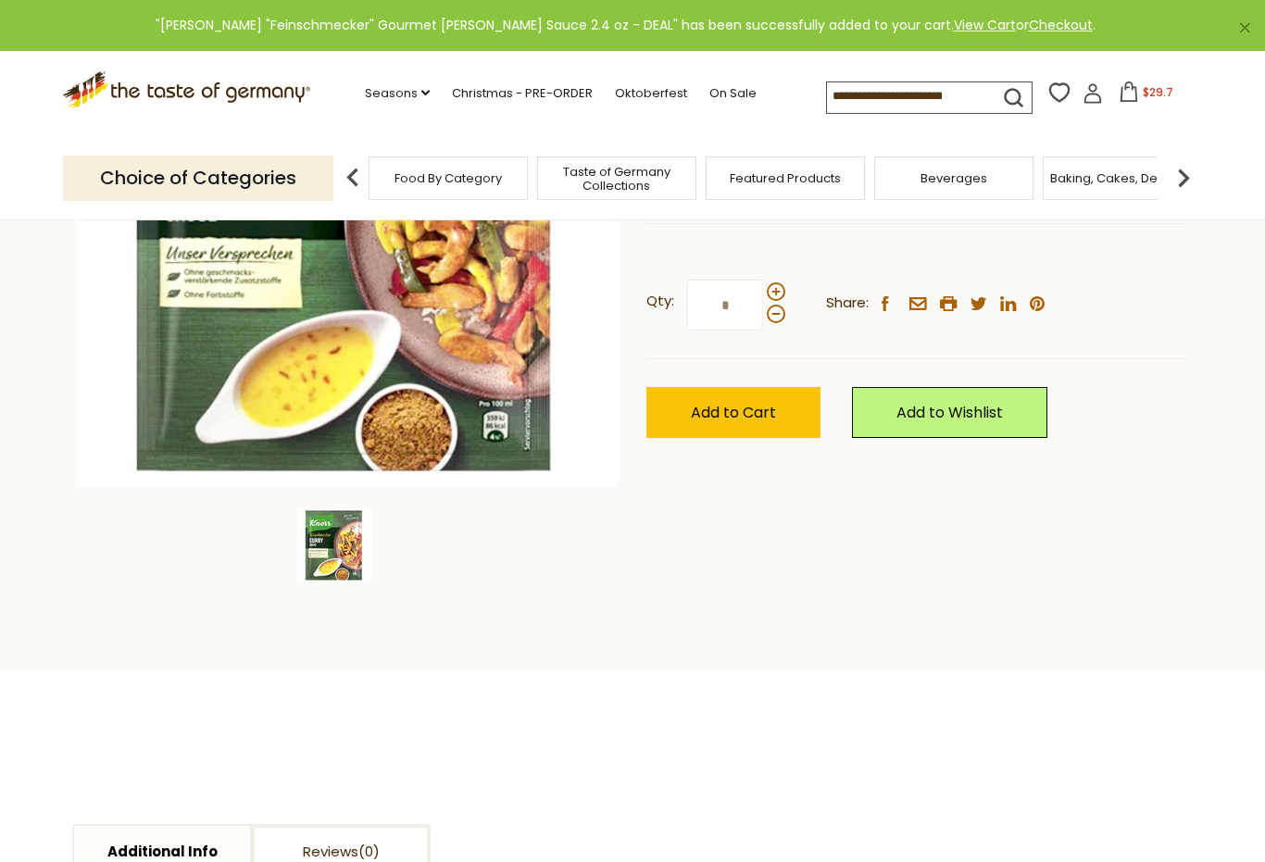
scroll to position [361, 0]
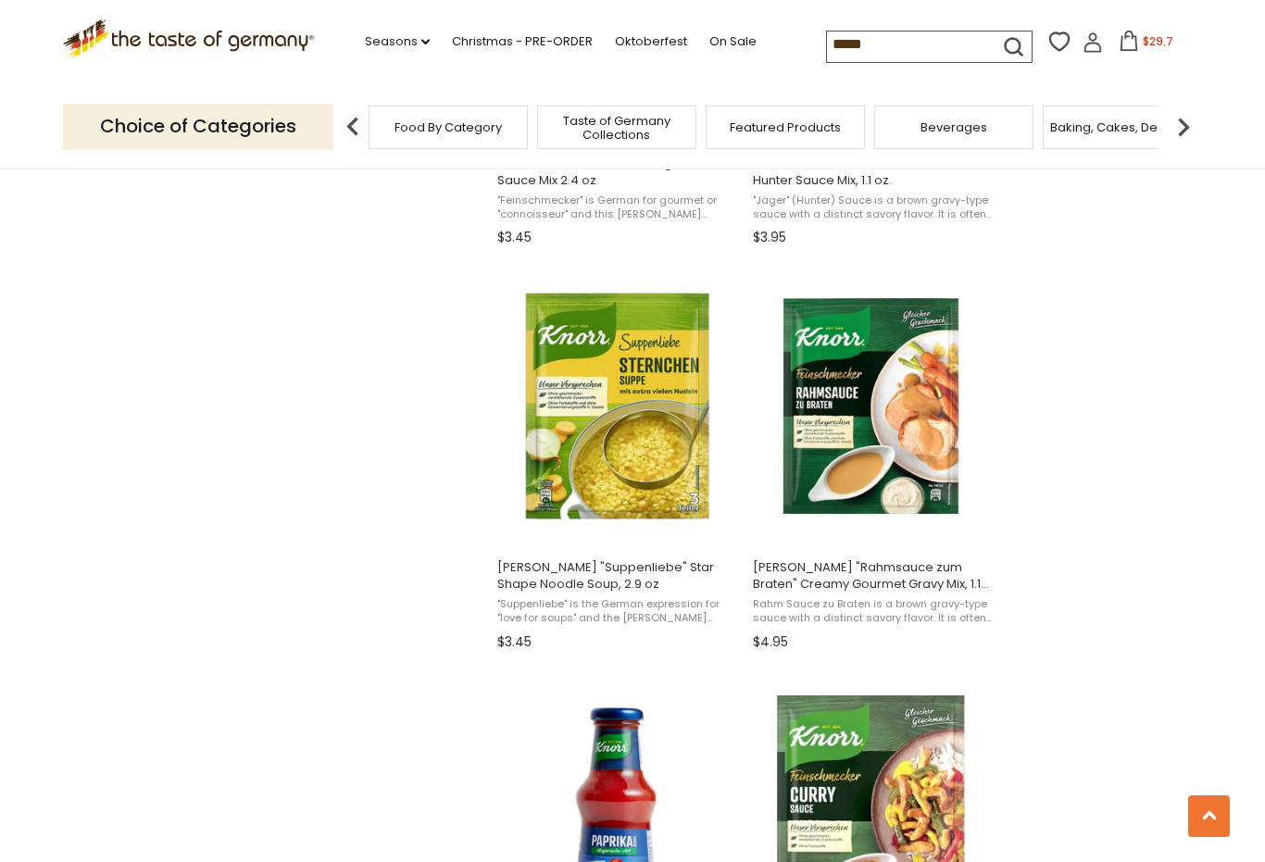
scroll to position [1456, 0]
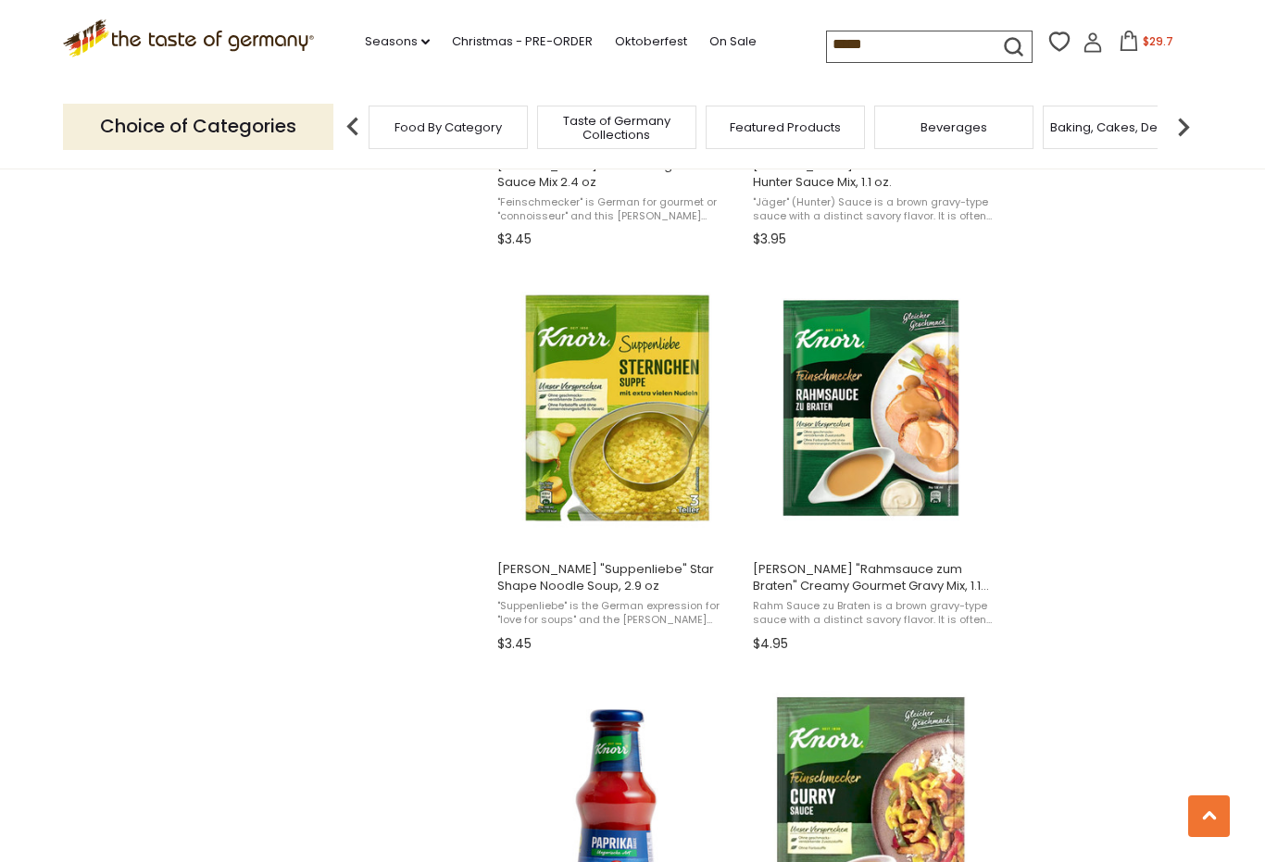
click at [876, 408] on img "Knorr" at bounding box center [872, 407] width 245 height 245
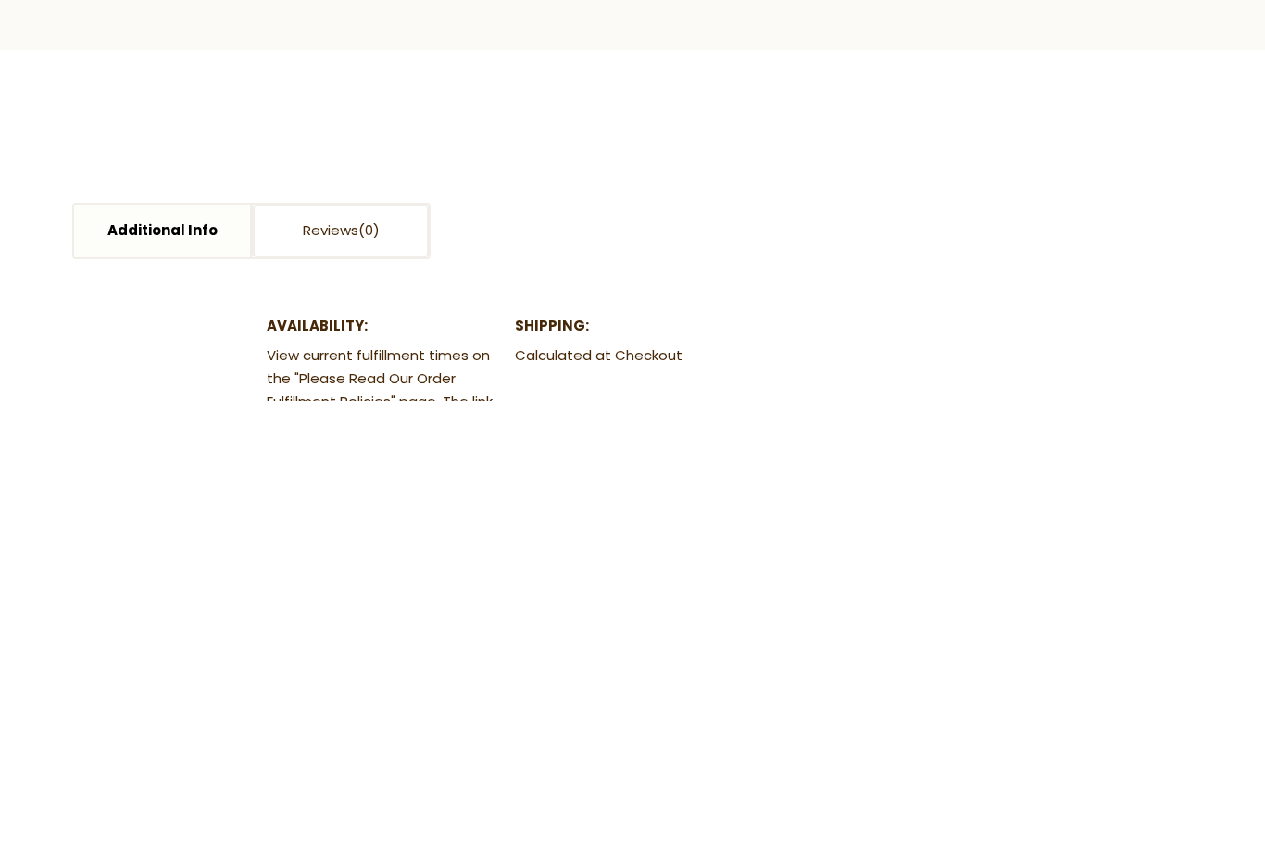
scroll to position [35, 0]
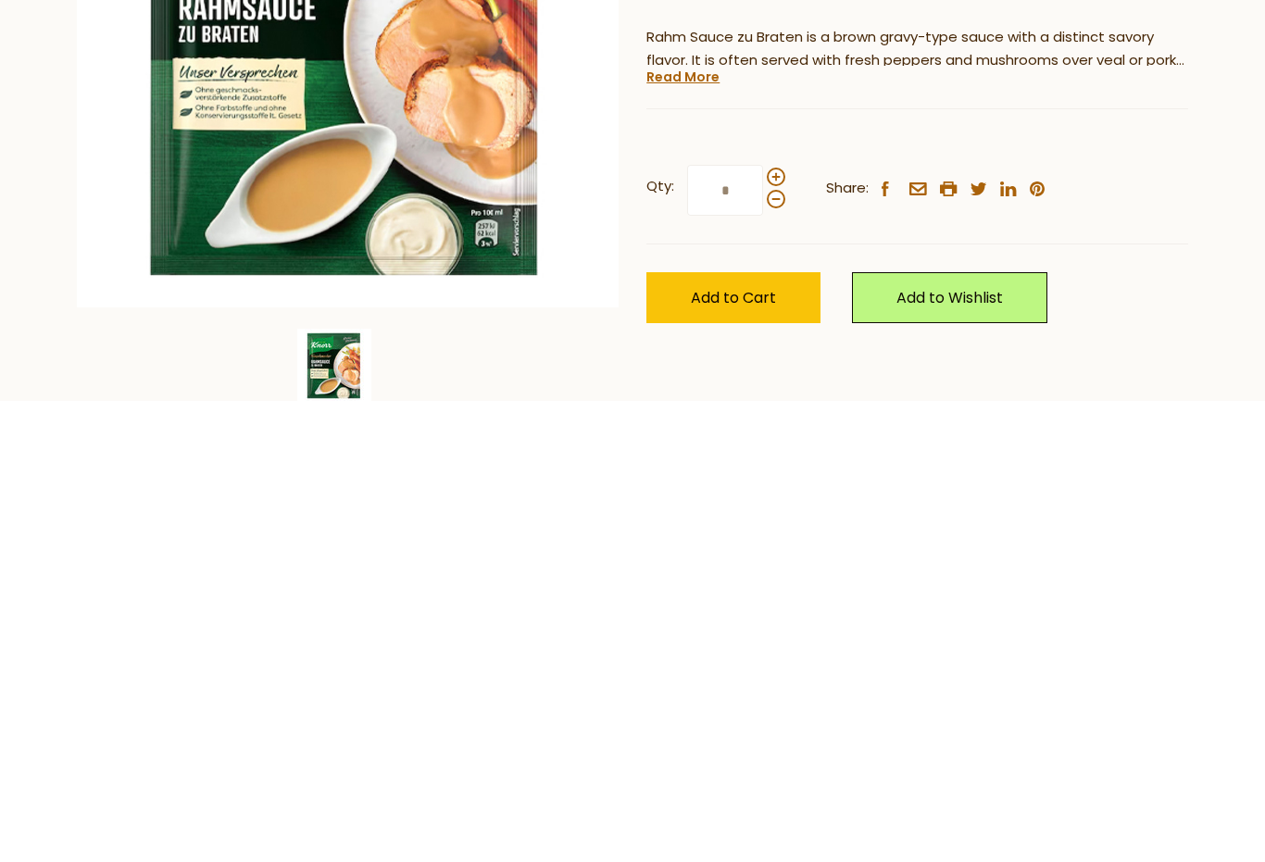
click at [723, 748] on span "Add to Cart" at bounding box center [733, 758] width 85 height 21
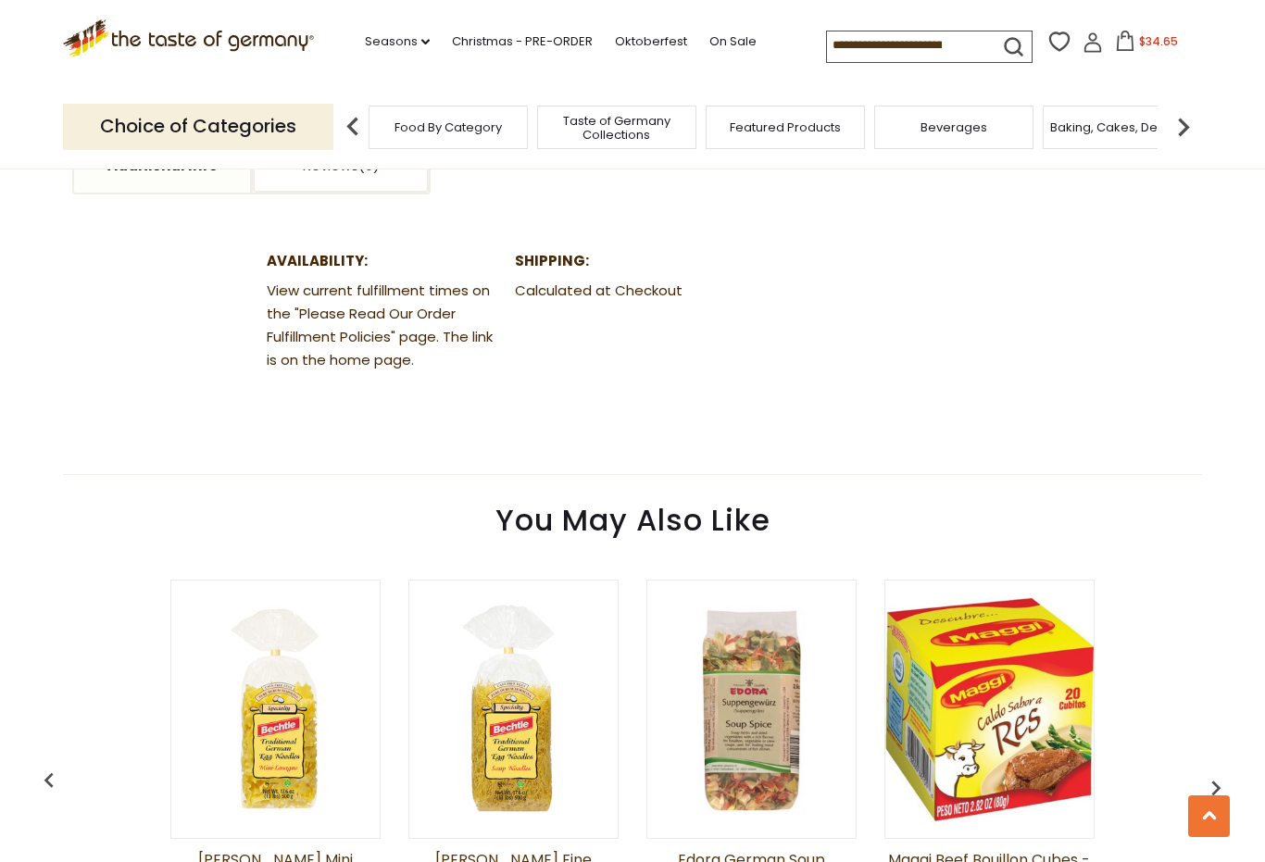
scroll to position [1008, 0]
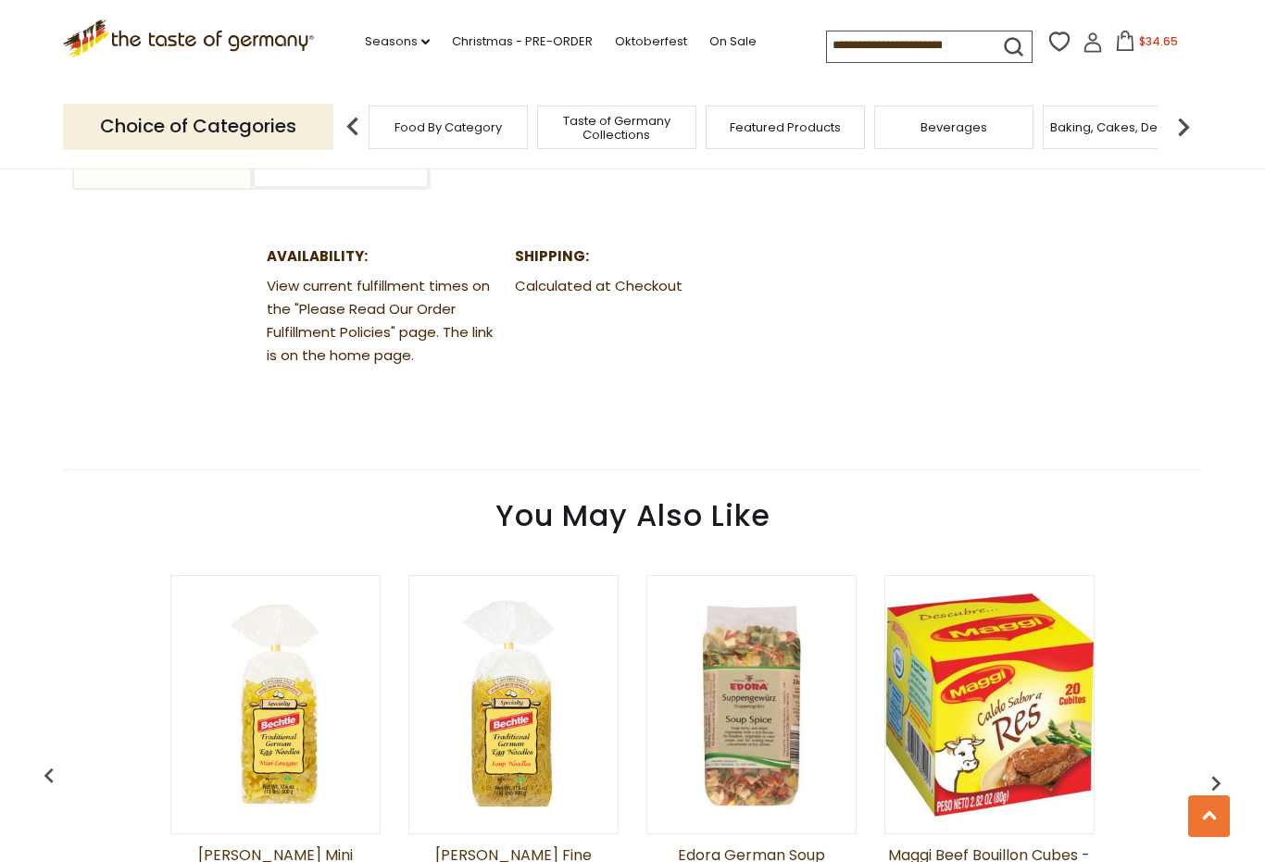
click at [937, 420] on section "Additional Info Reviews Additional Info Availability: View current fulfillment …" at bounding box center [632, 226] width 1139 height 490
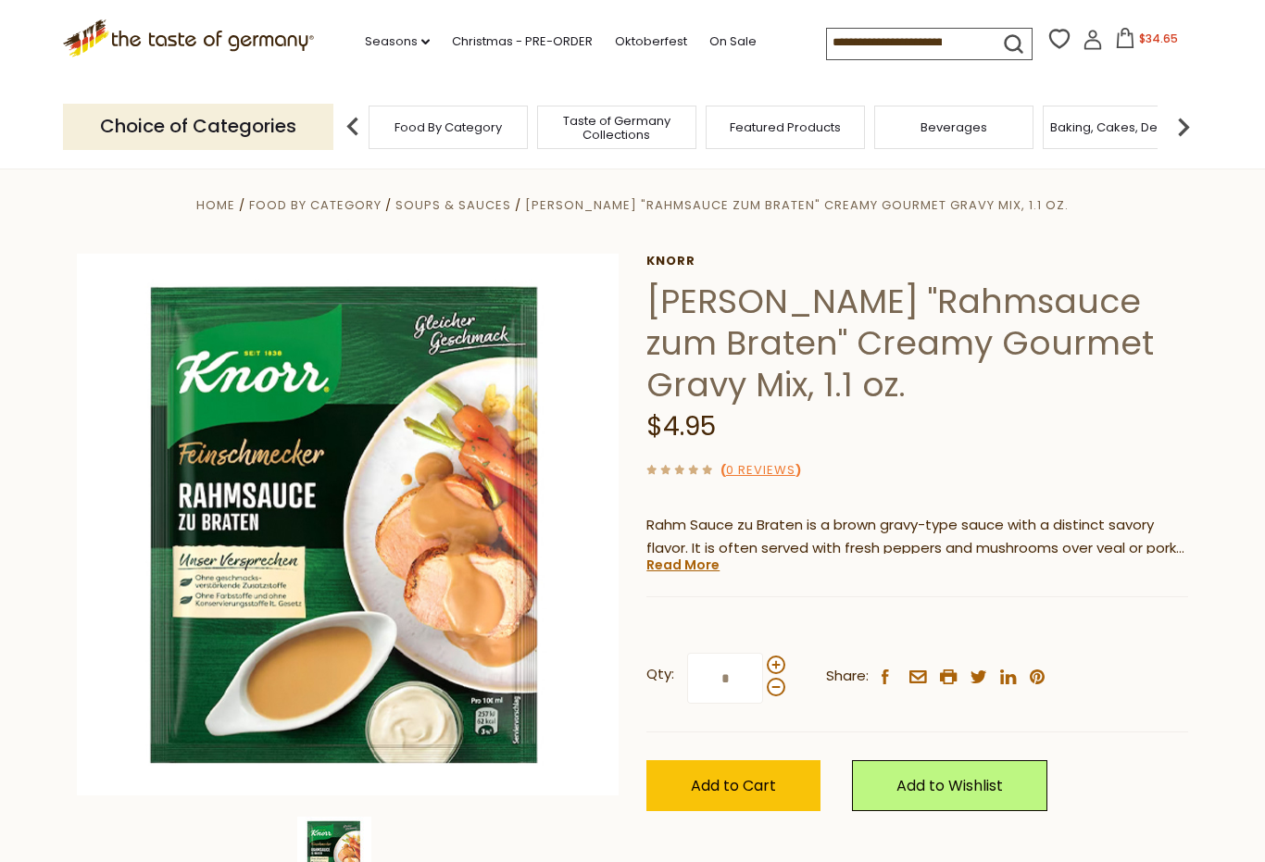
scroll to position [0, 0]
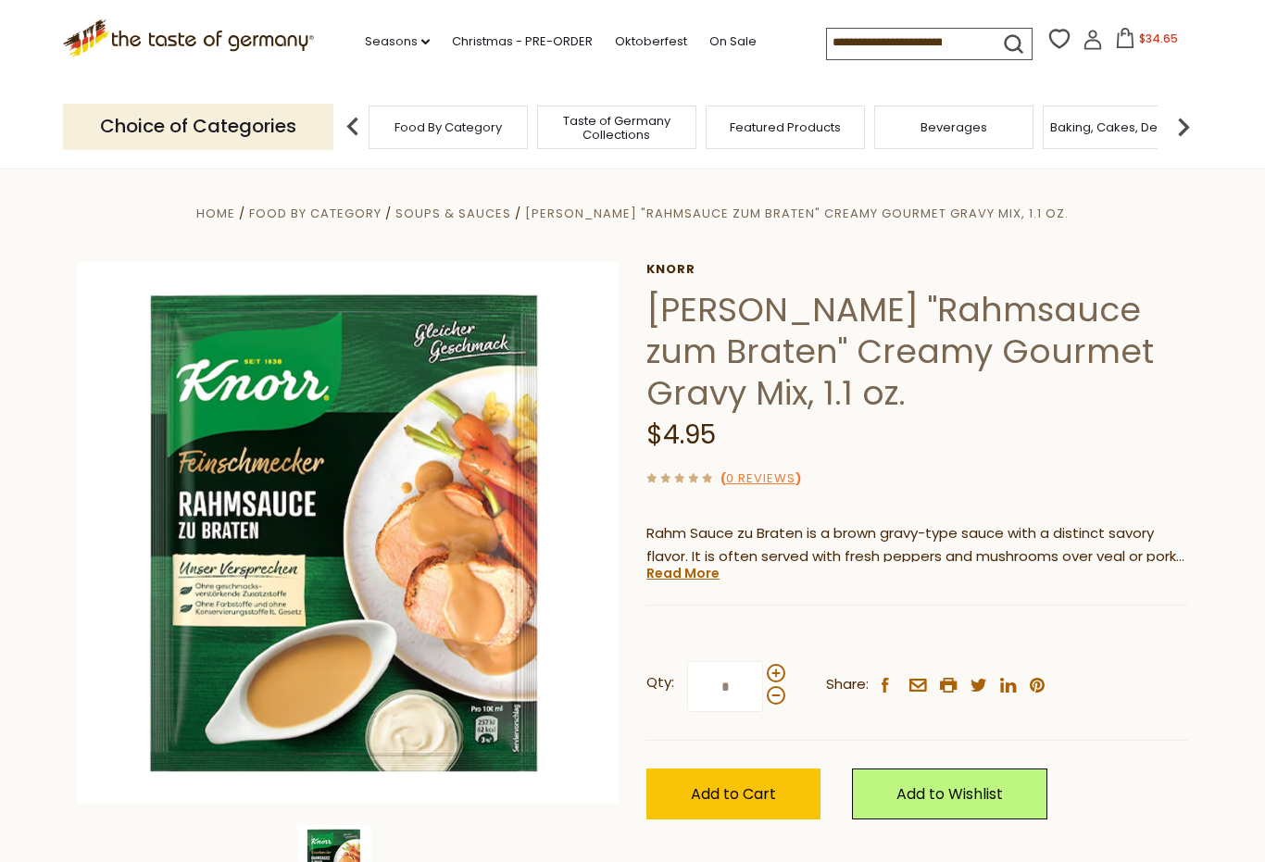
click at [827, 42] on input at bounding box center [905, 42] width 157 height 26
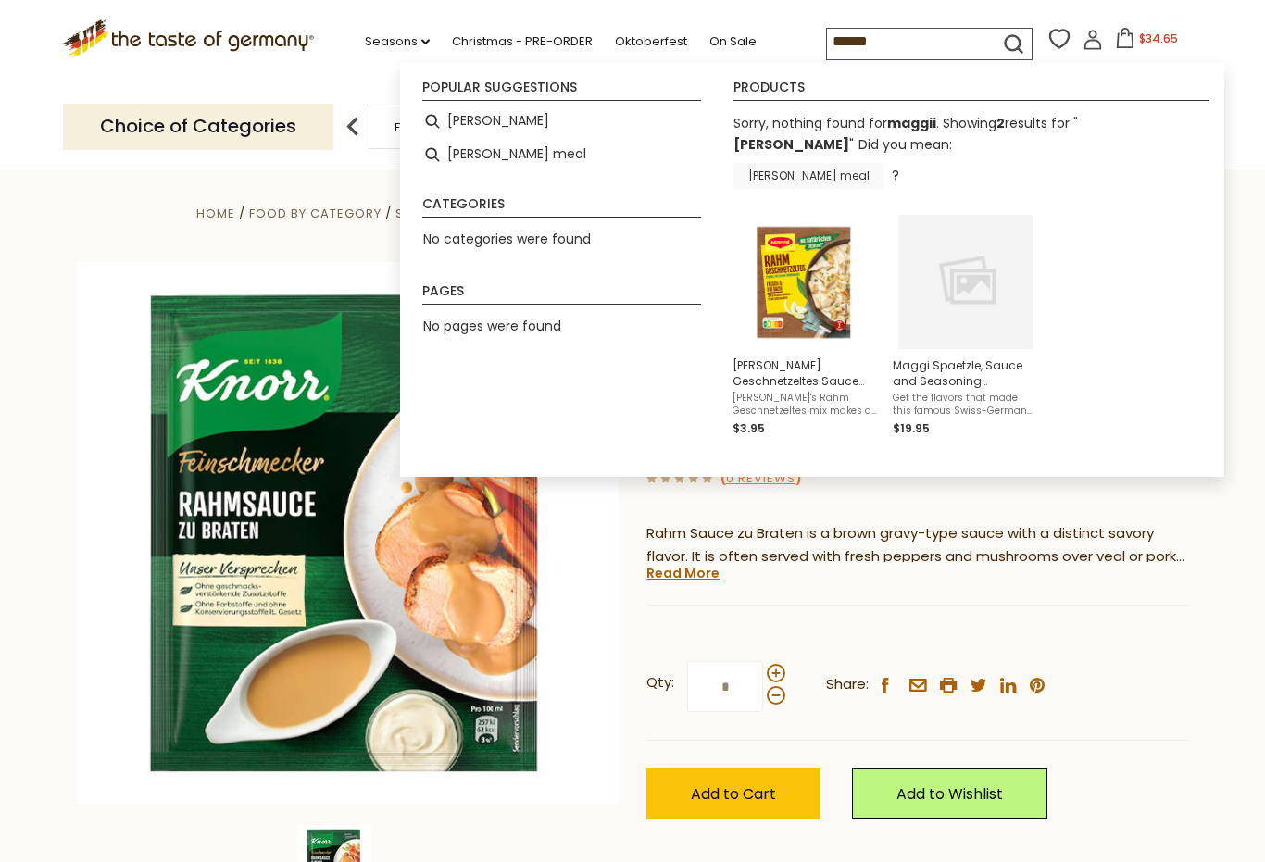
type input "*****"
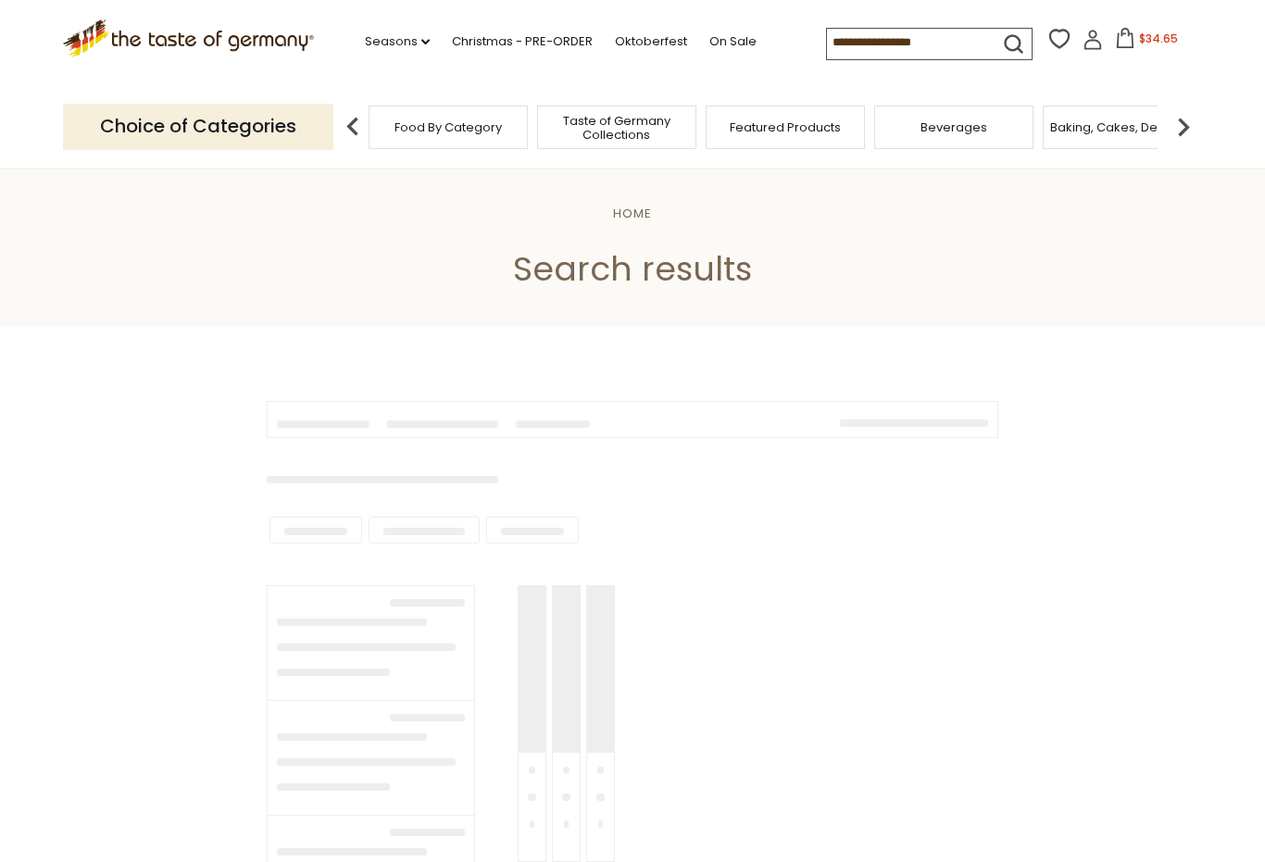
type input "*****"
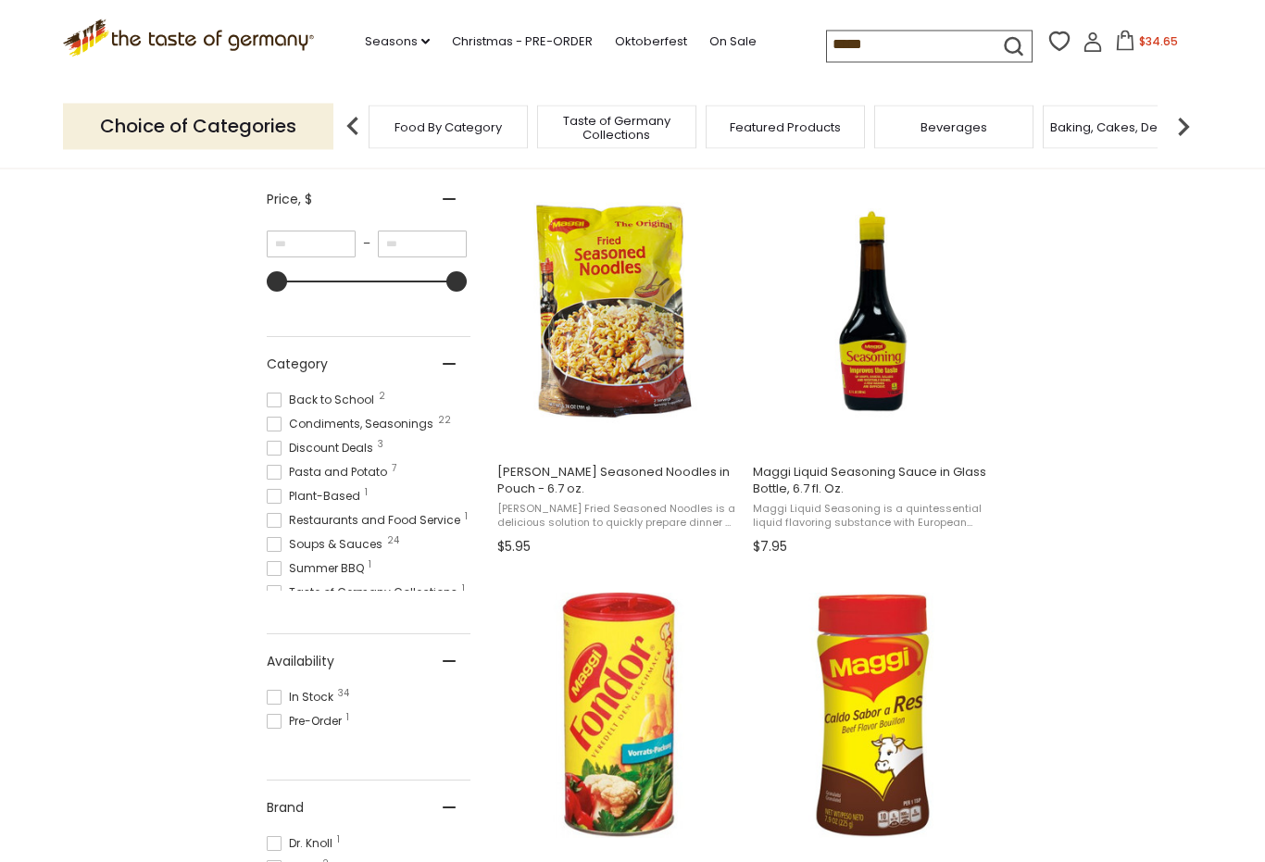
scroll to position [341, 0]
click at [889, 347] on img "Maggi Liquid Seasoning Sauce in Glass Bottle, 6.7 fl. Oz." at bounding box center [872, 311] width 245 height 245
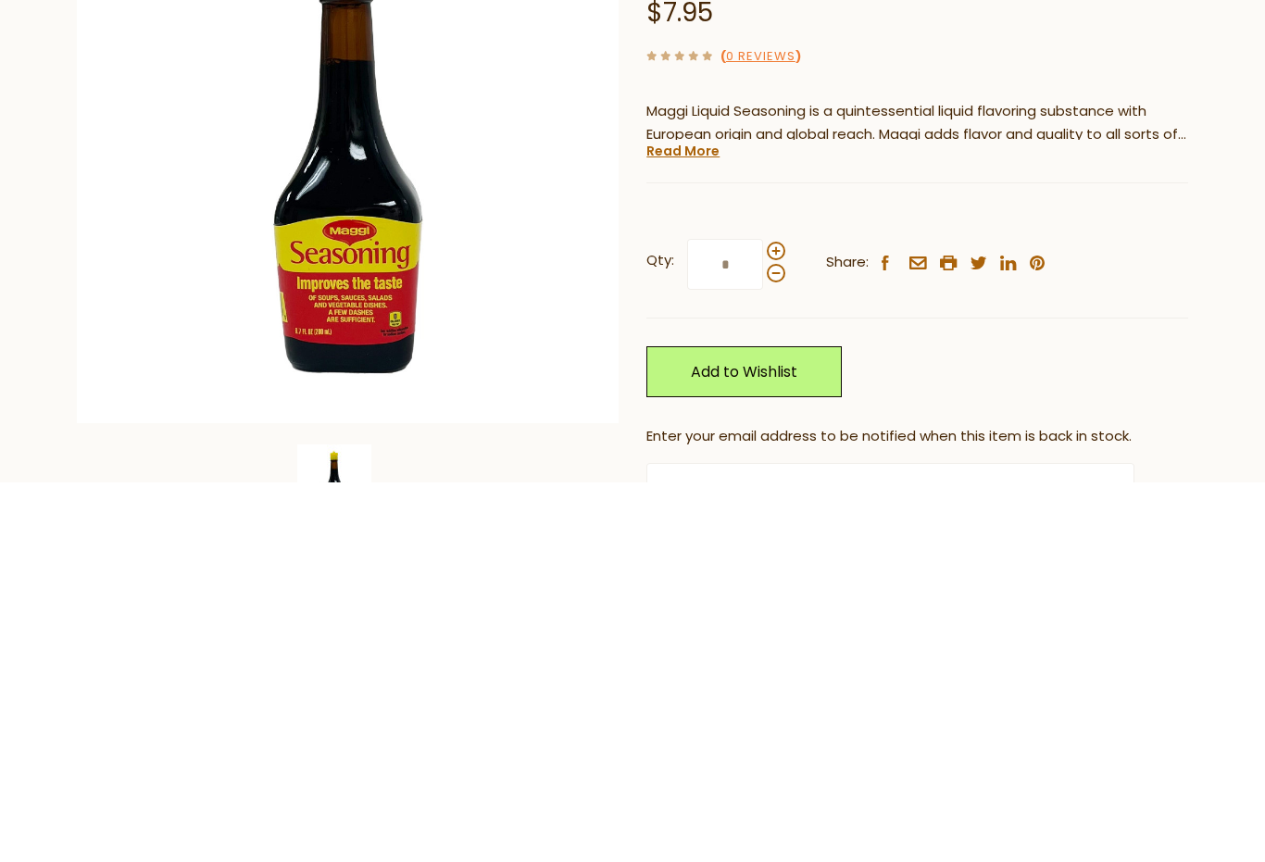
click at [687, 522] on link "Read More" at bounding box center [683, 531] width 73 height 19
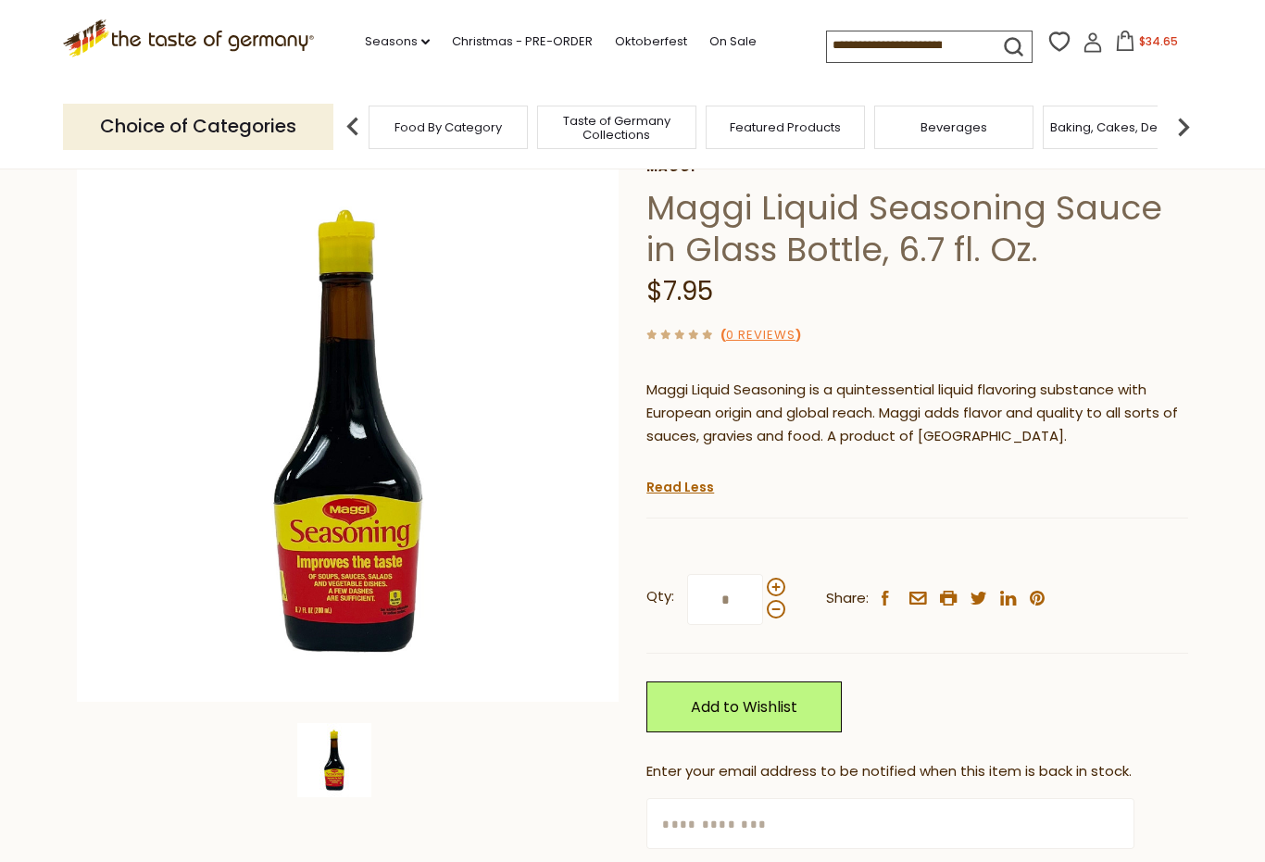
scroll to position [101, 0]
click at [375, 556] on img at bounding box center [348, 432] width 542 height 542
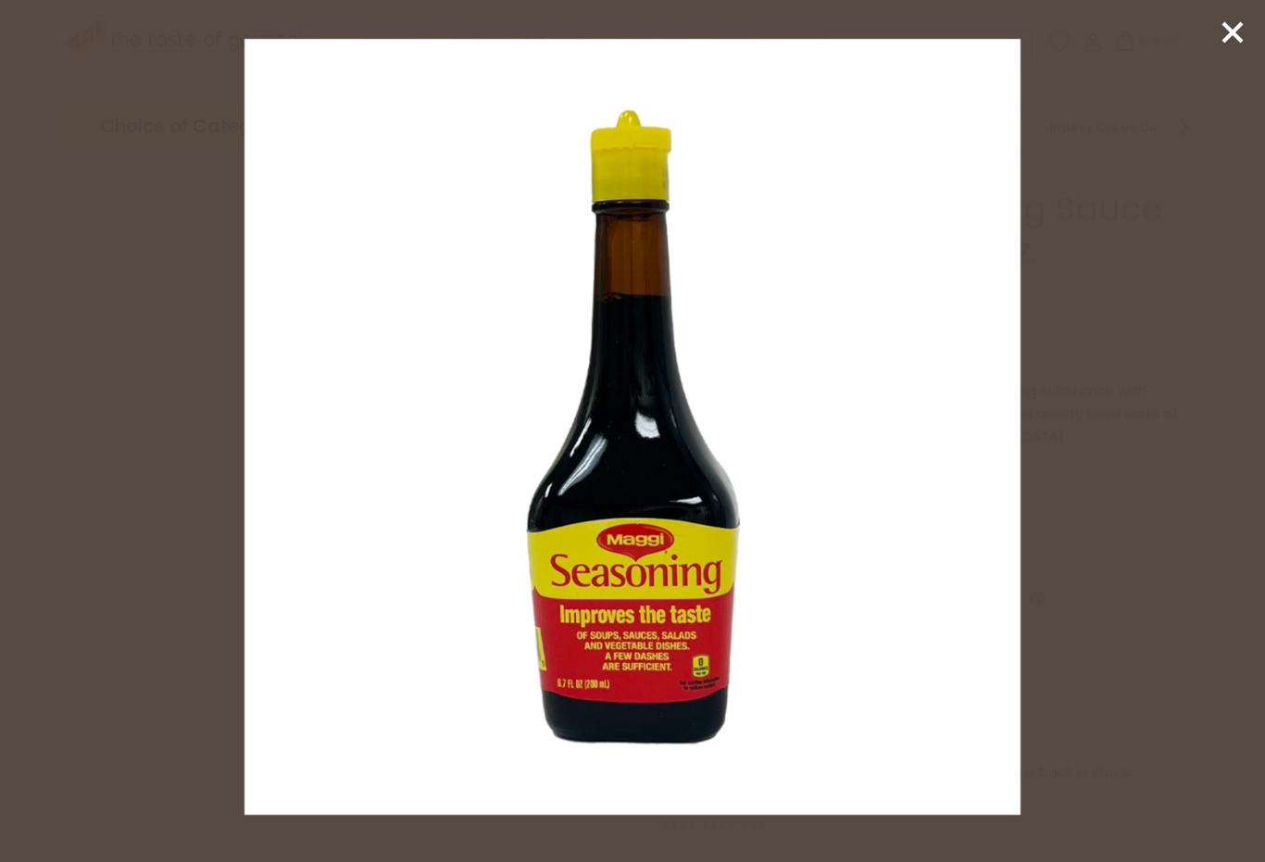
click at [1236, 29] on line at bounding box center [1233, 32] width 19 height 19
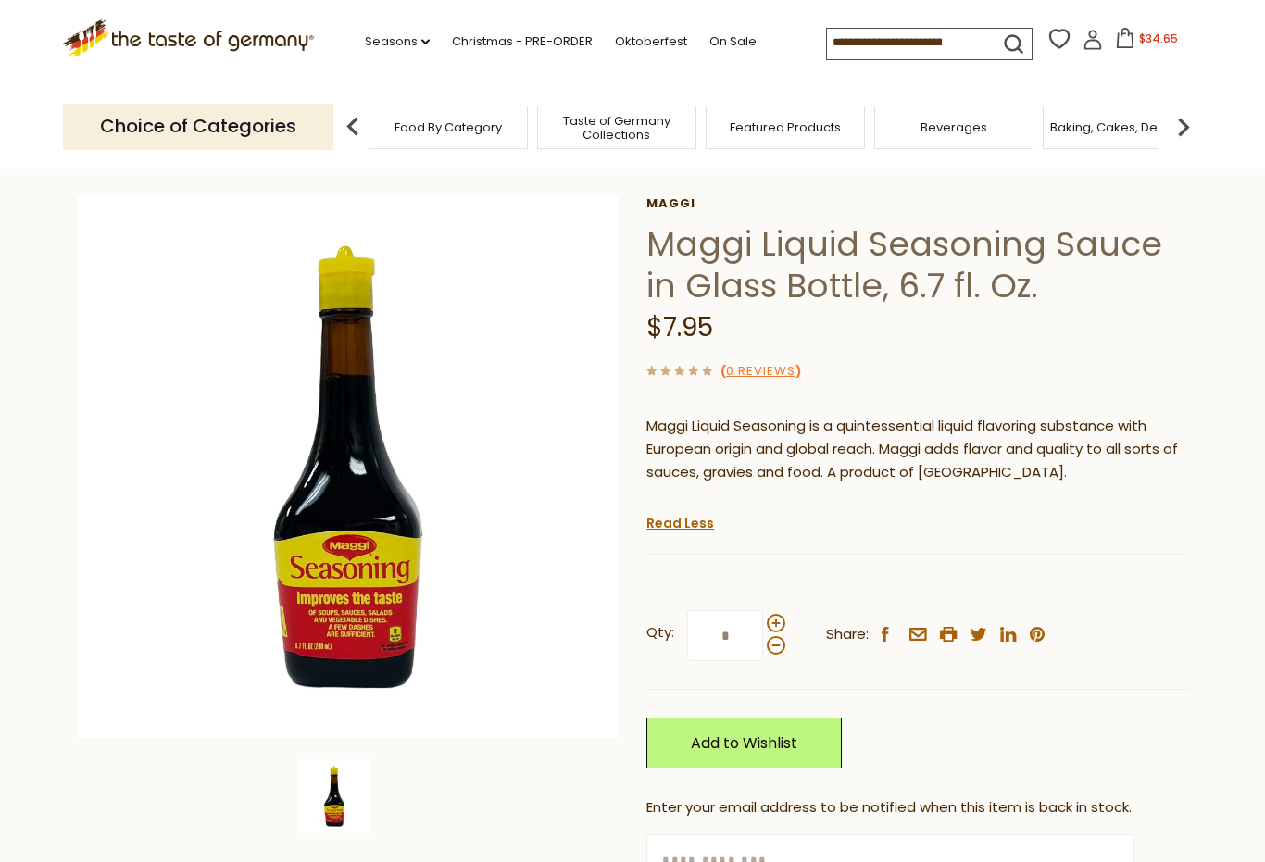
scroll to position [58, 0]
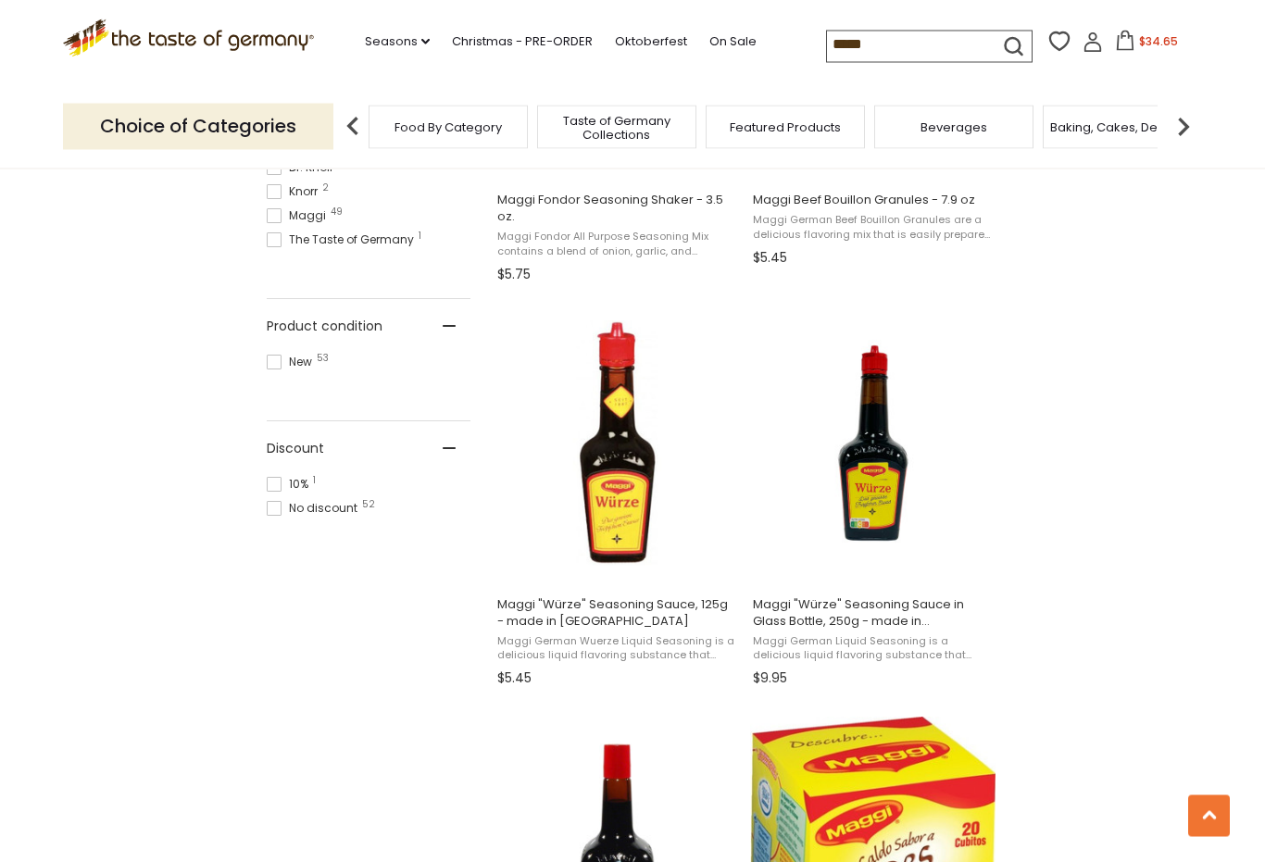
scroll to position [1017, 0]
click at [626, 507] on img "Maggi" at bounding box center [617, 443] width 245 height 245
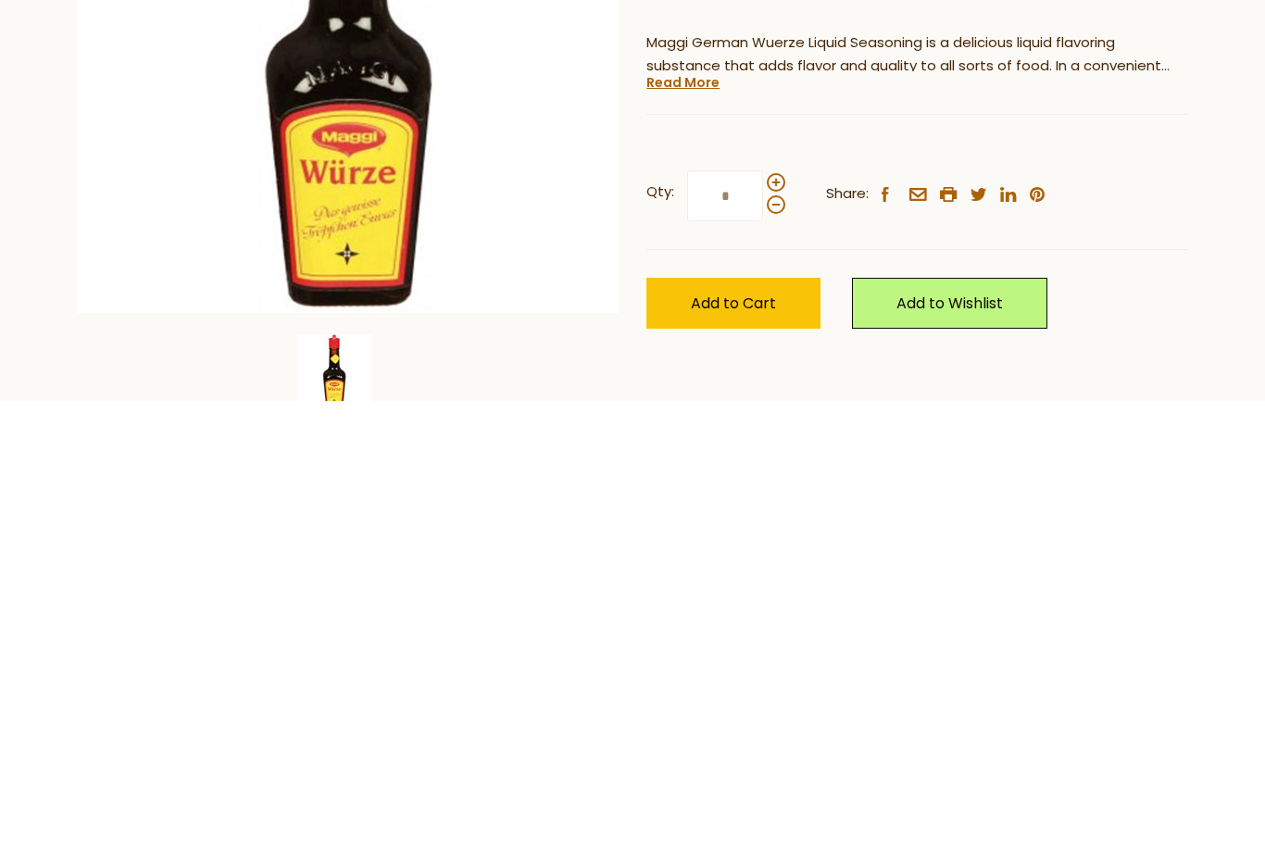
scroll to position [44, 0]
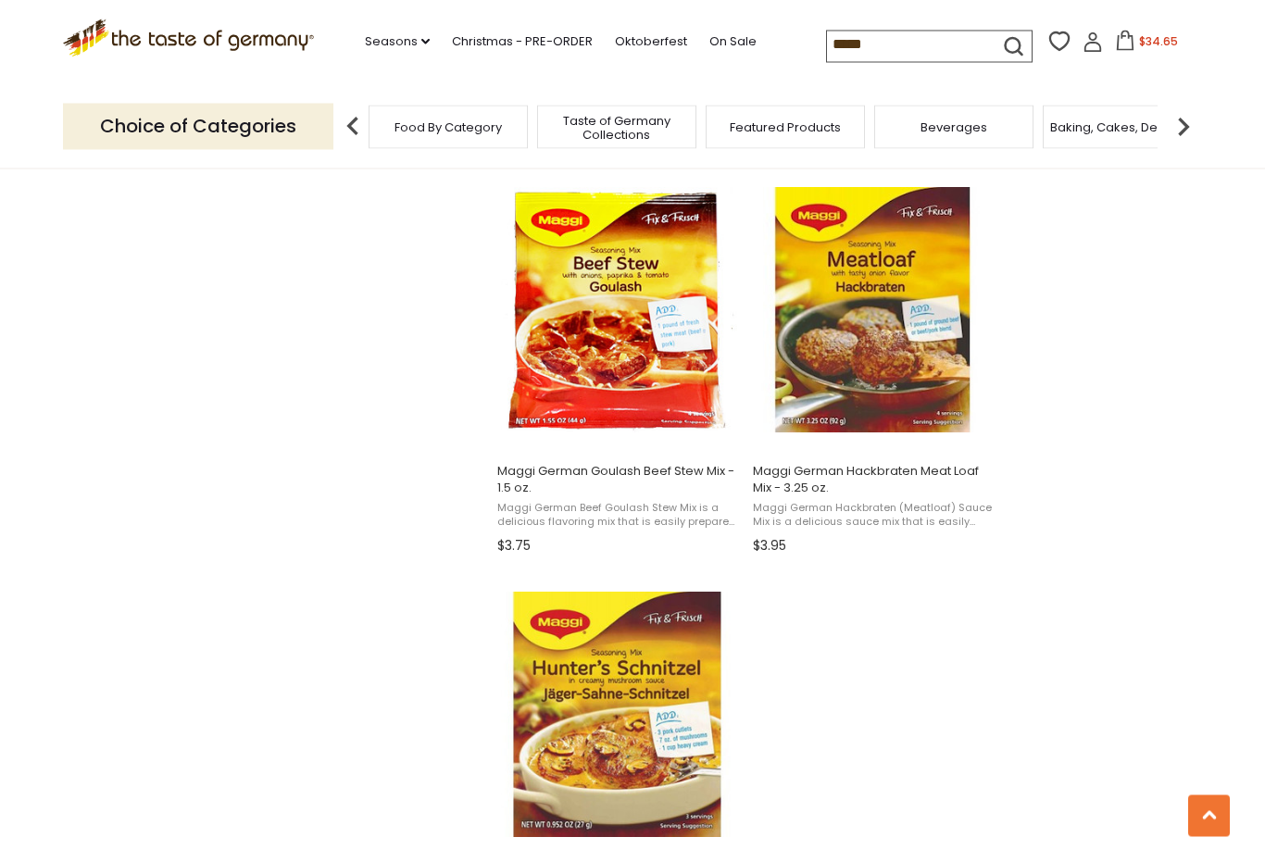
scroll to position [2750, 0]
click at [900, 334] on img "Maggi German Hackbraten Meat Loaf Mix - 3.25 oz." at bounding box center [872, 309] width 245 height 245
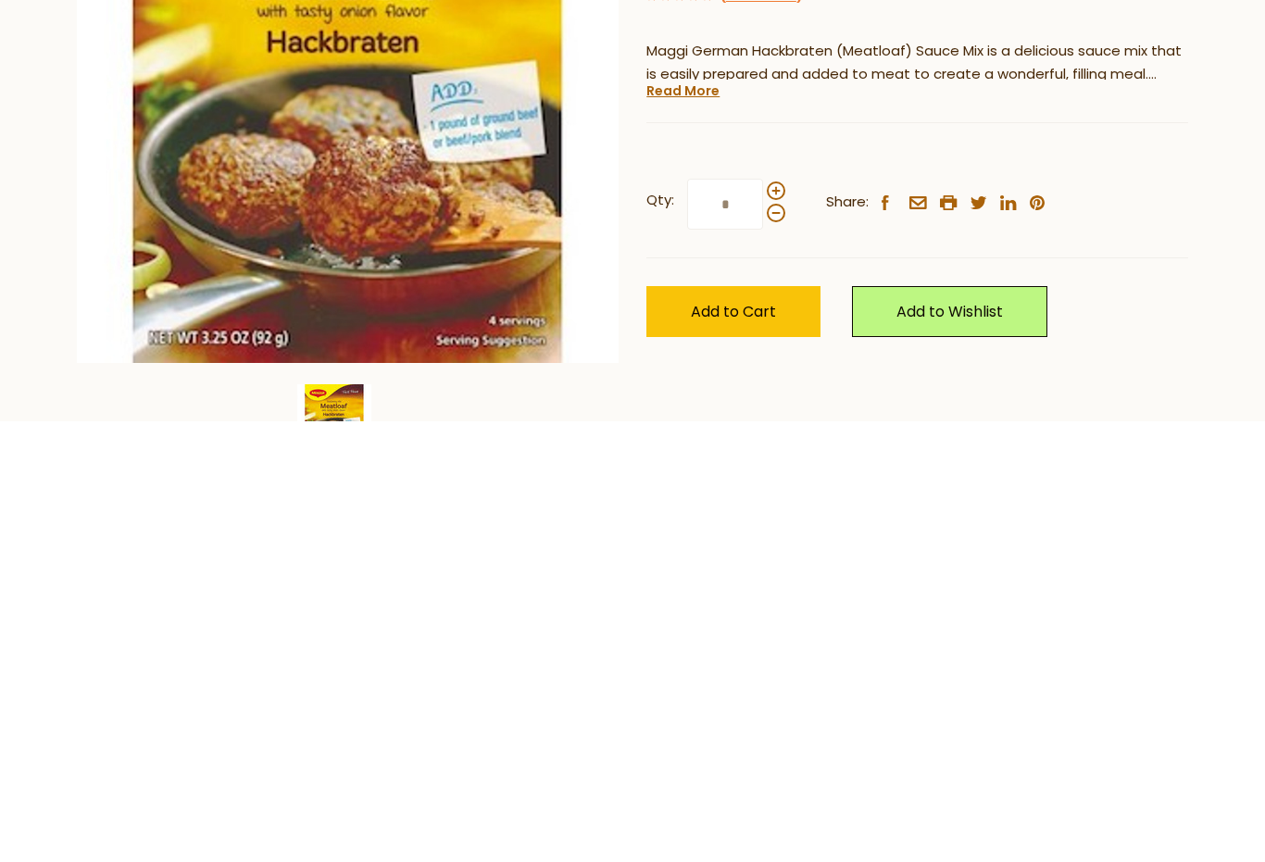
click at [684, 522] on link "Read More" at bounding box center [683, 531] width 73 height 19
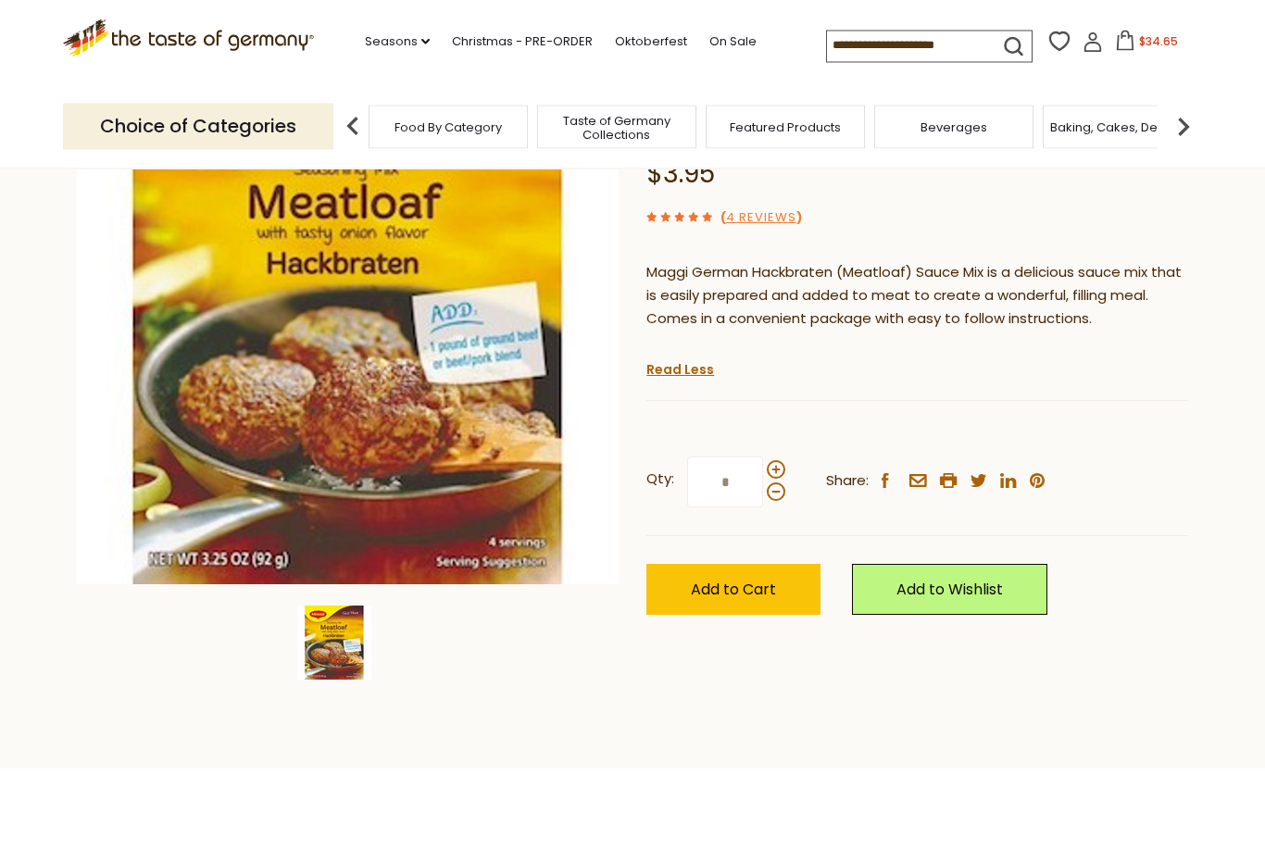
scroll to position [220, 0]
click at [725, 580] on span "Add to Cart" at bounding box center [733, 588] width 85 height 21
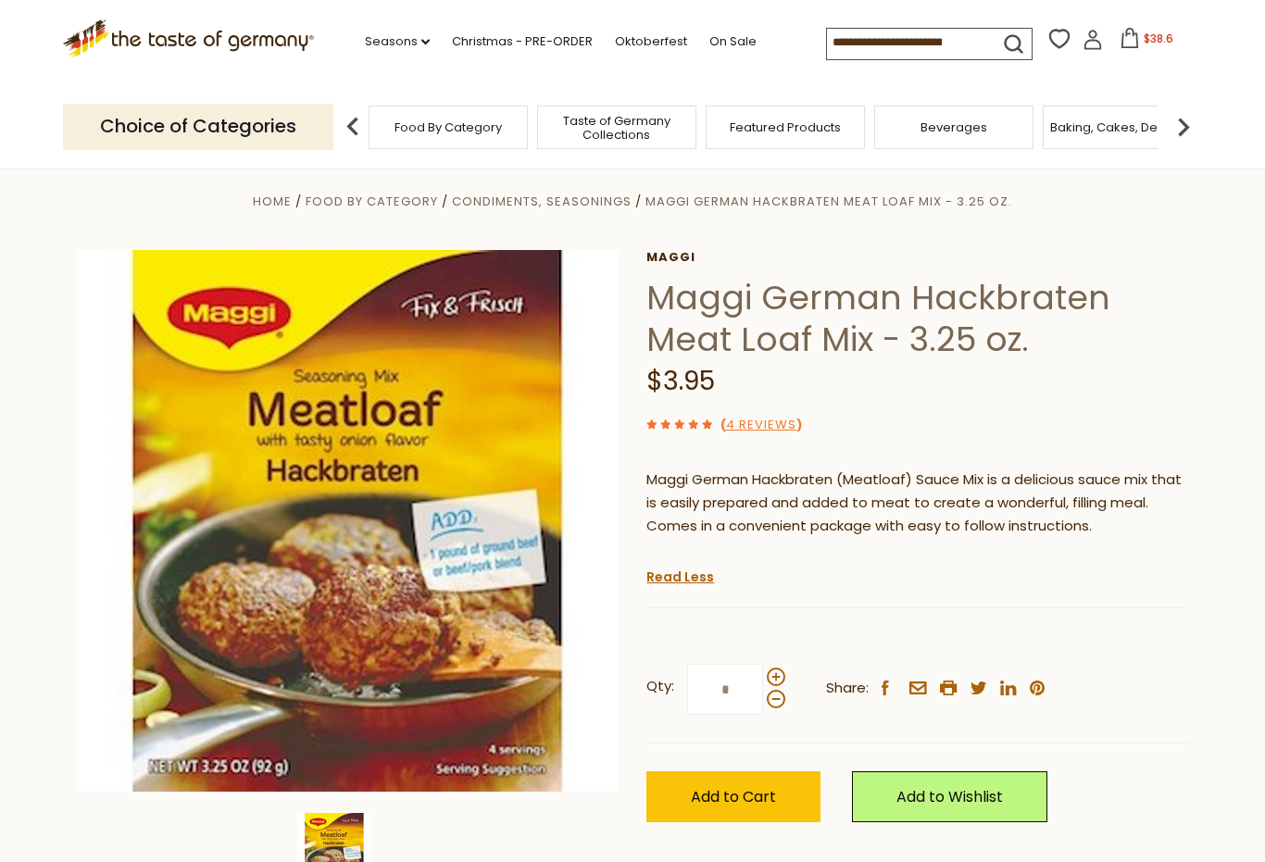
scroll to position [0, 0]
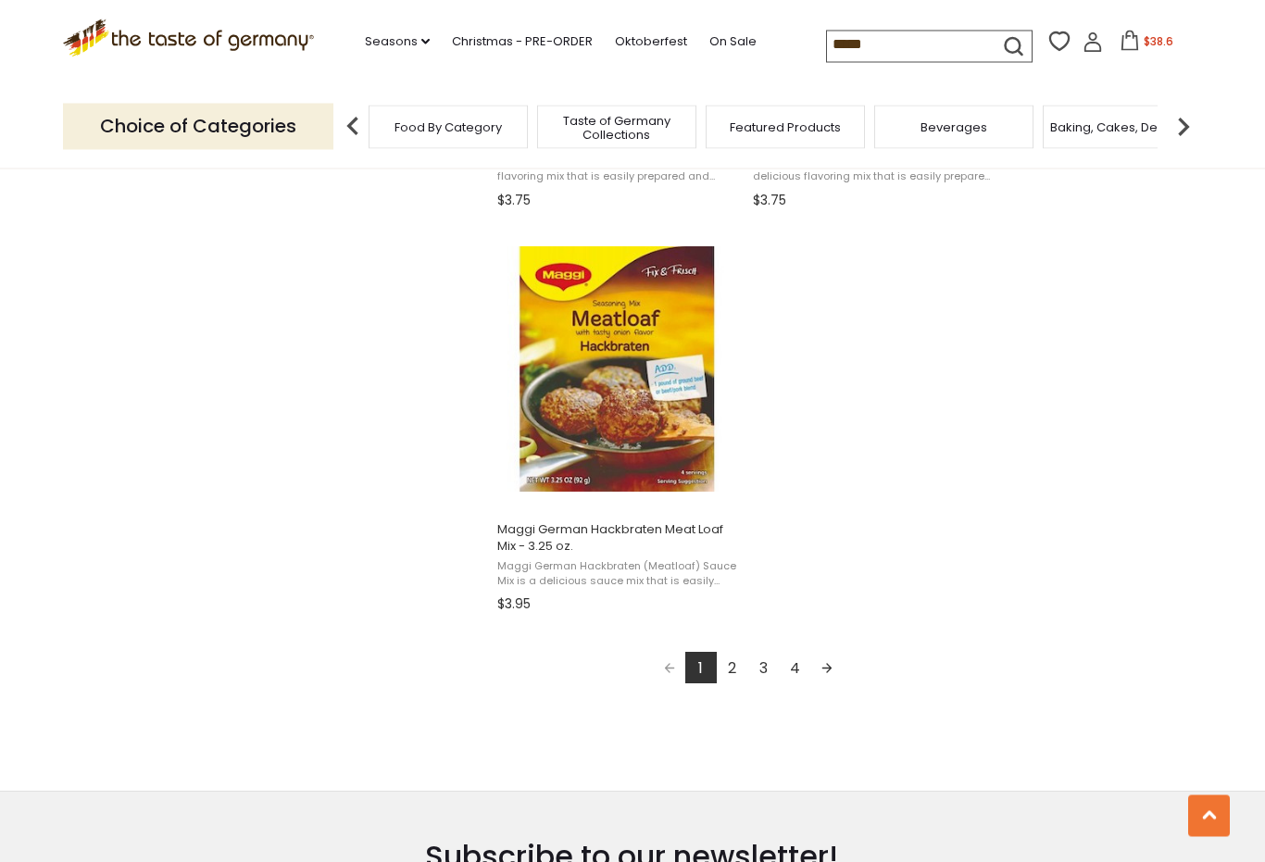
click at [834, 666] on link "Next page" at bounding box center [826, 668] width 31 height 31
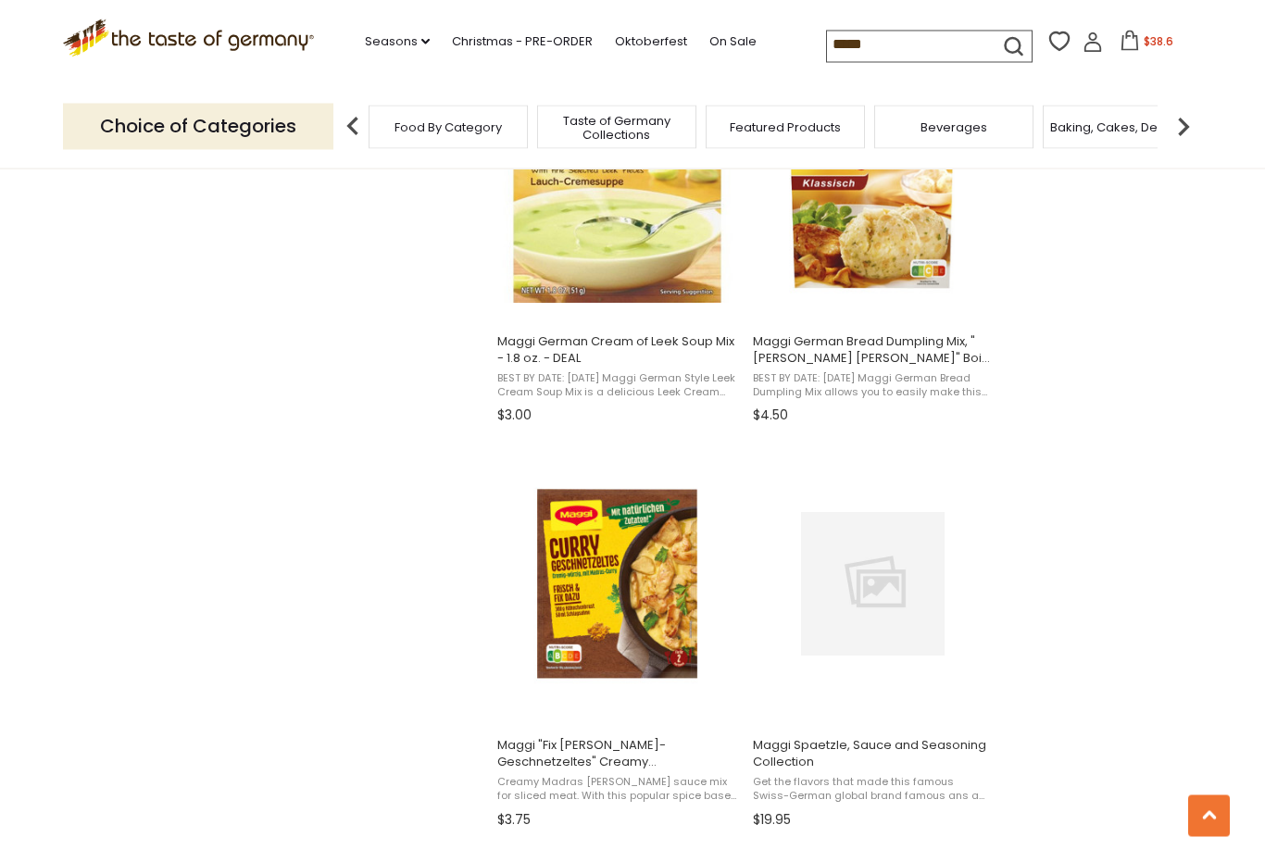
scroll to position [2493, 0]
click at [623, 596] on img "Maggi" at bounding box center [617, 583] width 245 height 245
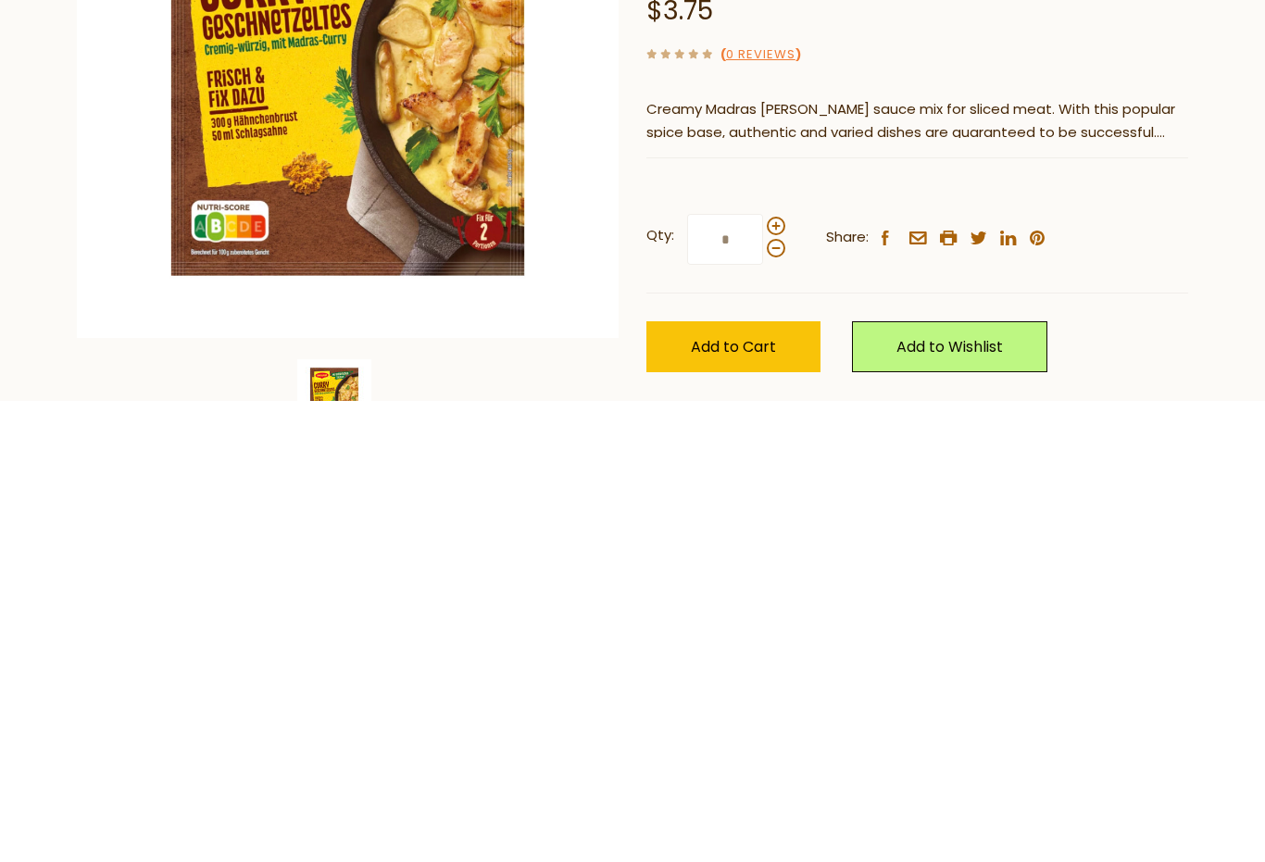
click at [1164, 373] on div "Home Food By Category Soups & Sauces Maggi "Fix Curry-Geschnetzeltes" Creamy Cu…" at bounding box center [632, 553] width 1139 height 712
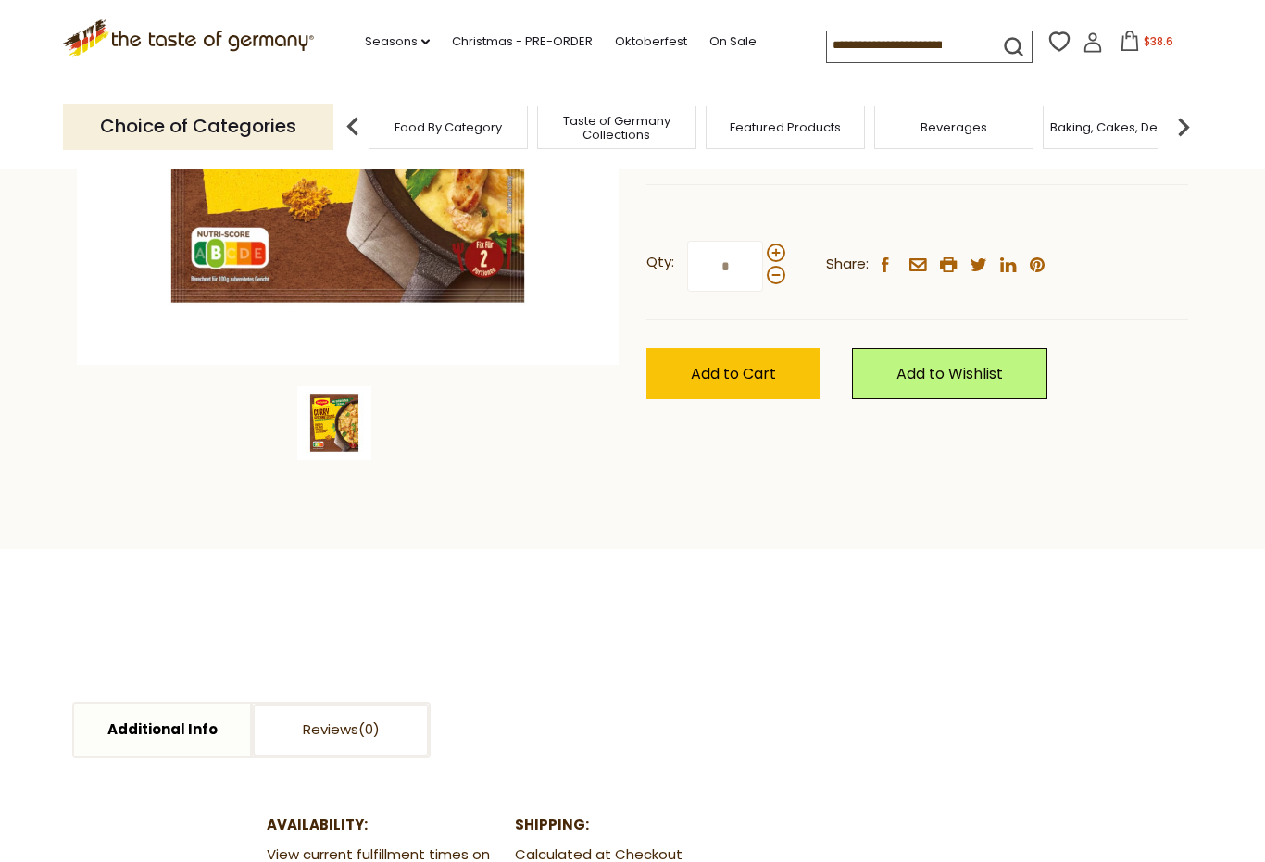
scroll to position [435, 0]
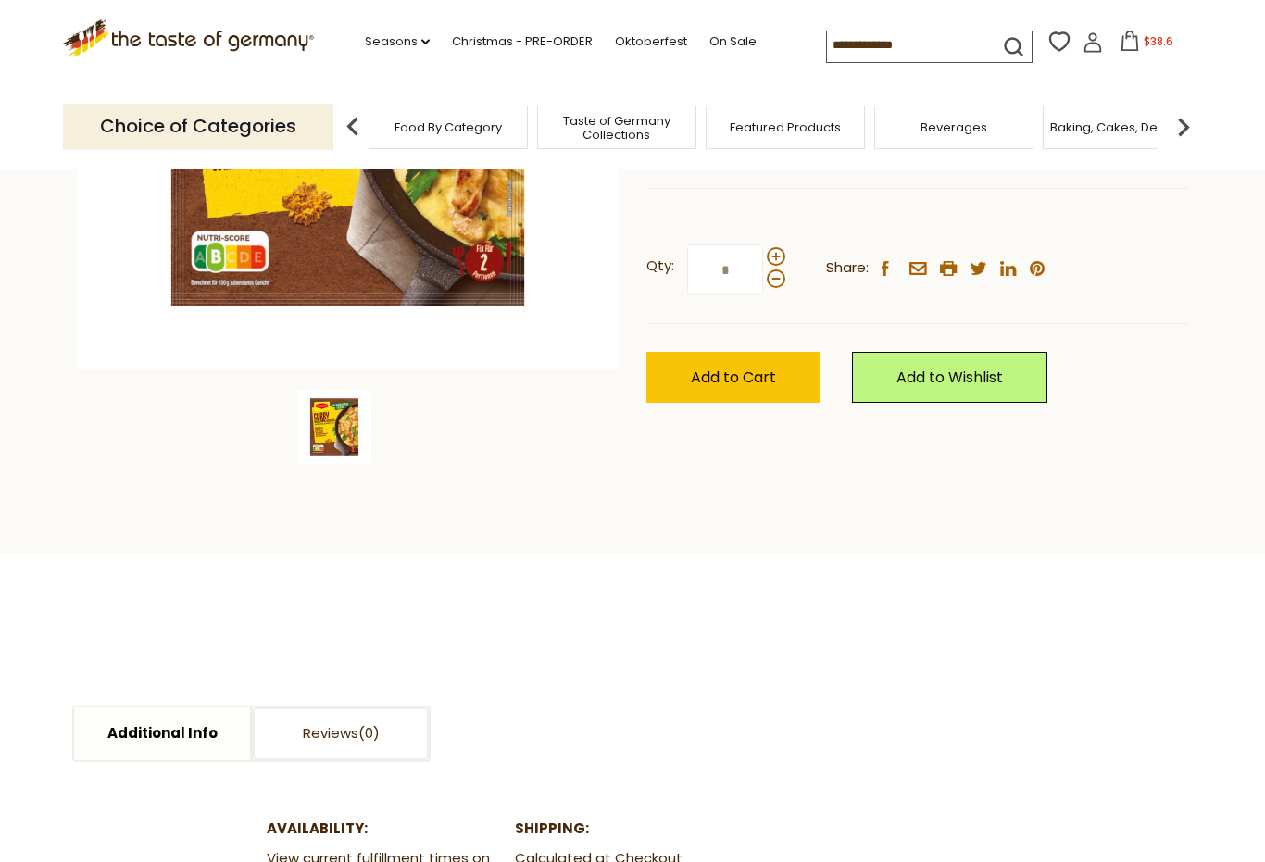
click at [723, 367] on span "Add to Cart" at bounding box center [733, 377] width 85 height 21
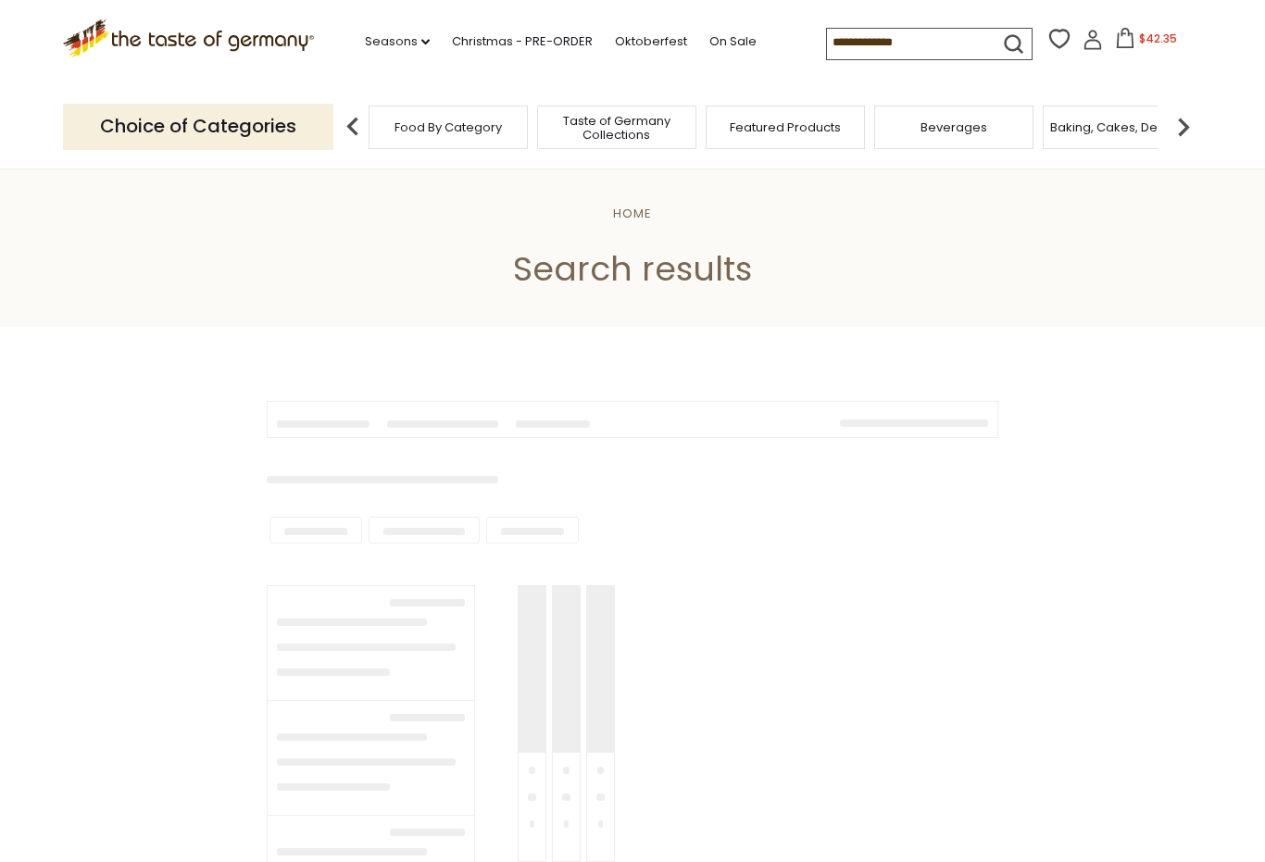
type input "*****"
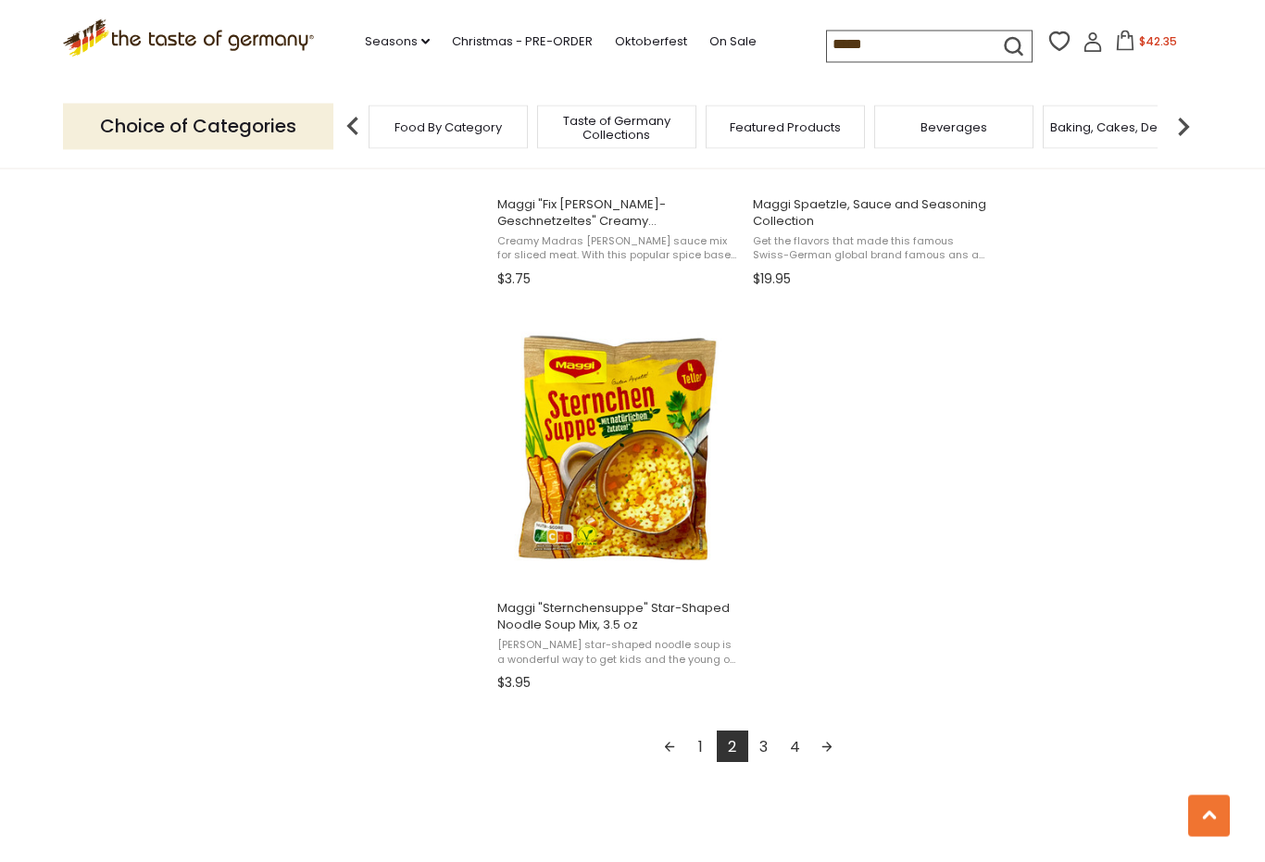
scroll to position [3034, 0]
click at [828, 749] on link "Next page" at bounding box center [826, 746] width 31 height 31
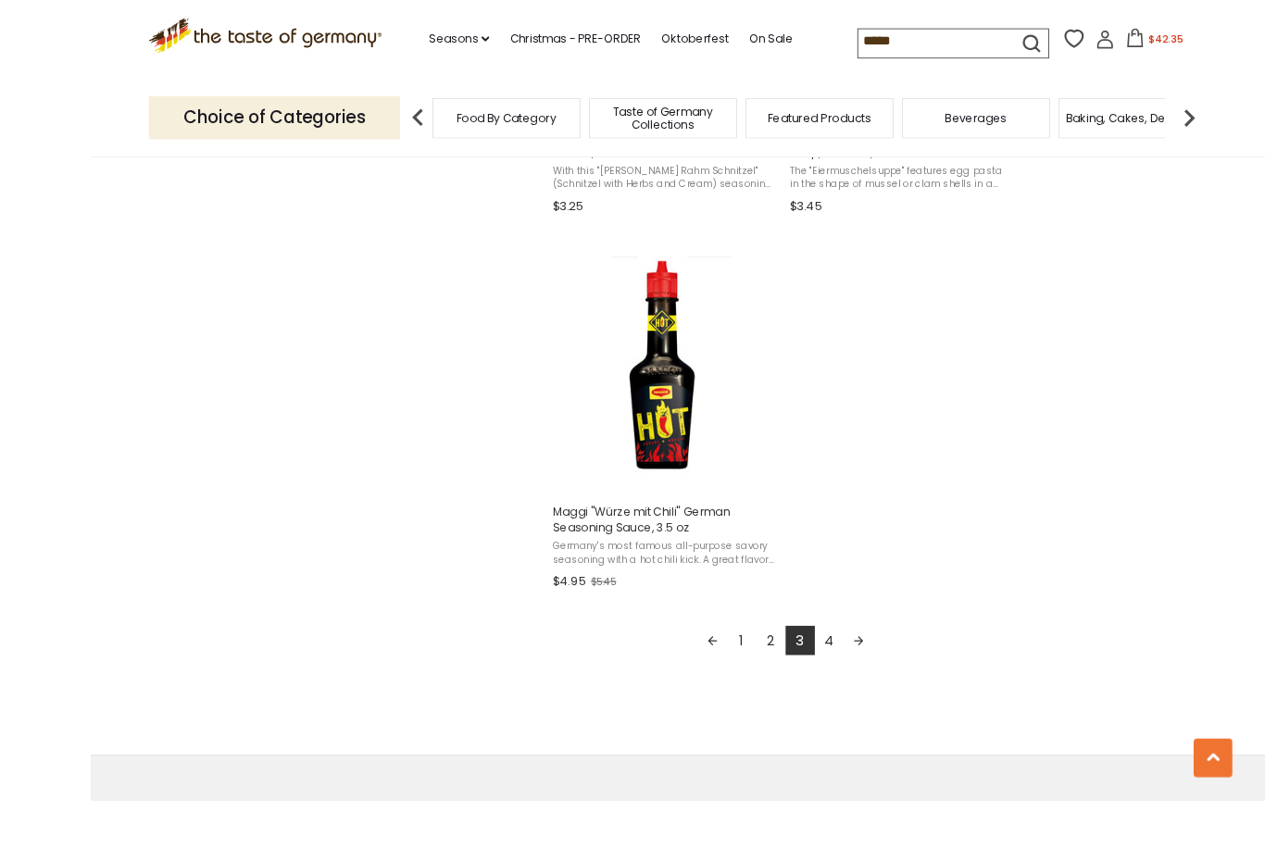
scroll to position [3169, 0]
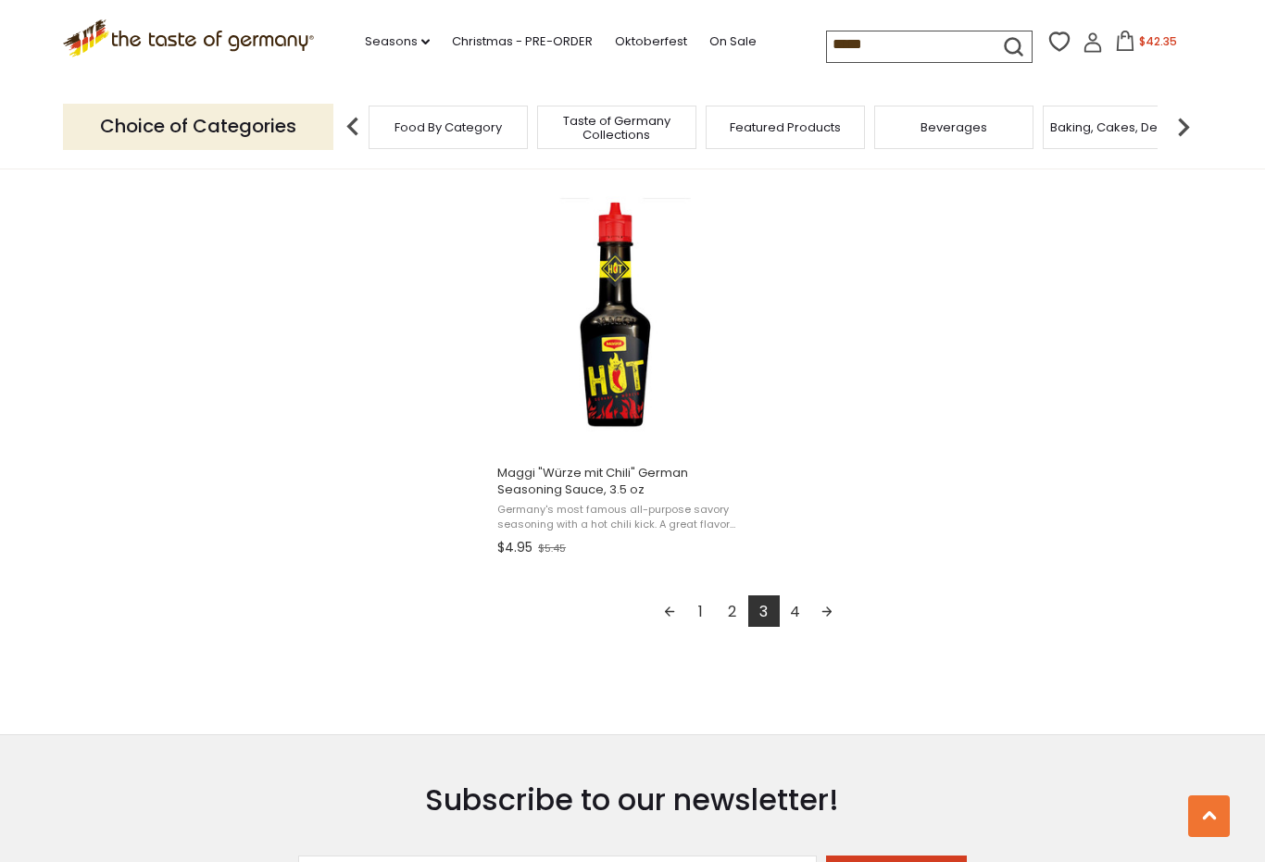
click at [1139, 41] on span "$42.35" at bounding box center [1158, 41] width 38 height 16
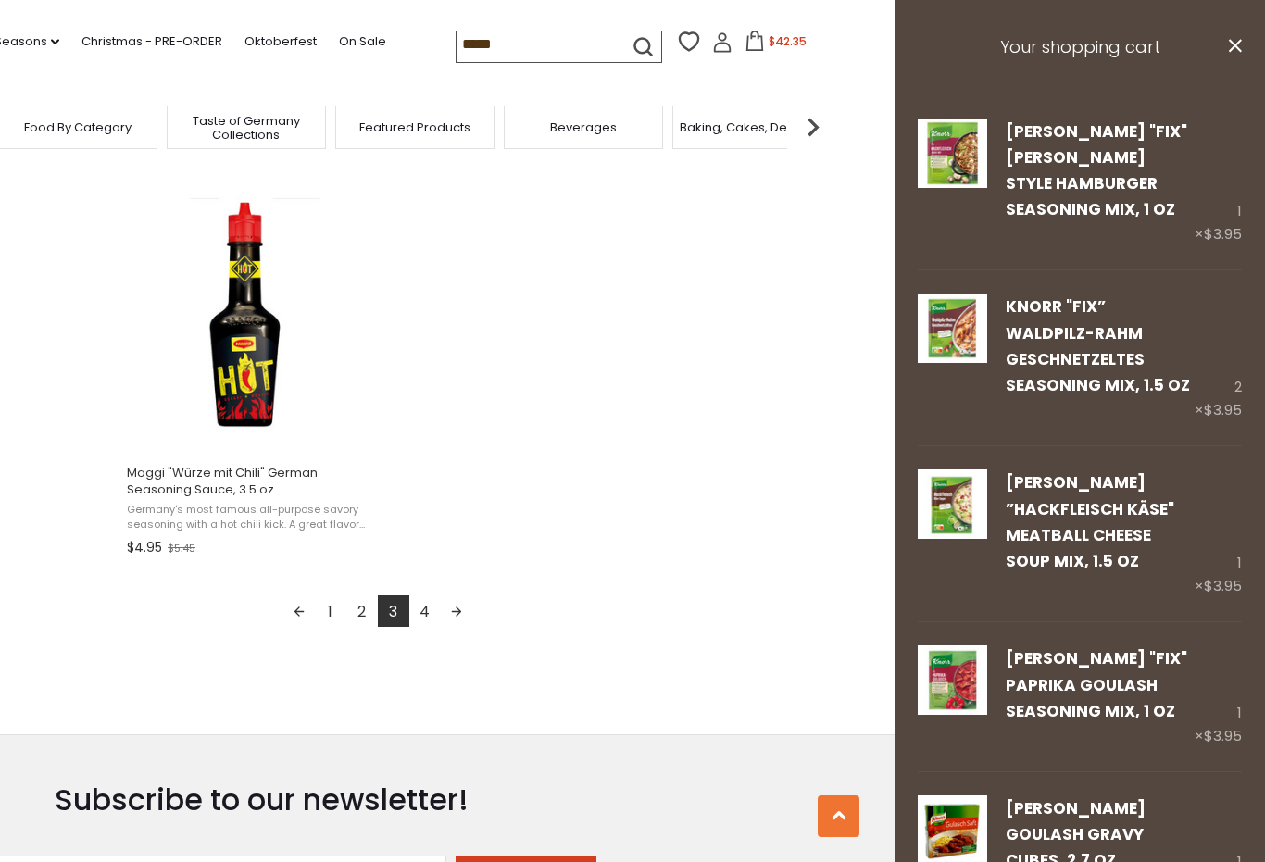
click at [1018, 404] on link "Edit" at bounding box center [1020, 413] width 28 height 19
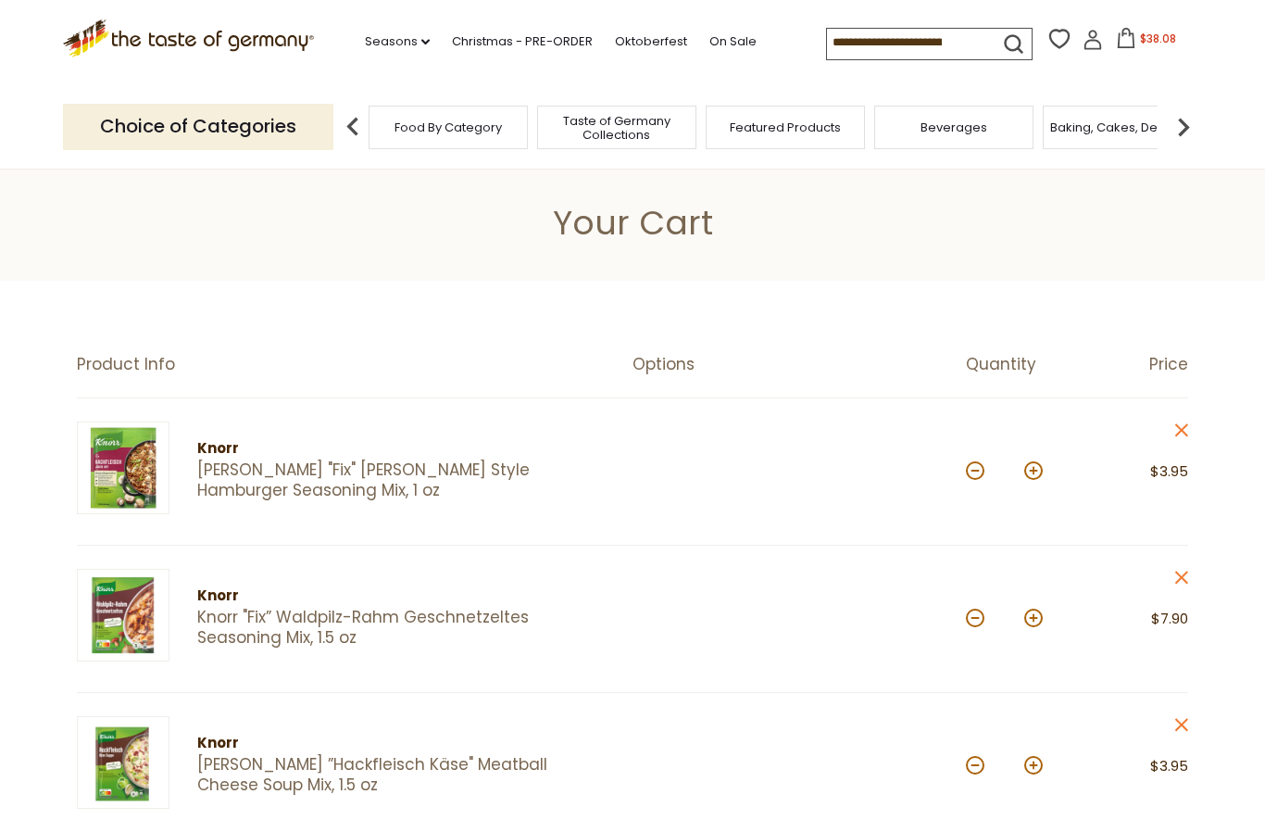
click at [977, 624] on button at bounding box center [975, 618] width 19 height 19
type input "*"
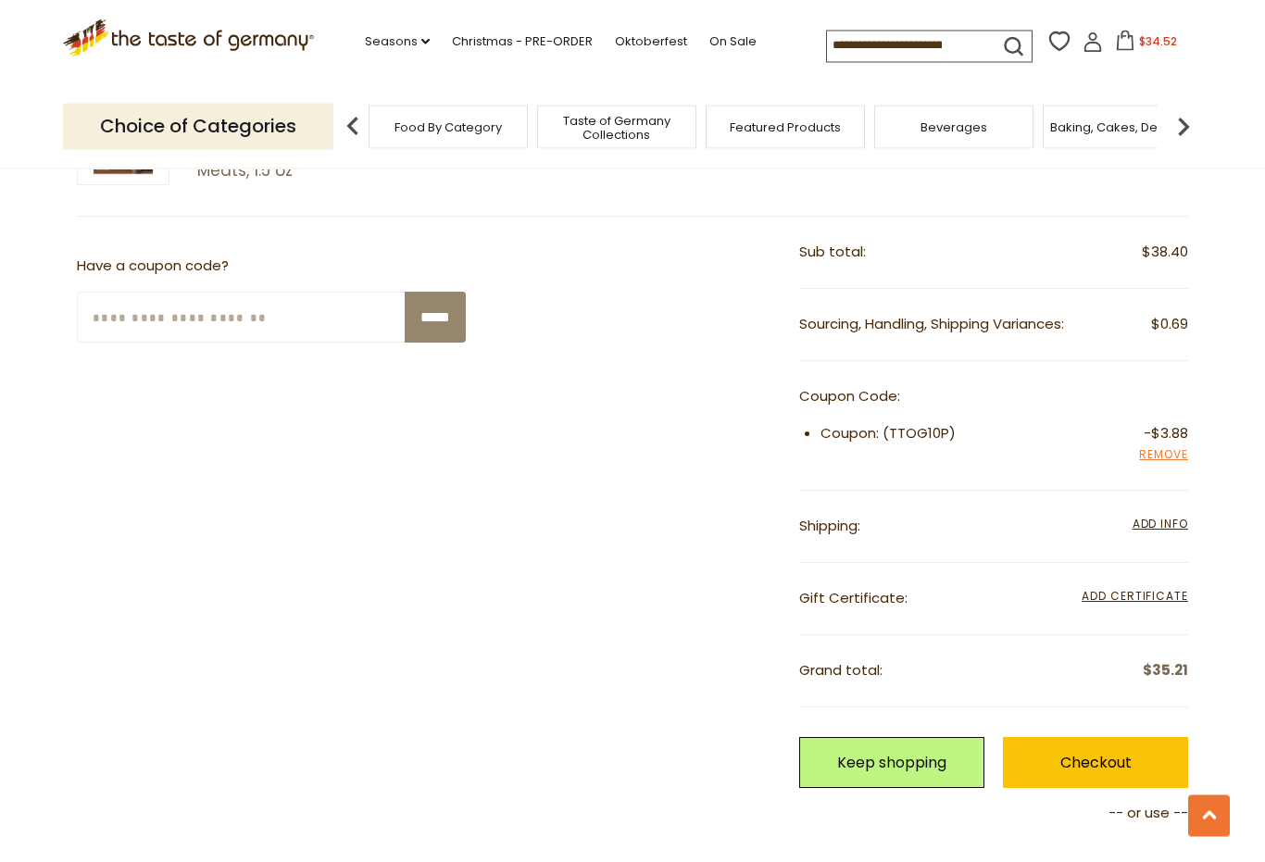
scroll to position [1507, 0]
click at [1167, 516] on span "Add Info" at bounding box center [1161, 524] width 56 height 16
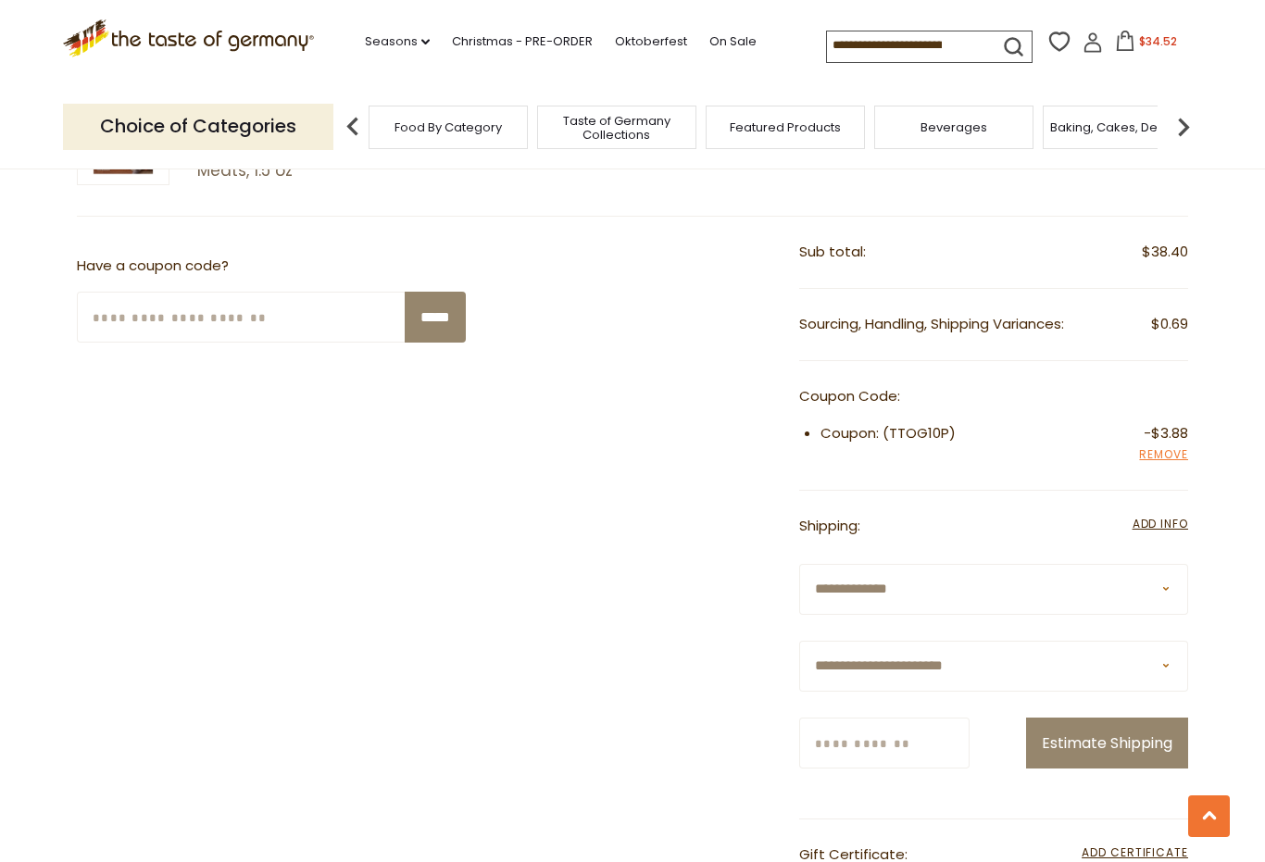
click at [1179, 648] on select "**********" at bounding box center [993, 666] width 389 height 51
click at [1174, 655] on select "**********" at bounding box center [993, 666] width 389 height 51
select select "**"
click at [863, 730] on input "Zip/Postcode" at bounding box center [884, 743] width 170 height 51
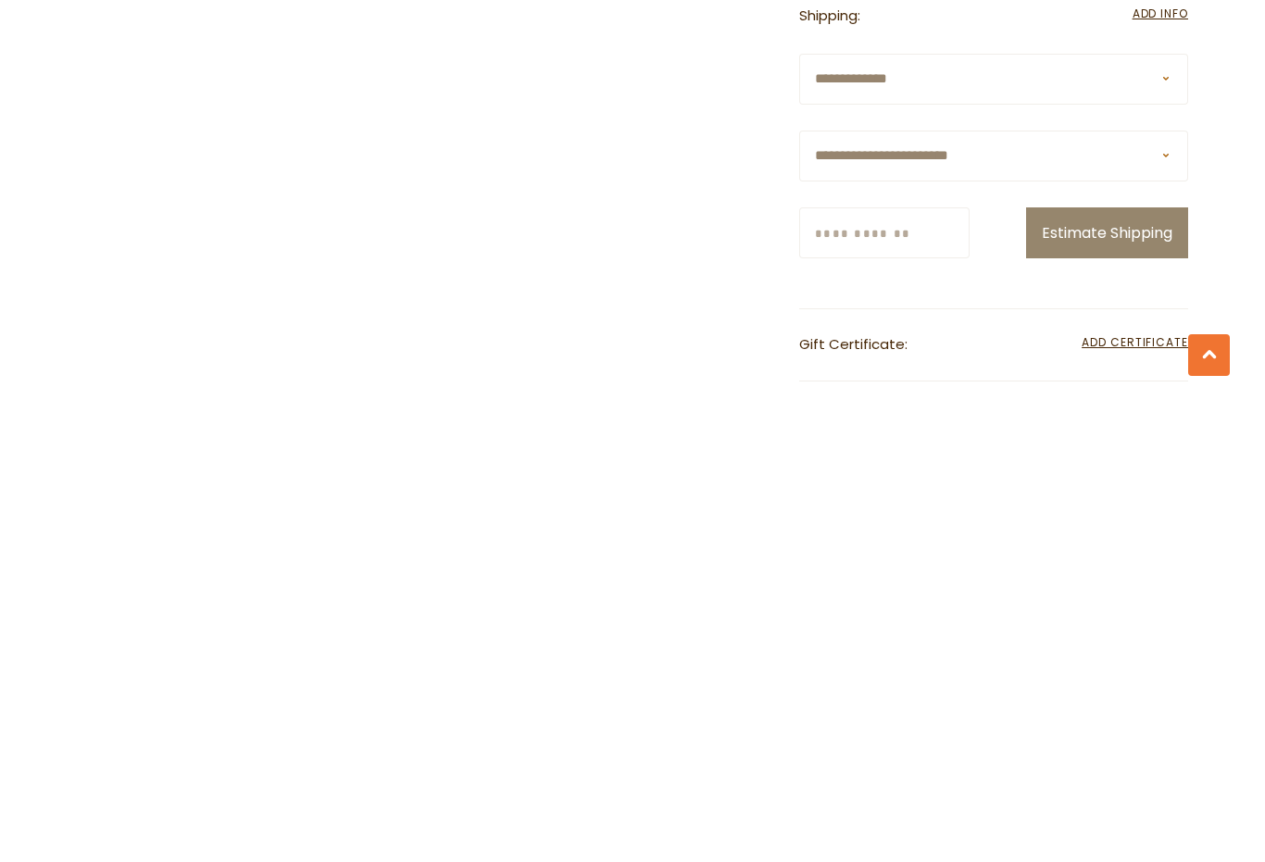
type input "*****"
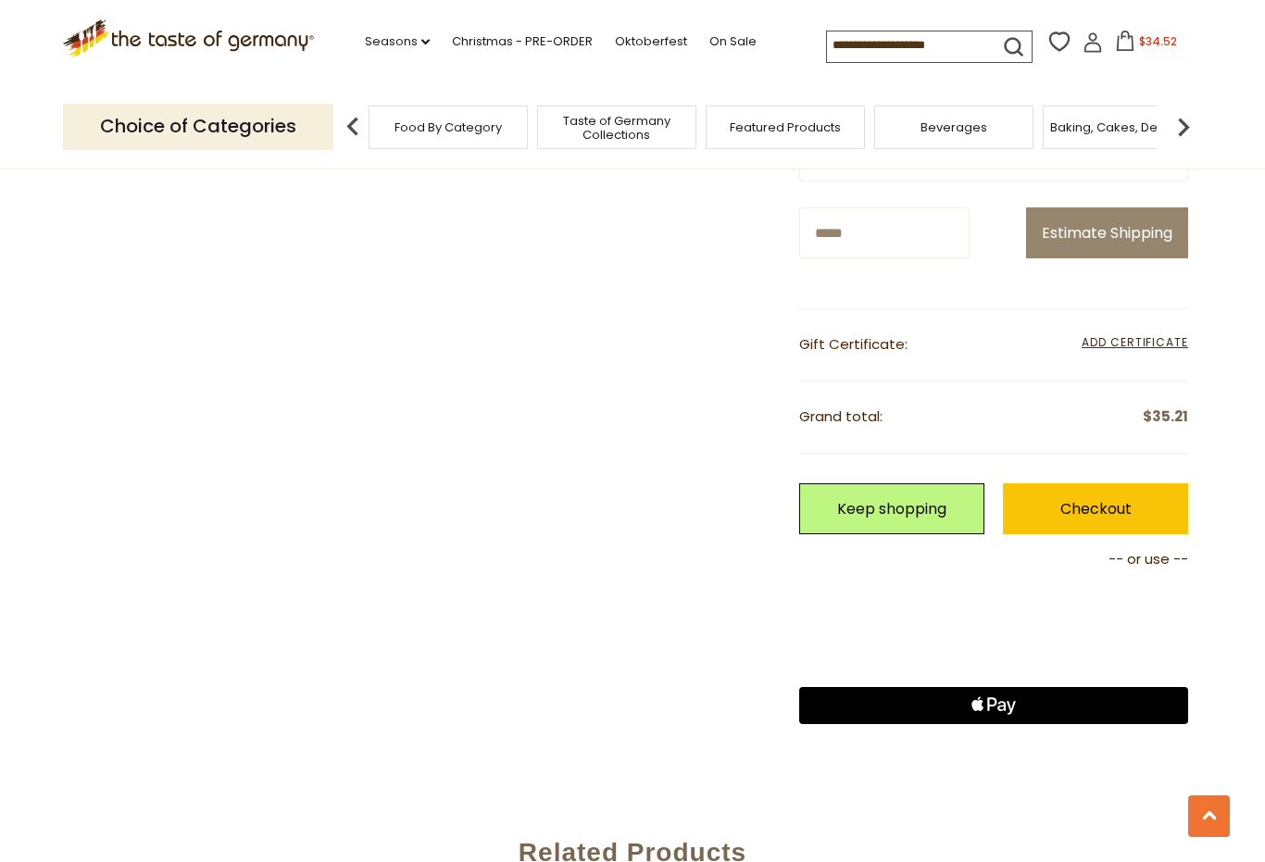
click at [1102, 258] on button "Estimate Shipping" at bounding box center [1107, 233] width 162 height 51
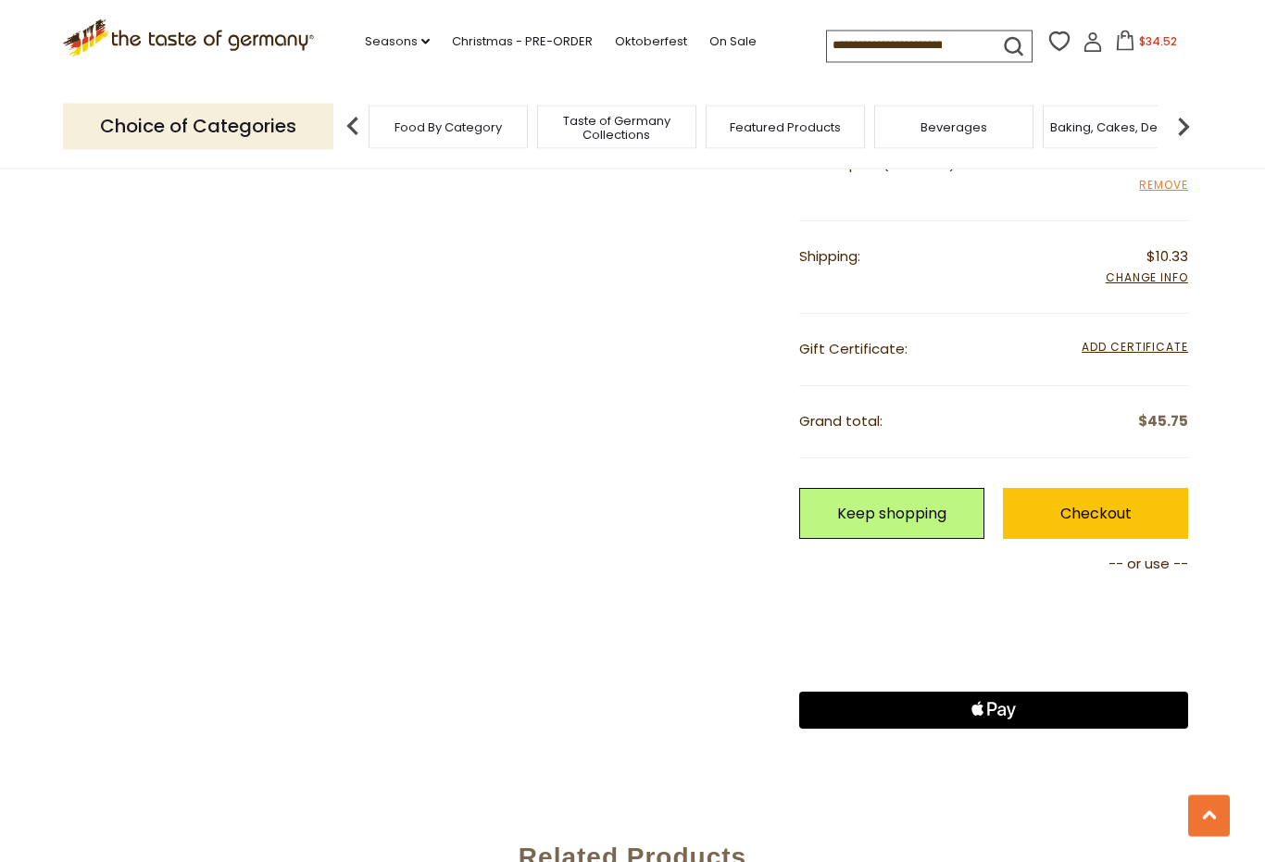
scroll to position [1777, 0]
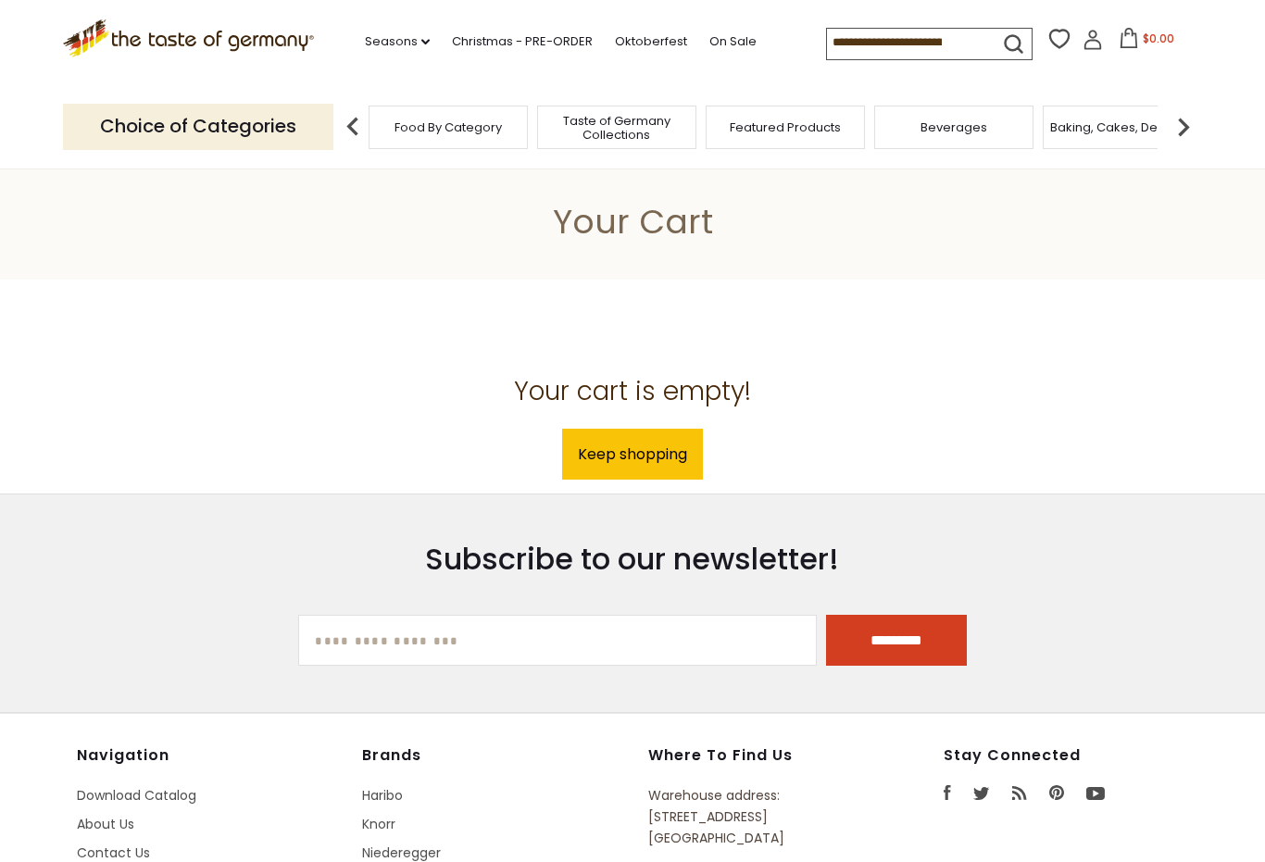
click at [185, 31] on icon ".st0{fill:#EDD300;} .st1{fill:#D33E21;}" at bounding box center [188, 38] width 251 height 38
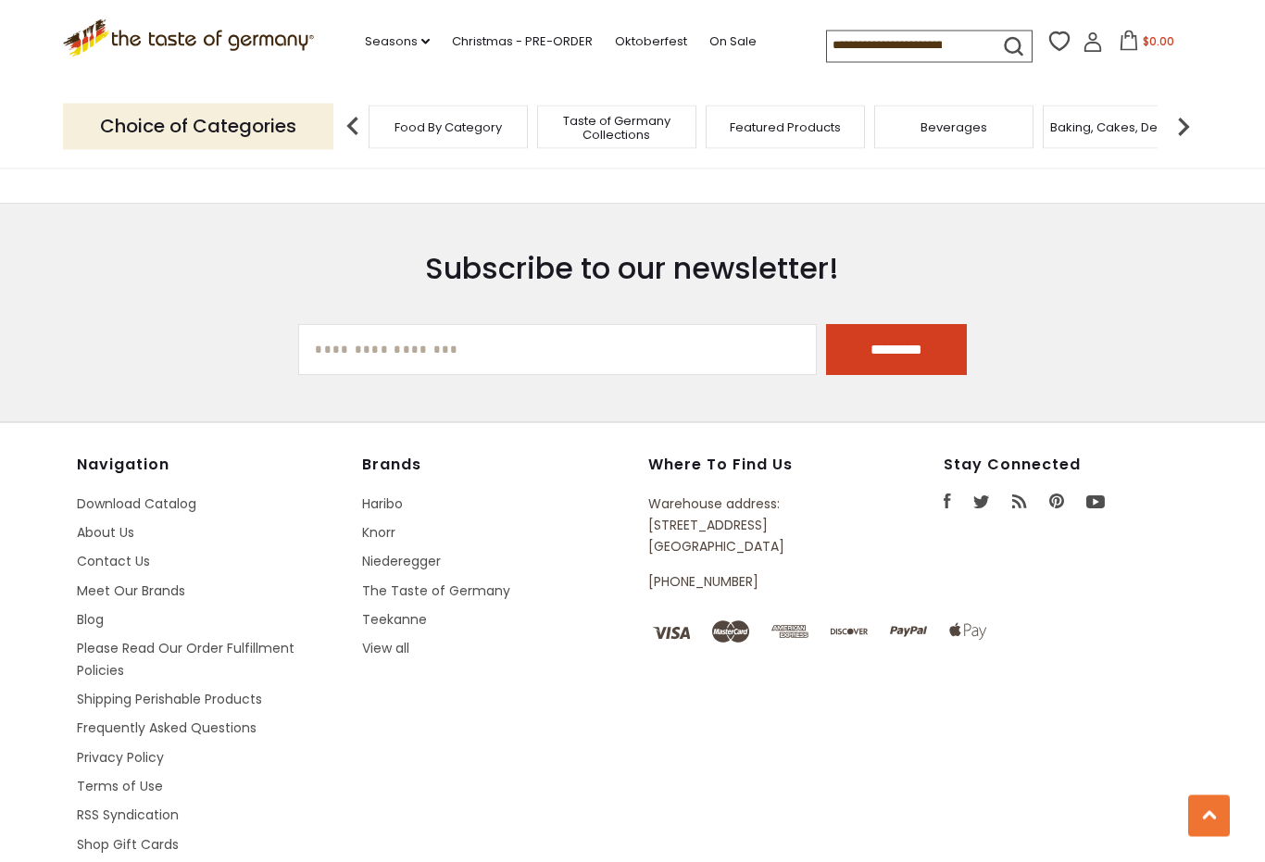
scroll to position [3125, 0]
click at [207, 638] on link "Please Read Our Order Fulfillment Policies" at bounding box center [186, 658] width 218 height 40
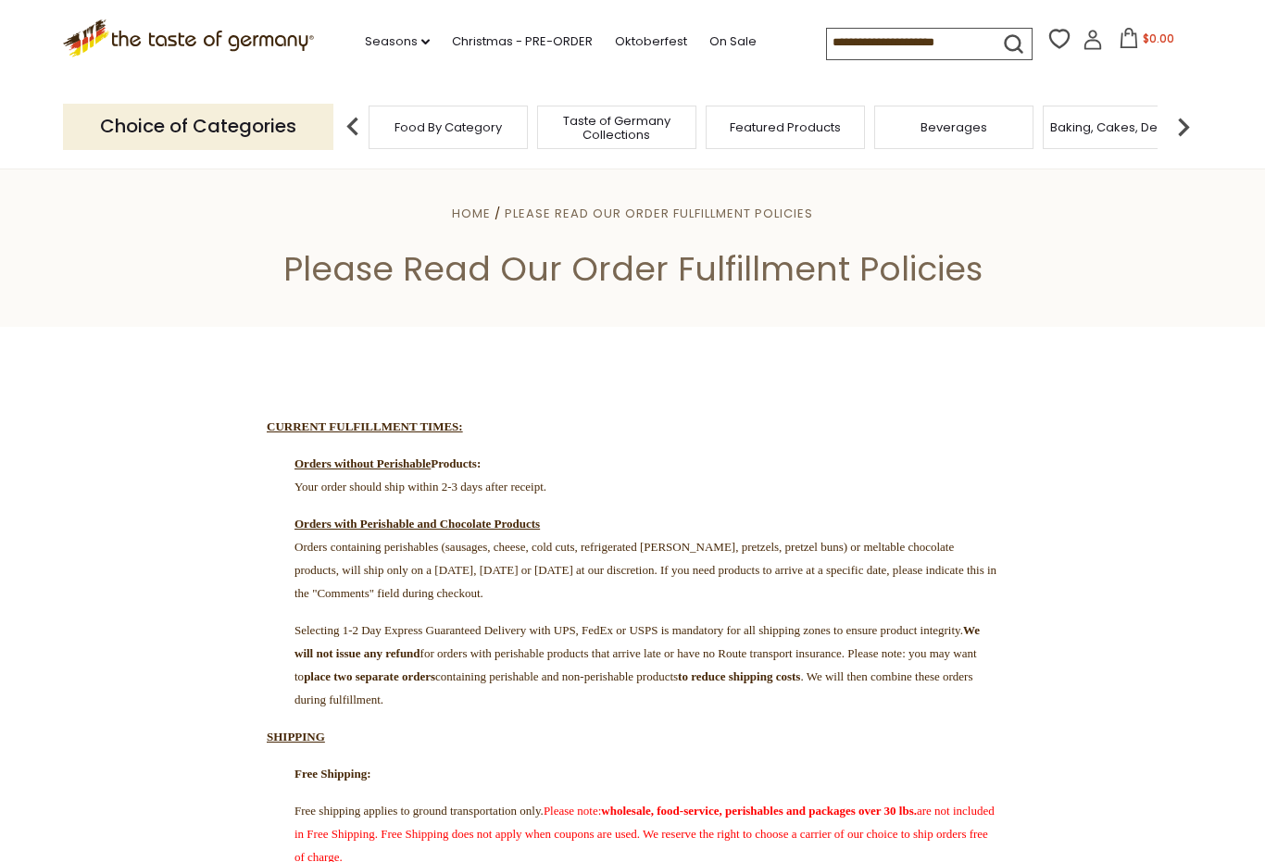
click at [1083, 39] on icon at bounding box center [1093, 40] width 20 height 20
